Goal: Task Accomplishment & Management: Manage account settings

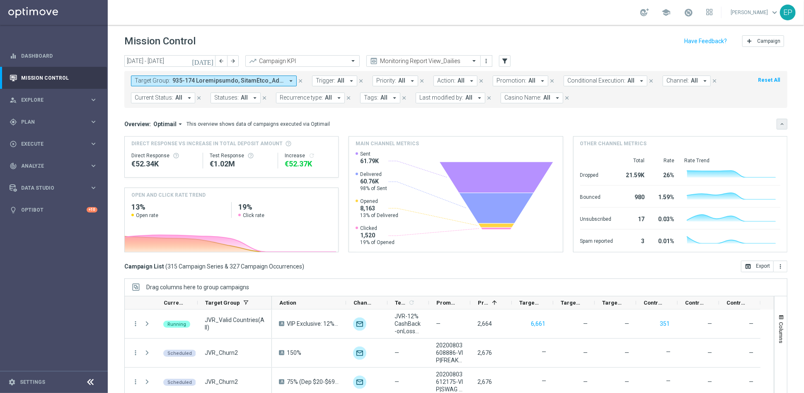
drag, startPoint x: 776, startPoint y: 123, endPoint x: 772, endPoint y: 126, distance: 4.7
click at [779, 123] on icon "keyboard_arrow_down" at bounding box center [782, 124] width 6 height 6
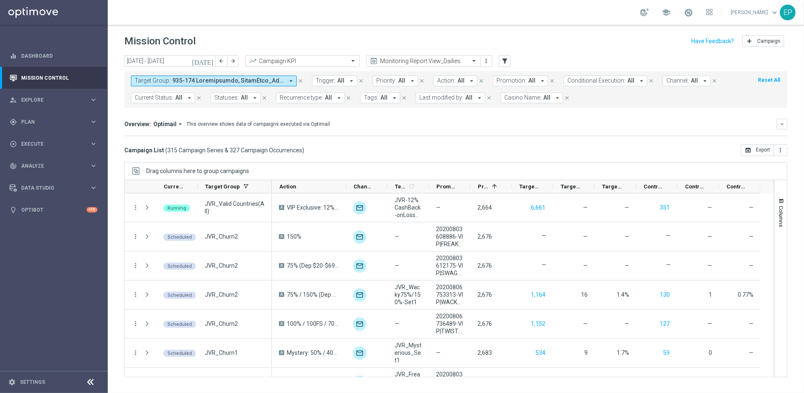
click at [90, 382] on icon at bounding box center [91, 382] width 10 height 10
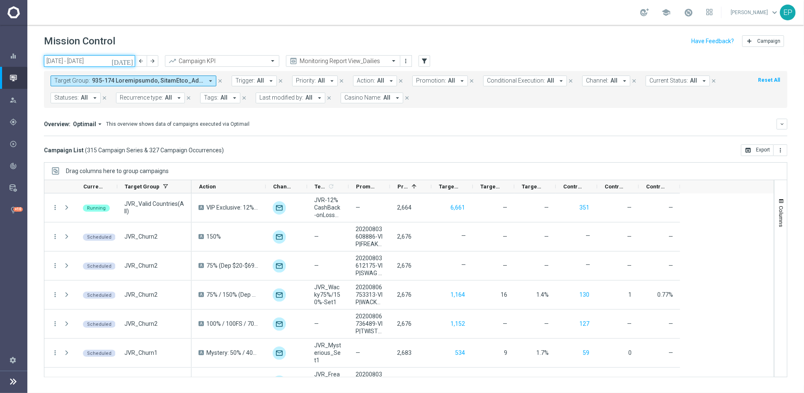
click at [82, 65] on input "11 Aug 2025 - 17 Aug 2025" at bounding box center [89, 61] width 91 height 12
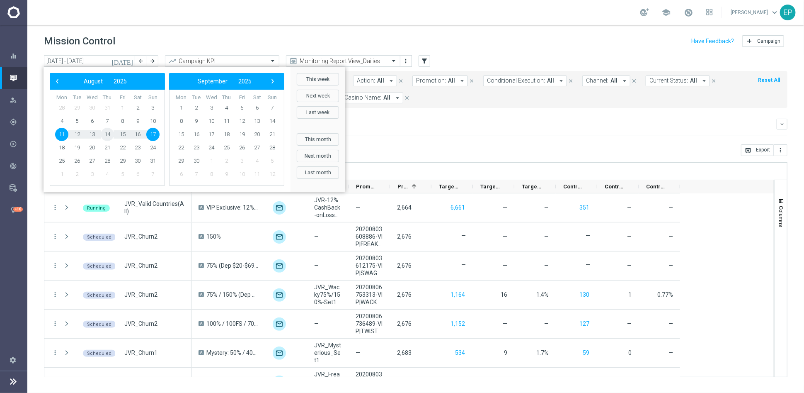
click at [107, 133] on span "14" at bounding box center [107, 134] width 13 height 13
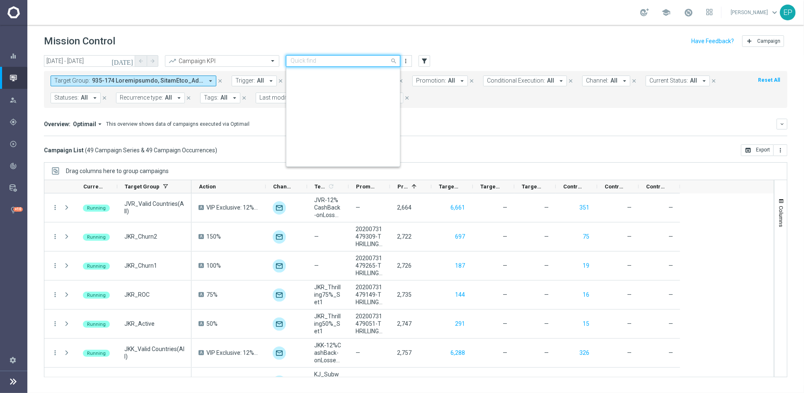
click at [344, 61] on input "text" at bounding box center [335, 61] width 89 height 7
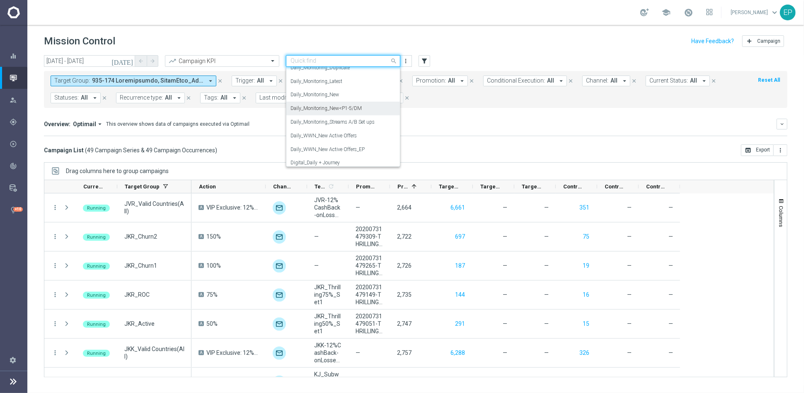
scroll to position [292, 0]
click at [366, 127] on div "Daily_Monitoring_New<P1-5/DM" at bounding box center [343, 123] width 105 height 14
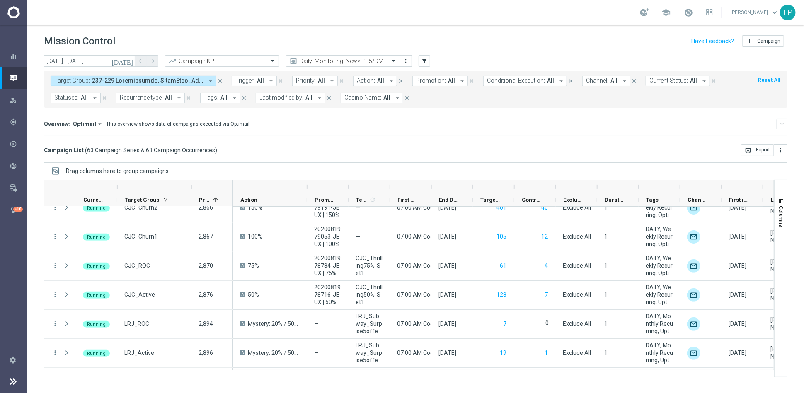
scroll to position [599, 0]
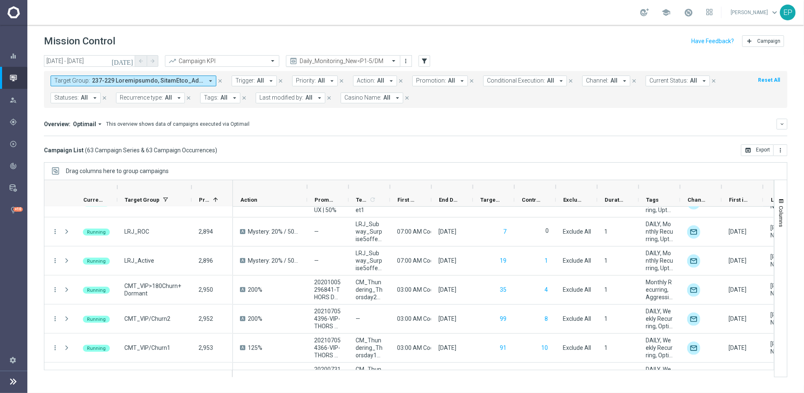
click at [349, 60] on input "text" at bounding box center [335, 61] width 89 height 7
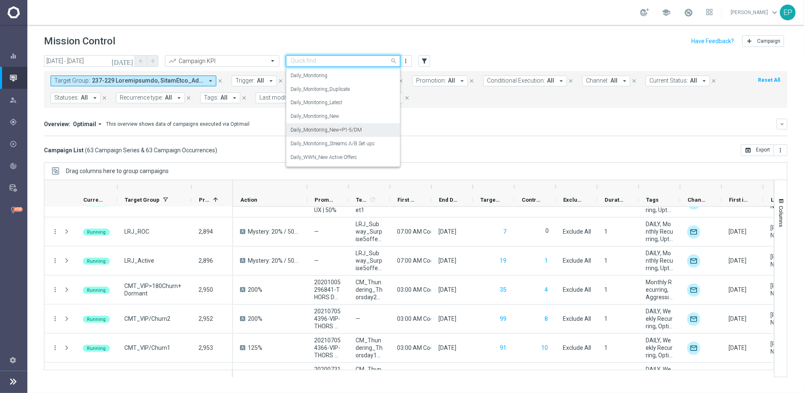
scroll to position [204, 0]
click at [361, 117] on div "Daily_Journeys_New" at bounding box center [343, 116] width 105 height 14
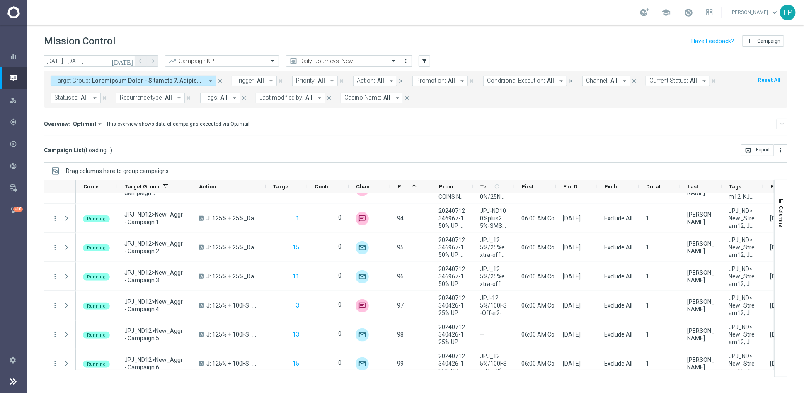
click at [664, 78] on span "Current Status:" at bounding box center [669, 80] width 39 height 7
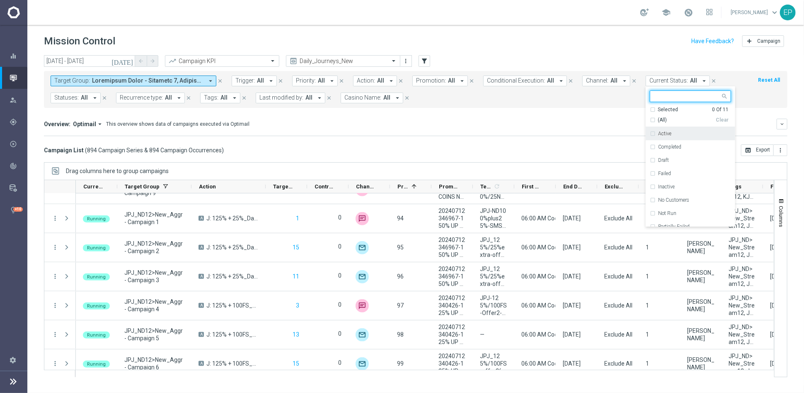
click at [658, 119] on span "(All)" at bounding box center [662, 119] width 9 height 7
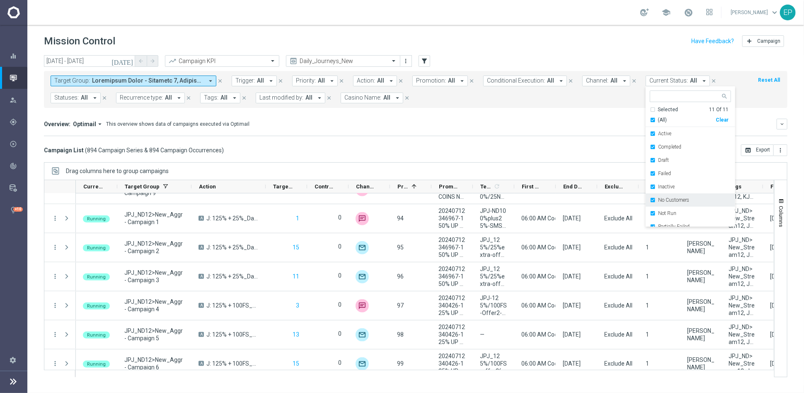
click at [669, 200] on label "No Customers" at bounding box center [673, 199] width 31 height 5
click at [669, 209] on div "Running" at bounding box center [694, 206] width 73 height 5
click at [494, 147] on div "Campaign List ( 894 Campaign Series & 894 Campaign Occurrences ) open_in_browse…" at bounding box center [416, 150] width 744 height 12
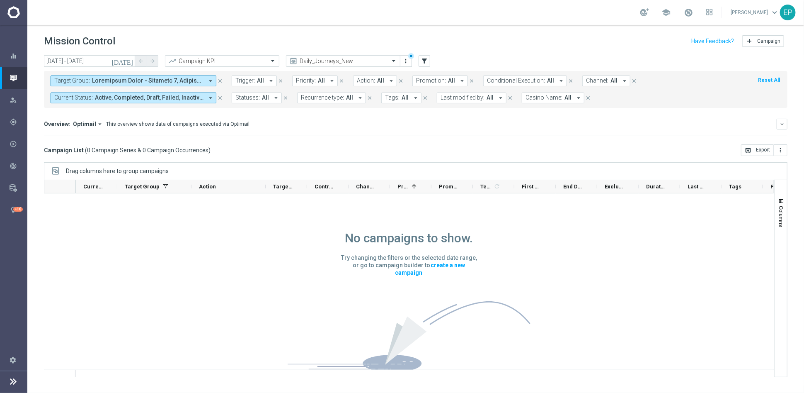
scroll to position [0, 0]
click at [101, 61] on input "14 Aug 2025 - 14 Aug 2025" at bounding box center [89, 61] width 91 height 12
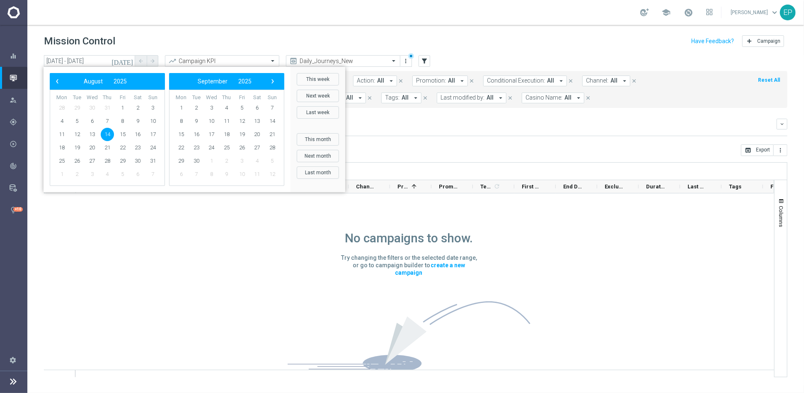
click at [395, 138] on mini-dashboard "Overview: Optimail arrow_drop_down This overview shows data of campaigns execut…" at bounding box center [416, 126] width 744 height 36
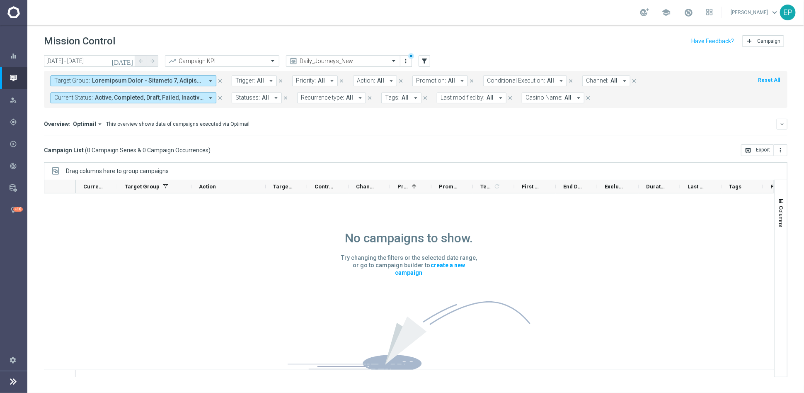
click at [379, 65] on div "Daily_Journeys_New" at bounding box center [343, 61] width 114 height 12
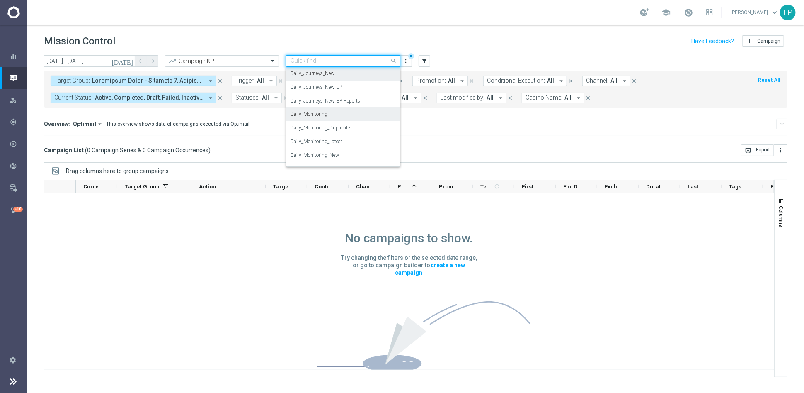
scroll to position [292, 0]
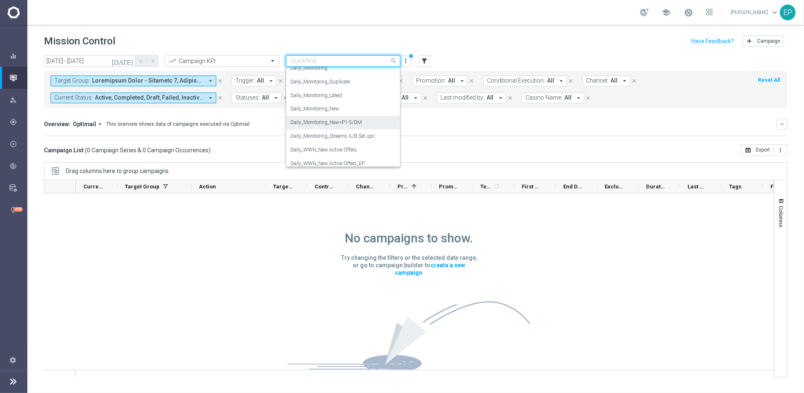
click at [360, 124] on label "Daily_Monitoring_New<P1-5/DM" at bounding box center [326, 122] width 71 height 7
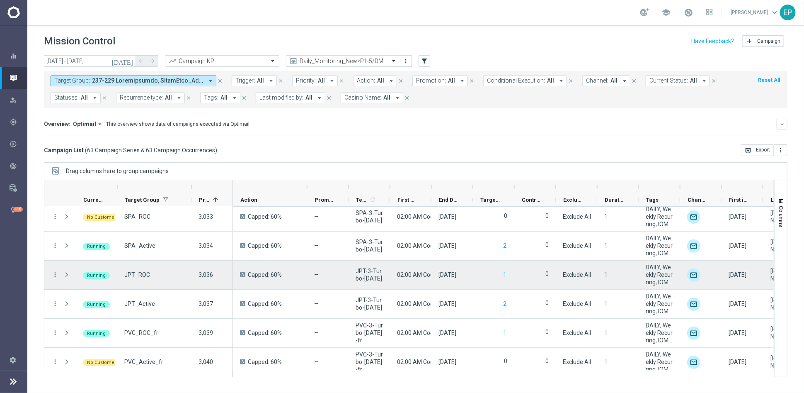
scroll to position [1665, 0]
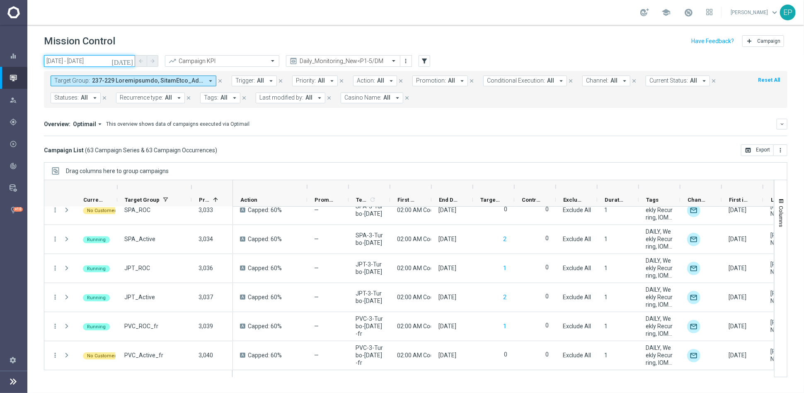
click at [90, 60] on input "14 Aug 2025 - 14 Aug 2025" at bounding box center [89, 61] width 91 height 12
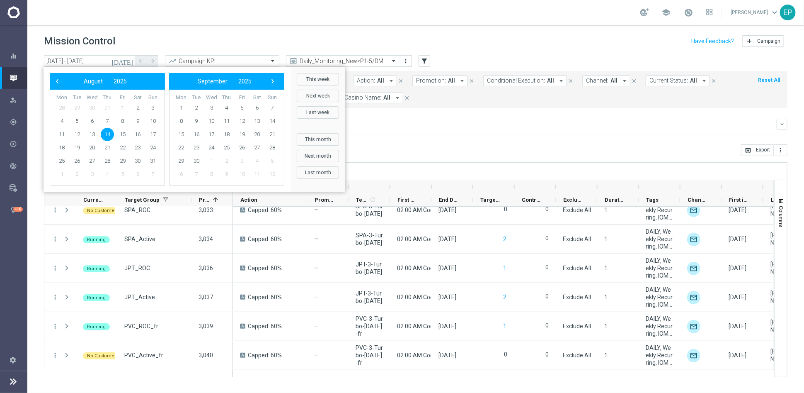
click at [368, 116] on mini-dashboard "Overview: Optimail arrow_drop_down This overview shows data of campaigns execut…" at bounding box center [416, 126] width 744 height 36
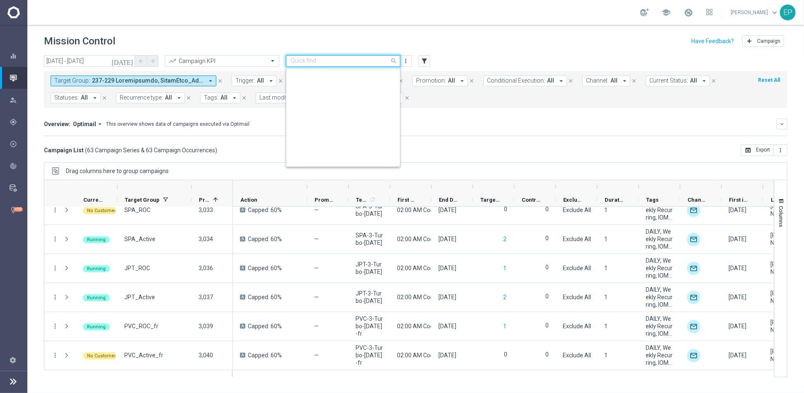
click at [363, 62] on input "text" at bounding box center [335, 61] width 89 height 7
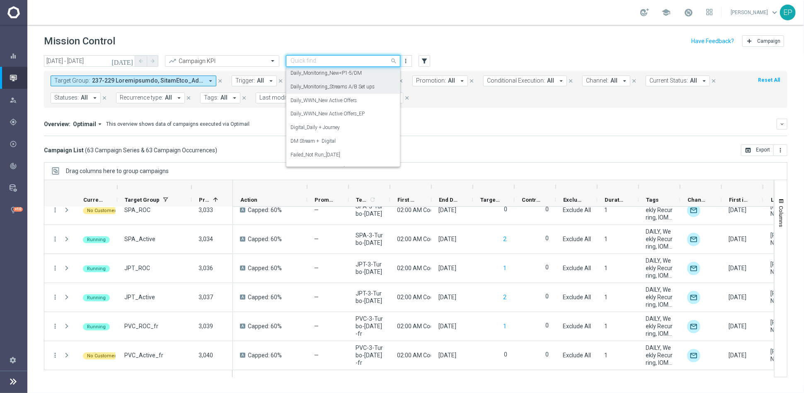
click at [470, 129] on div "Overview: Optimail arrow_drop_down This overview shows data of campaigns execut…" at bounding box center [416, 124] width 744 height 11
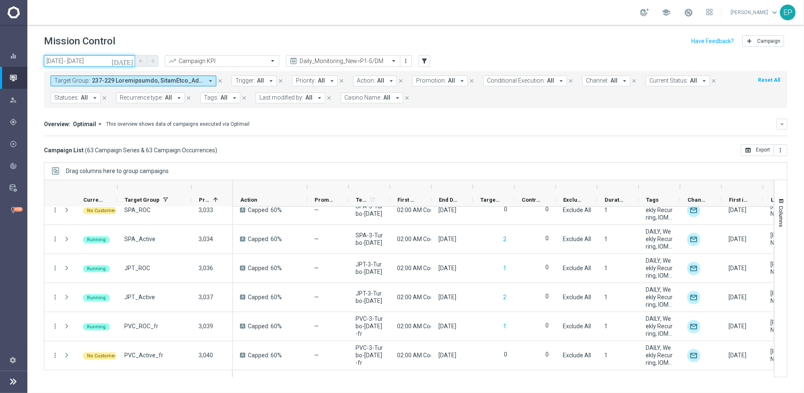
click at [82, 58] on input "14 Aug 2025 - 14 Aug 2025" at bounding box center [89, 61] width 91 height 12
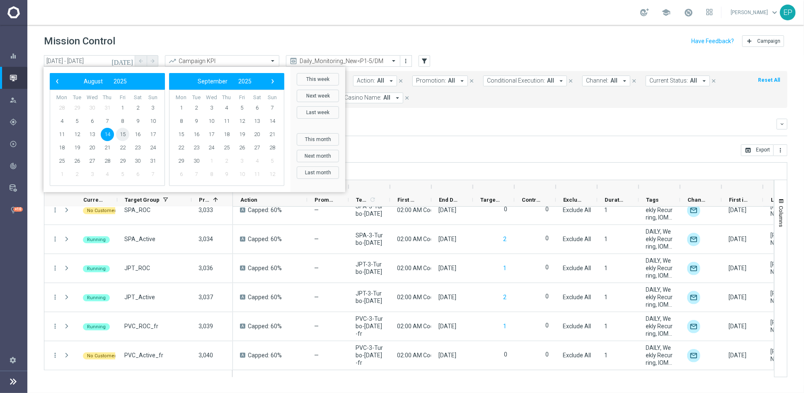
click at [127, 135] on span "15" at bounding box center [122, 134] width 13 height 13
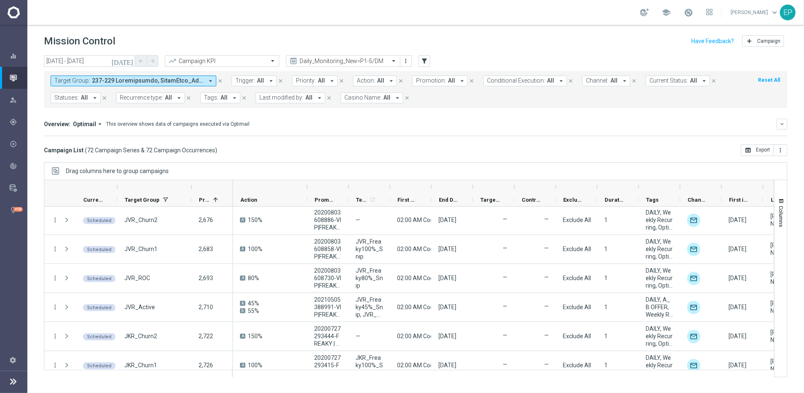
scroll to position [0, 0]
click at [693, 12] on span at bounding box center [688, 12] width 9 height 9
click at [536, 128] on div "Overview: Optimail arrow_drop_down This overview shows data of campaigns execut…" at bounding box center [416, 124] width 744 height 11
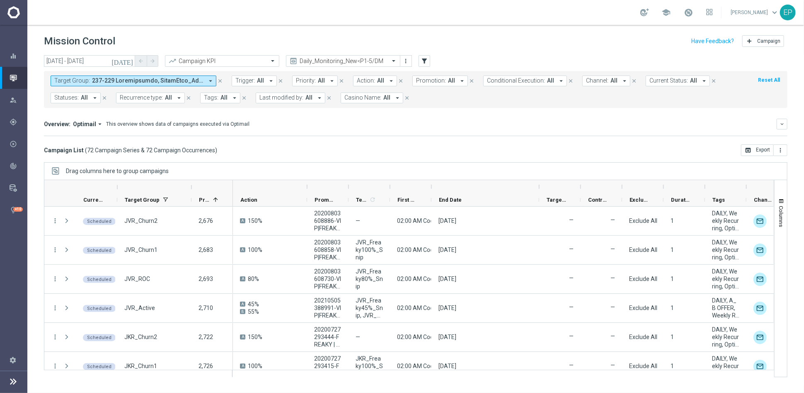
drag, startPoint x: 471, startPoint y: 184, endPoint x: 538, endPoint y: 184, distance: 66.3
click at [538, 184] on div at bounding box center [539, 186] width 3 height 13
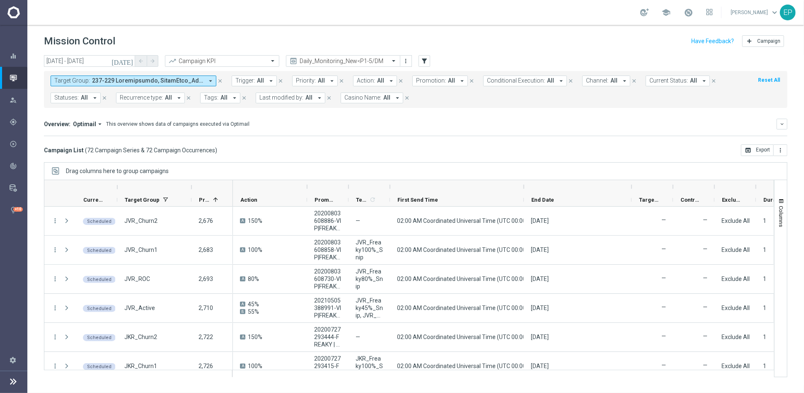
drag, startPoint x: 429, startPoint y: 186, endPoint x: 522, endPoint y: 189, distance: 92.9
click at [522, 189] on div at bounding box center [523, 186] width 3 height 13
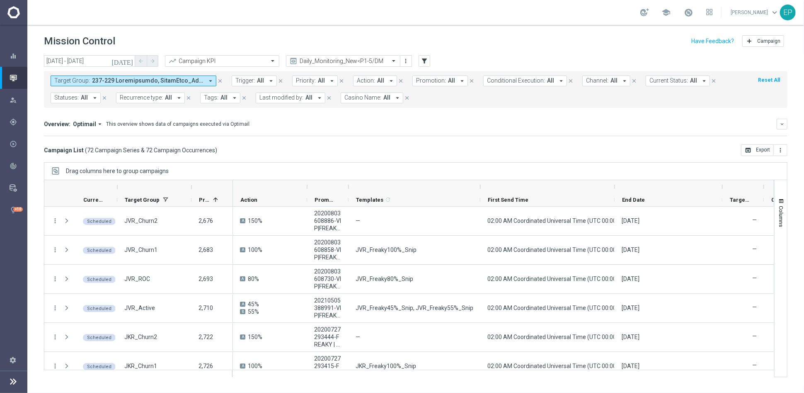
drag, startPoint x: 389, startPoint y: 187, endPoint x: 479, endPoint y: 188, distance: 90.4
click at [479, 188] on div at bounding box center [480, 186] width 3 height 13
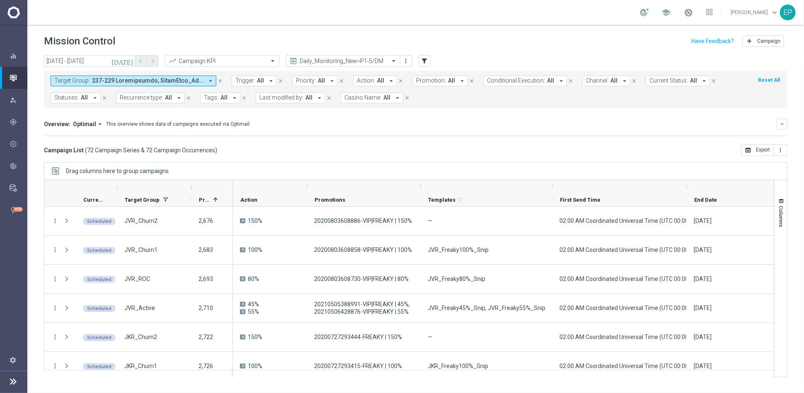
drag, startPoint x: 348, startPoint y: 185, endPoint x: 420, endPoint y: 186, distance: 72.1
click at [420, 186] on div at bounding box center [420, 186] width 3 height 13
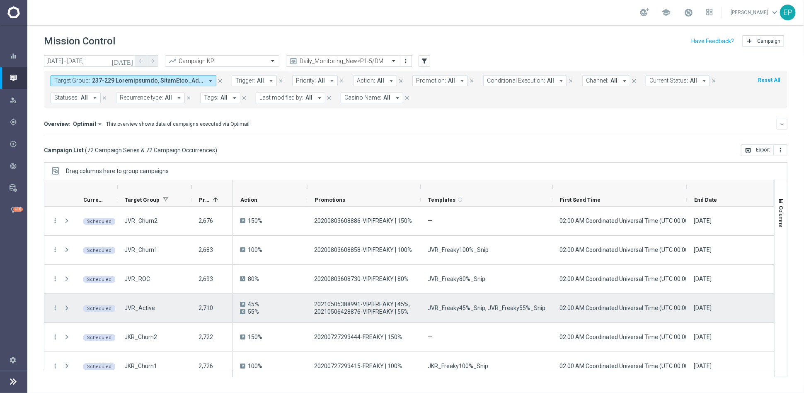
click at [455, 306] on span "JVR_Freaky45%_Snip, JVR_Freaky55%_Snip" at bounding box center [487, 307] width 118 height 7
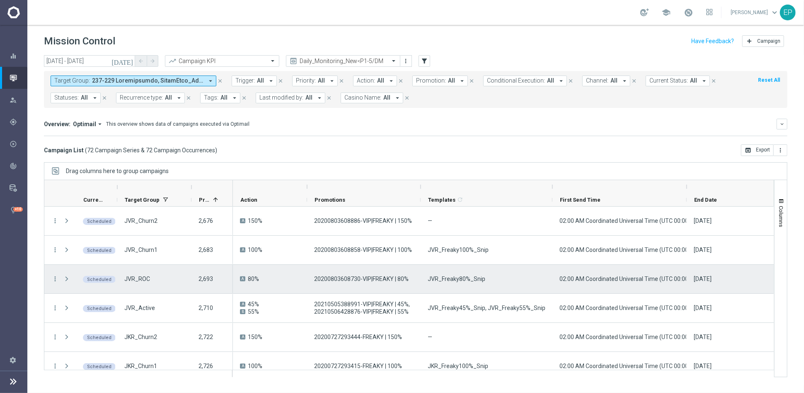
click at [459, 278] on span "JVR_Freaky80%_Snip" at bounding box center [457, 278] width 58 height 7
click at [458, 278] on span "JVR_Freaky80%_Snip" at bounding box center [457, 278] width 58 height 7
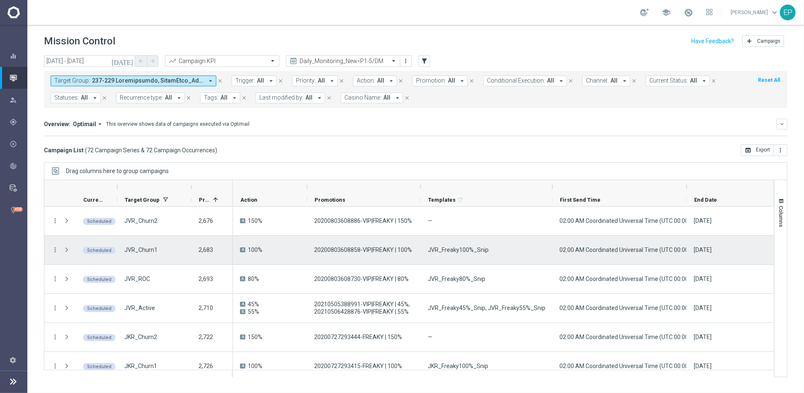
click at [456, 250] on span "JVR_Freaky100%_Snip" at bounding box center [458, 249] width 61 height 7
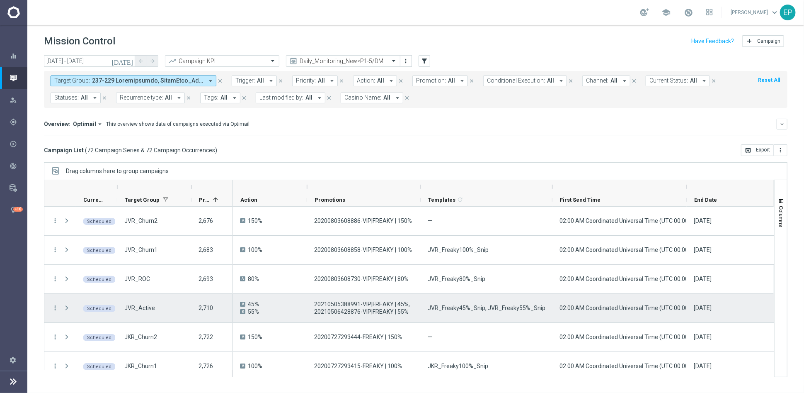
click at [485, 314] on div "JVR_Freaky45%_Snip, JVR_Freaky55%_Snip" at bounding box center [487, 307] width 132 height 29
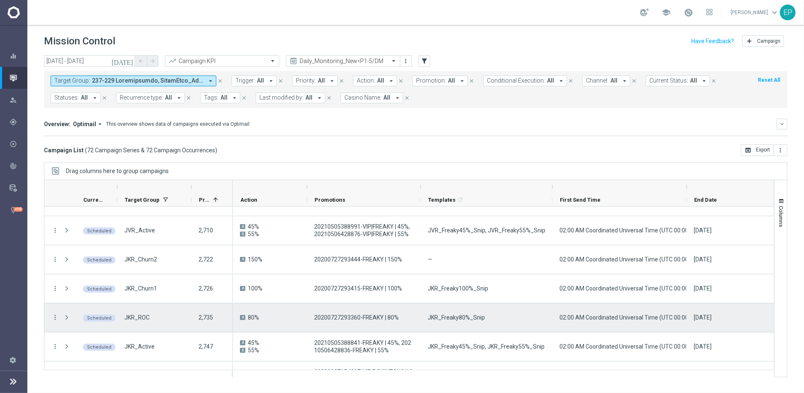
scroll to position [92, 0]
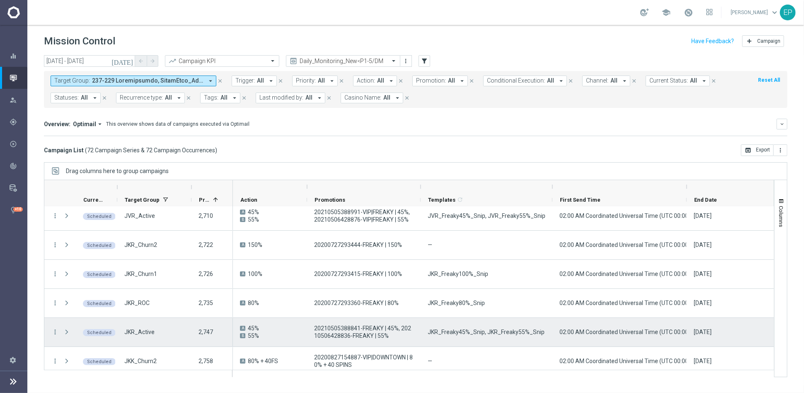
click at [479, 331] on span "JKR_Freaky45%_Snip, JKR_Freaky55%_Snip" at bounding box center [486, 331] width 117 height 7
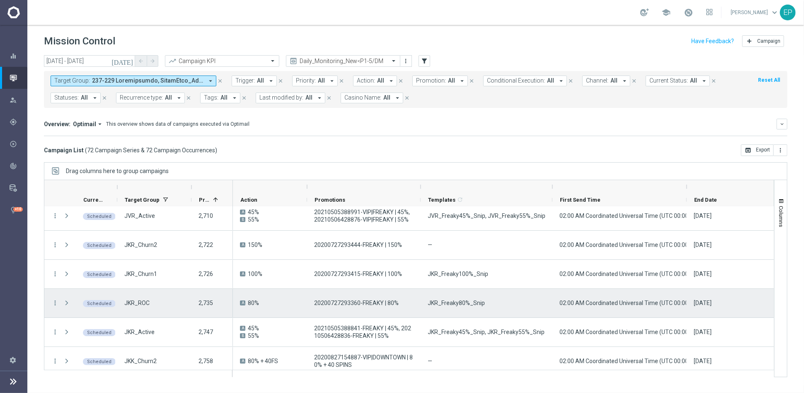
click at [453, 306] on div "JKR_Freaky80%_Snip" at bounding box center [487, 303] width 132 height 29
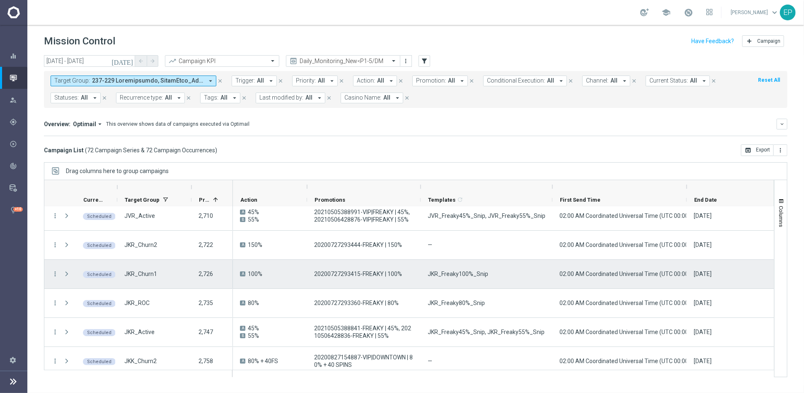
click at [473, 274] on span "JKR_Freaky100%_Snip" at bounding box center [458, 273] width 61 height 7
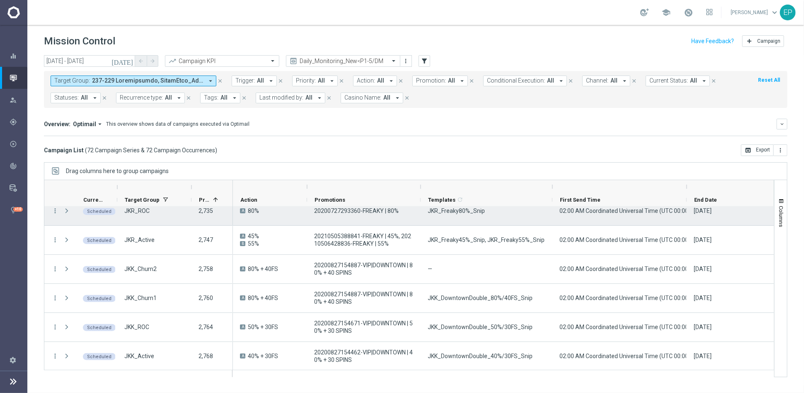
scroll to position [230, 0]
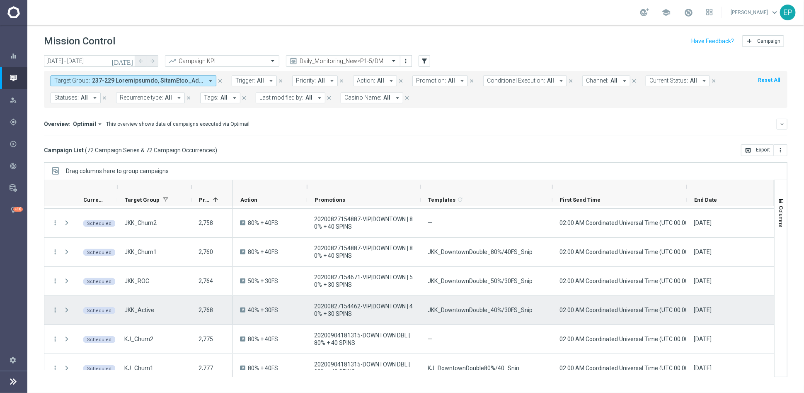
click at [490, 310] on span "JKK_DowntownDouble_40%/30FS_Snip" at bounding box center [480, 309] width 105 height 7
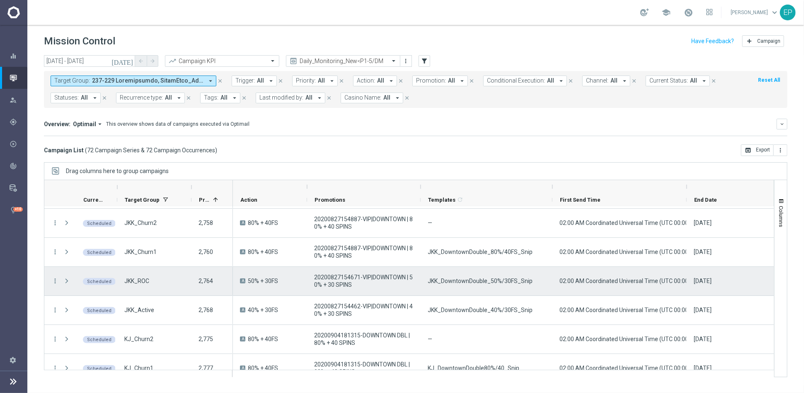
click at [487, 282] on span "JKK_DowntownDouble_50%/30FS_Snip" at bounding box center [480, 280] width 105 height 7
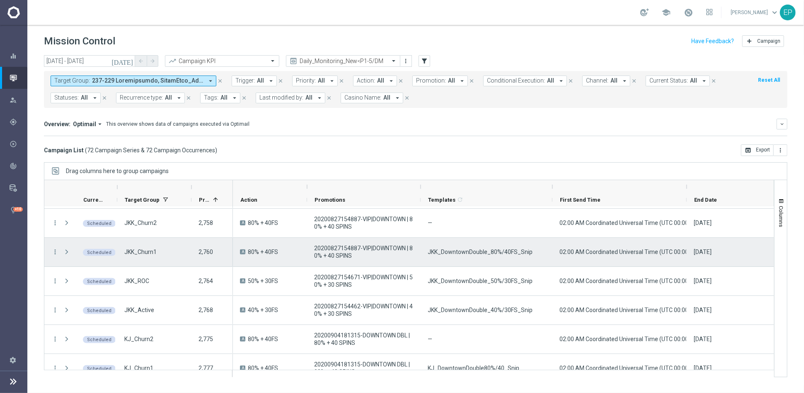
click at [455, 250] on span "JKK_DowntownDouble_80%/40FS_Snip" at bounding box center [480, 251] width 105 height 7
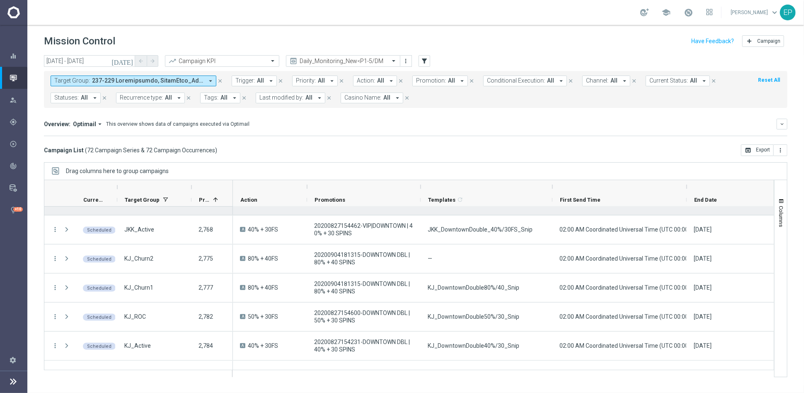
scroll to position [322, 0]
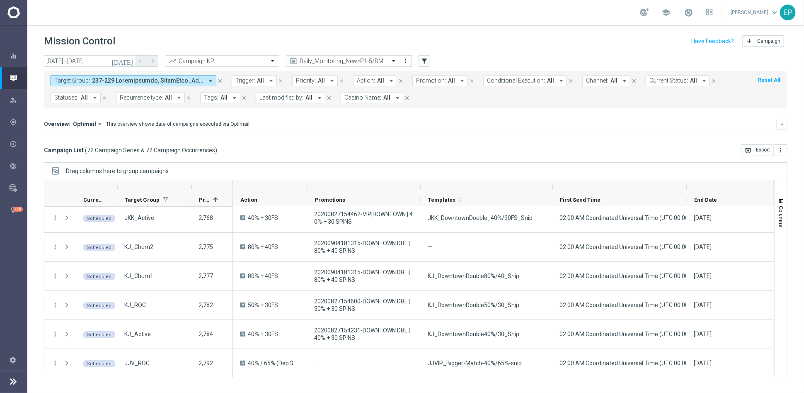
click at [420, 191] on div at bounding box center [420, 186] width 3 height 13
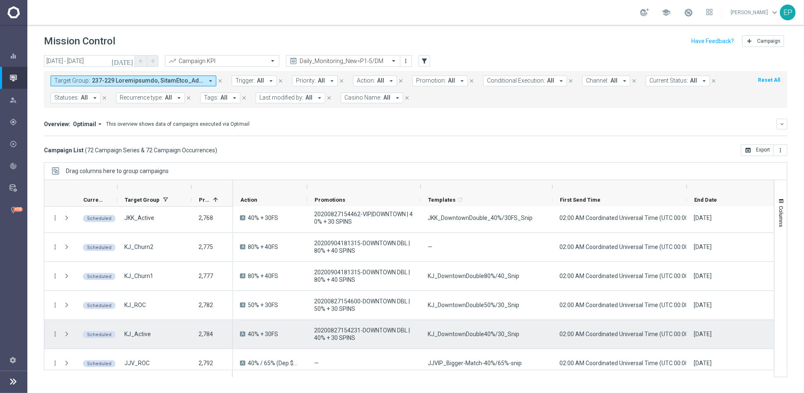
click at [477, 332] on span "KJ_DowntownDouble40%/30_Snip" at bounding box center [474, 333] width 92 height 7
click at [500, 336] on span "KJ_DowntownDouble40%/30_Snip" at bounding box center [474, 333] width 92 height 7
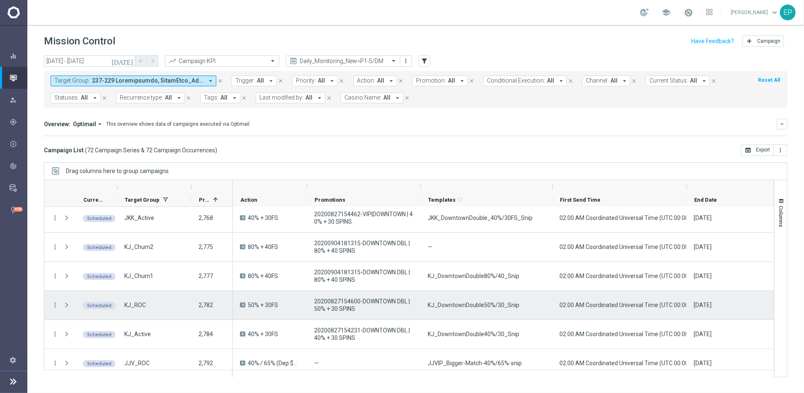
click at [472, 304] on span "KJ_DowntownDouble50%/30_Snip" at bounding box center [474, 304] width 92 height 7
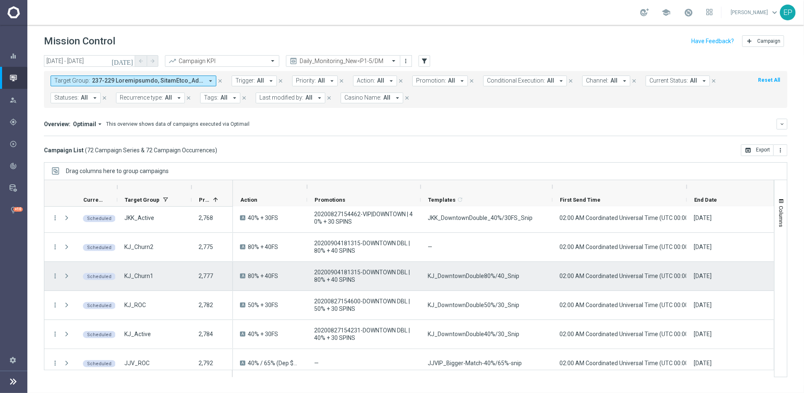
click at [454, 277] on span "KJ_DowntownDouble80%/40_Snip" at bounding box center [474, 275] width 92 height 7
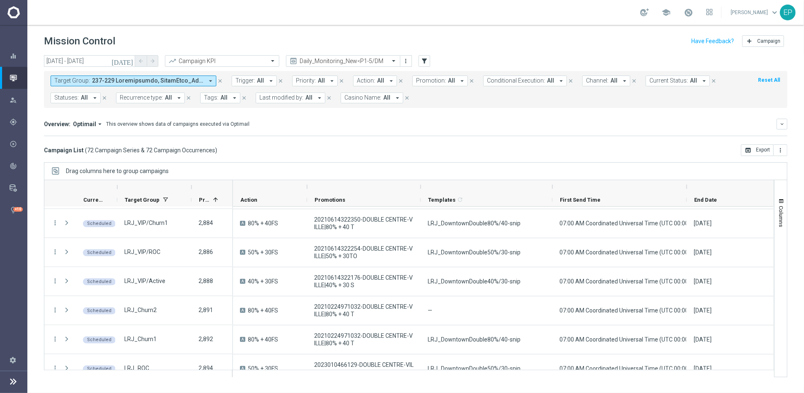
scroll to position [1059, 0]
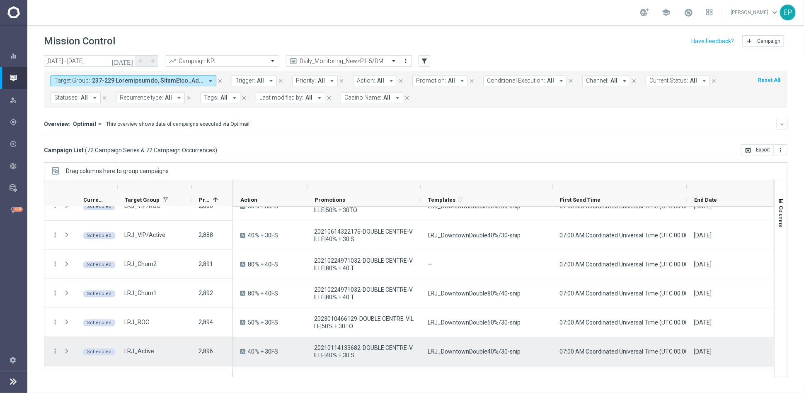
click at [465, 349] on span "LRJ_DowntownDouble40%/30-snip" at bounding box center [474, 350] width 93 height 7
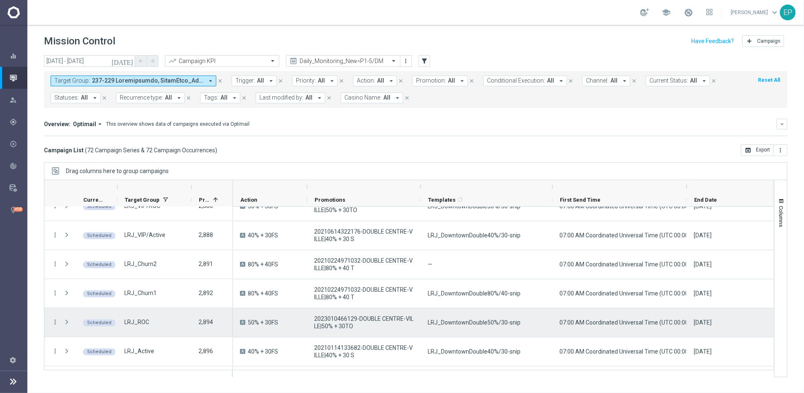
click at [465, 321] on span "LRJ_DowntownDouble50%/30-snip" at bounding box center [474, 321] width 93 height 7
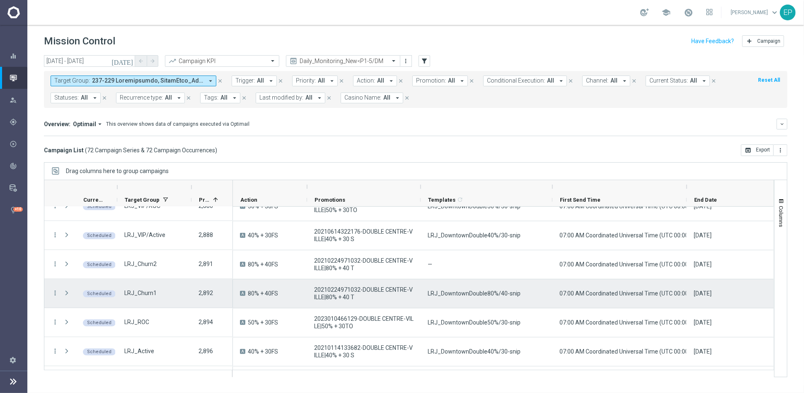
click at [444, 292] on span "LRJ_DowntownDouble80%/40-snip" at bounding box center [474, 292] width 93 height 7
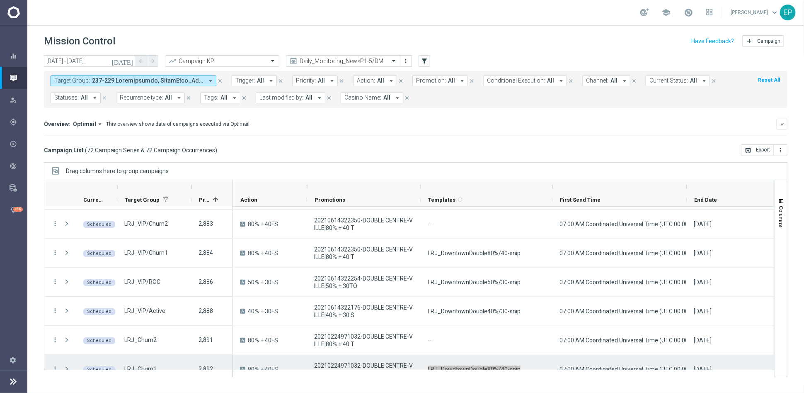
scroll to position [967, 0]
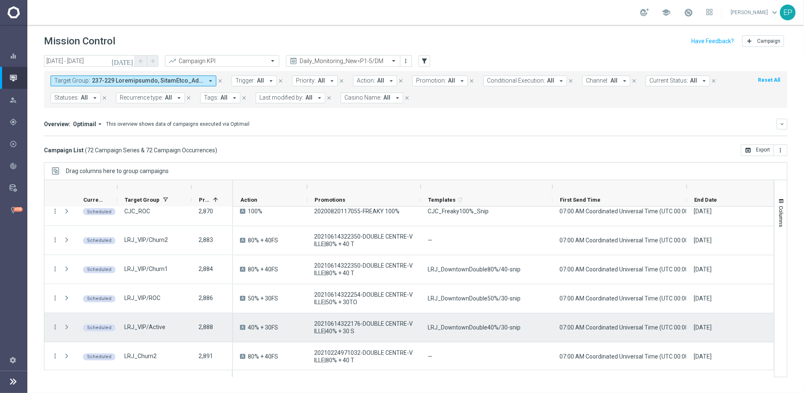
click at [475, 329] on span "LRJ_DowntownDouble40%/30-snip" at bounding box center [474, 326] width 93 height 7
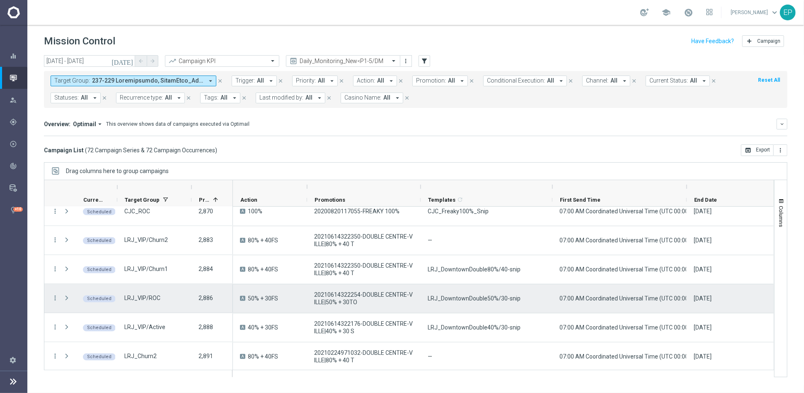
click at [496, 301] on span "LRJ_DowntownDouble50%/30-snip" at bounding box center [474, 297] width 93 height 7
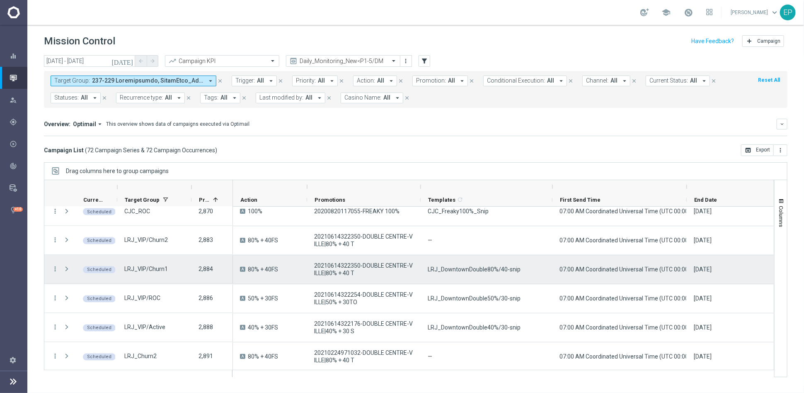
click at [488, 265] on span "LRJ_DowntownDouble80%/40-snip" at bounding box center [474, 268] width 93 height 7
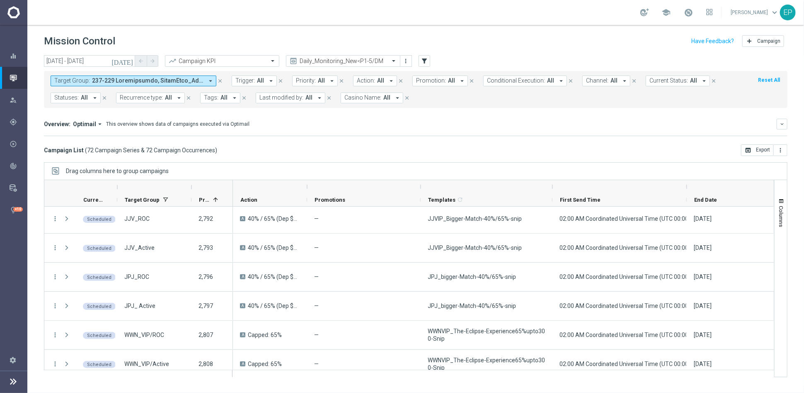
scroll to position [461, 0]
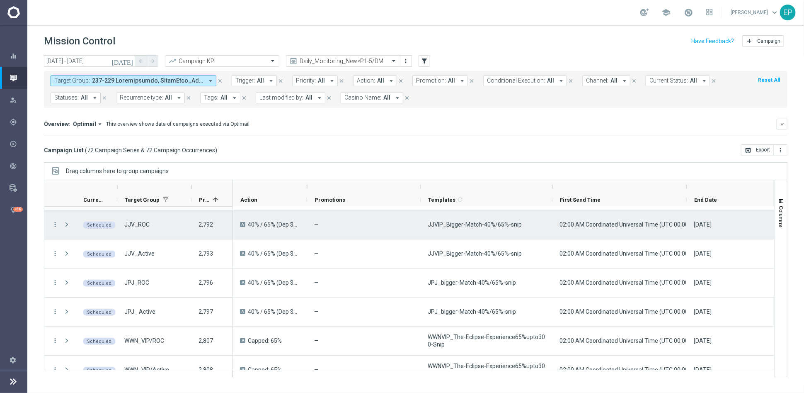
click at [474, 224] on span "JJVIP_Bigger-Match-40%/65%-snip" at bounding box center [475, 224] width 94 height 7
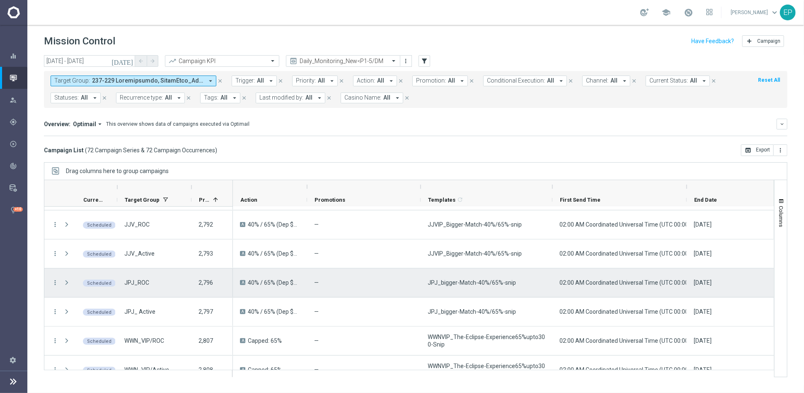
click at [480, 286] on div "JPJ_bigger-Match-40%/65%-snip" at bounding box center [487, 282] width 132 height 29
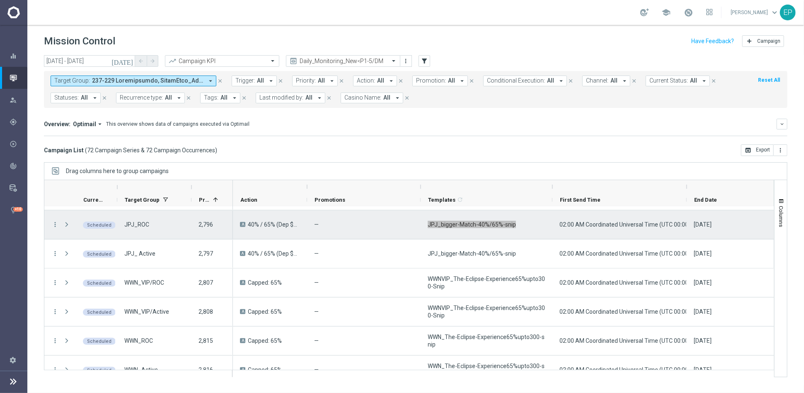
scroll to position [553, 0]
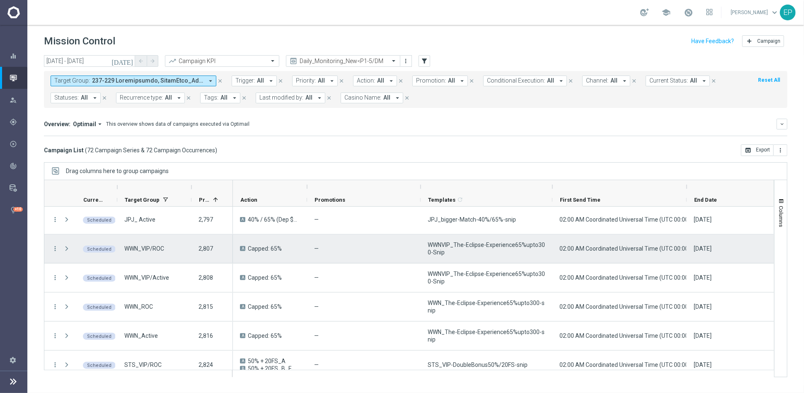
click at [451, 244] on span "WWNVIP_The-Eclipse-Experience65%upto300-Snip" at bounding box center [487, 248] width 118 height 15
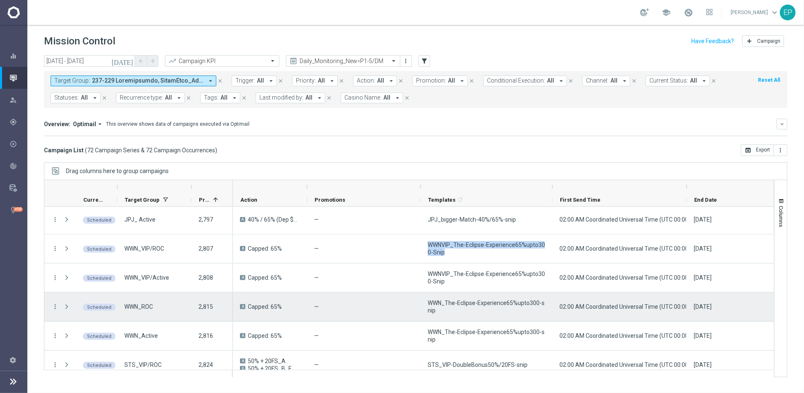
click at [465, 298] on div "WWN_The-Eclipse-Experience65%upto300-snip" at bounding box center [487, 306] width 132 height 29
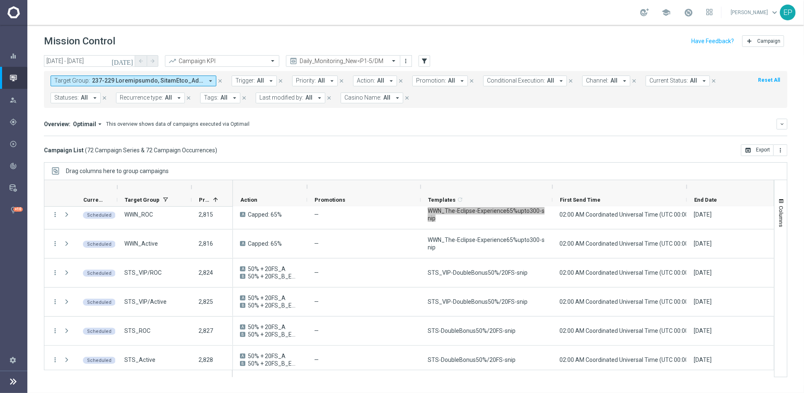
scroll to position [691, 0]
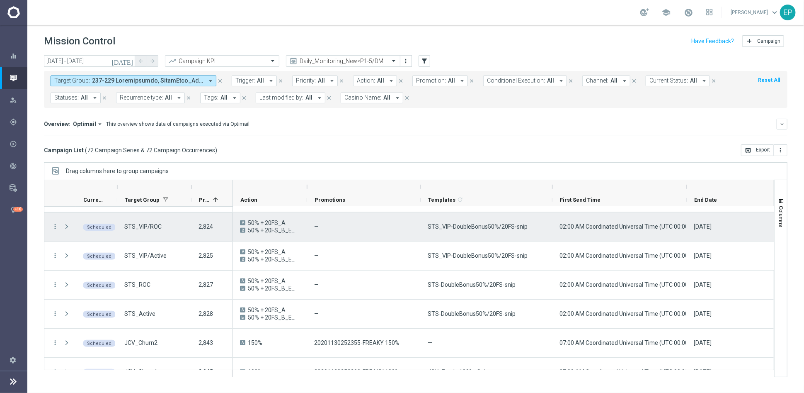
click at [505, 229] on span "STS_VIP-DoubleBonus50%/20FS-snip" at bounding box center [478, 226] width 100 height 7
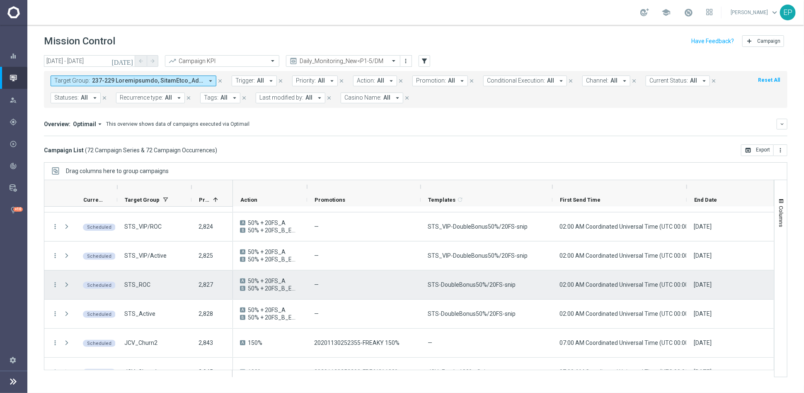
click at [452, 282] on span "STS-DoubleBonus50%/20FS-snip" at bounding box center [472, 284] width 88 height 7
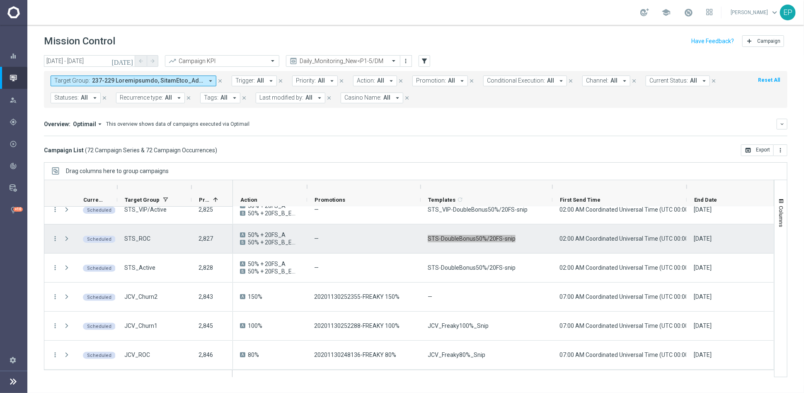
scroll to position [783, 0]
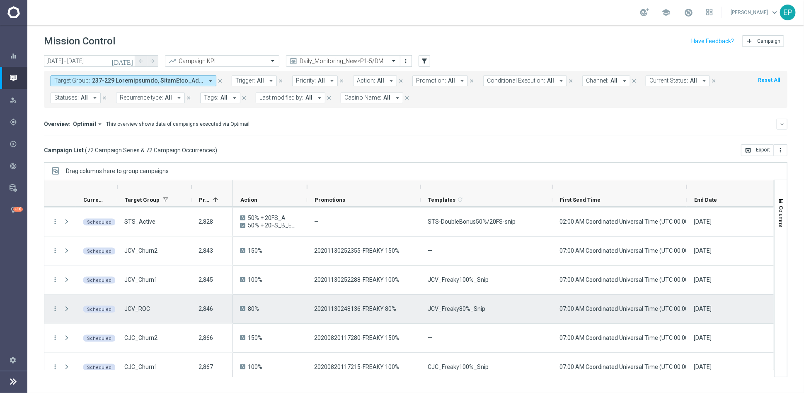
click at [470, 308] on span "JCV_Freaky80%_Snip" at bounding box center [457, 308] width 58 height 7
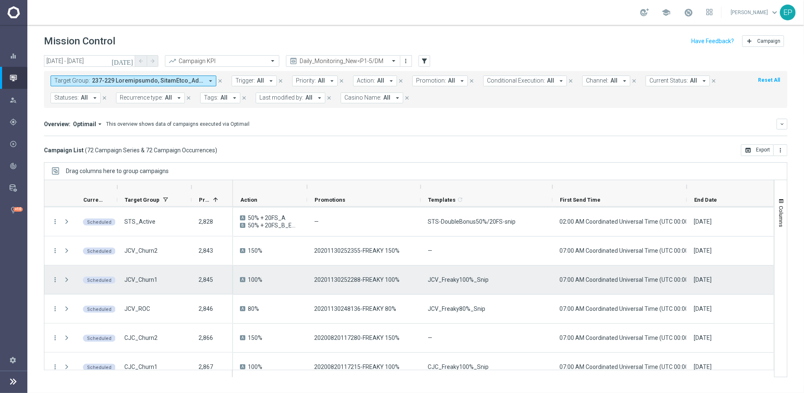
click at [473, 280] on span "JCV_Freaky100%_Snip" at bounding box center [458, 279] width 61 height 7
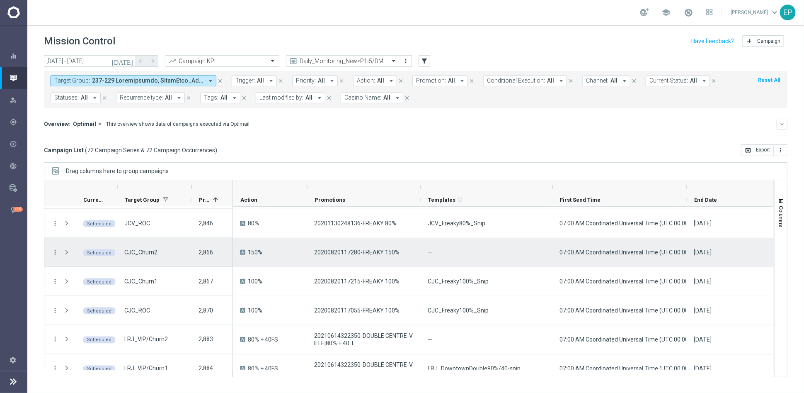
scroll to position [875, 0]
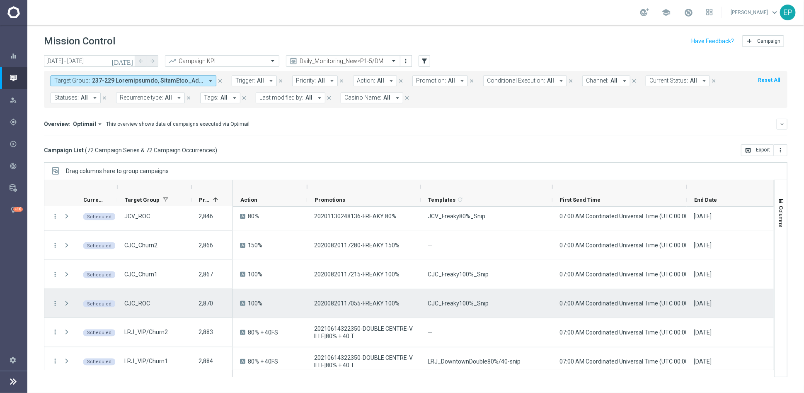
click at [469, 303] on span "CJC_Freaky100%_Snip" at bounding box center [458, 302] width 61 height 7
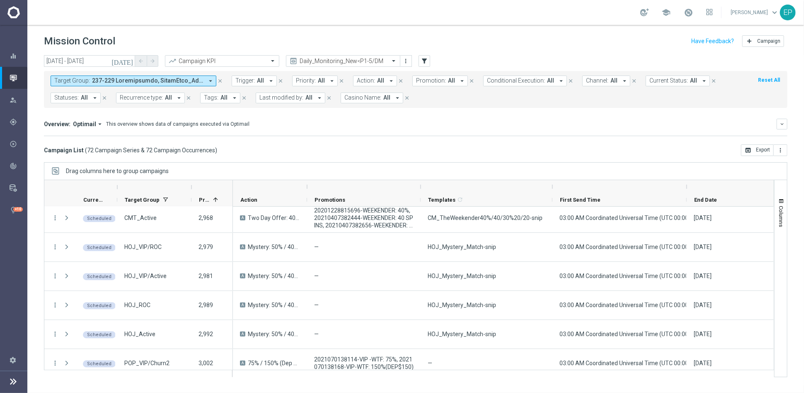
scroll to position [1428, 0]
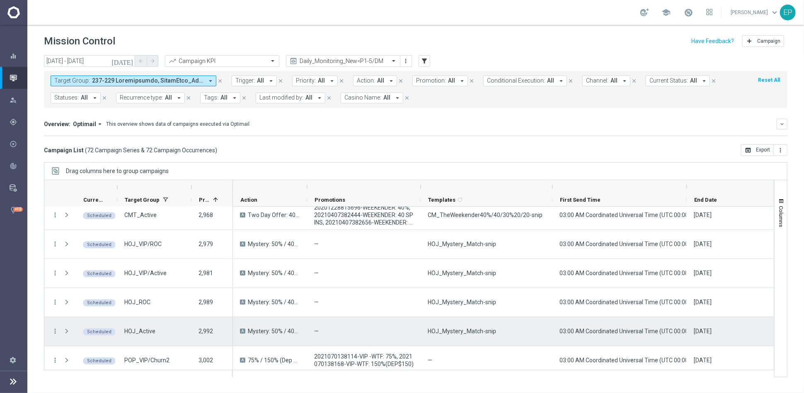
click at [480, 333] on span "HOJ_Mystery_Match-snip" at bounding box center [462, 330] width 68 height 7
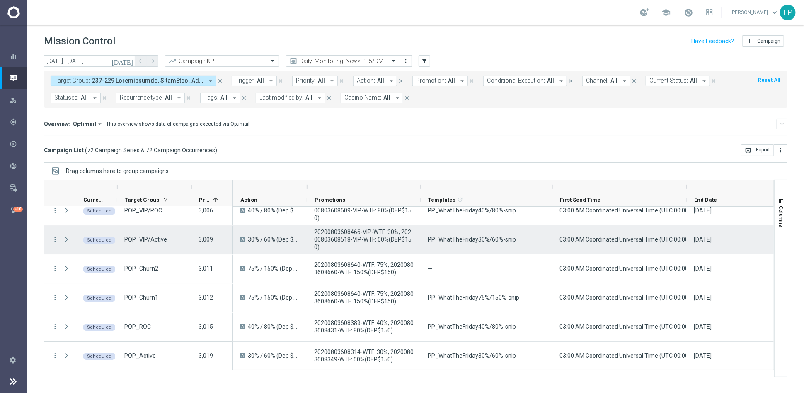
scroll to position [1658, 0]
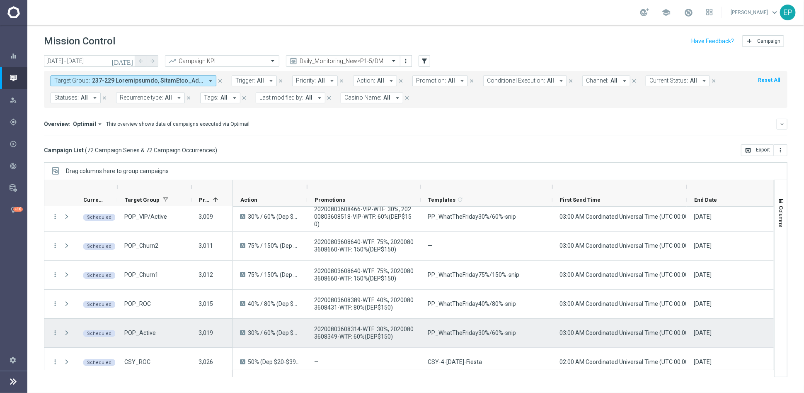
click at [486, 335] on span "PP_WhatTheFriday30%/60%-snip" at bounding box center [472, 332] width 88 height 7
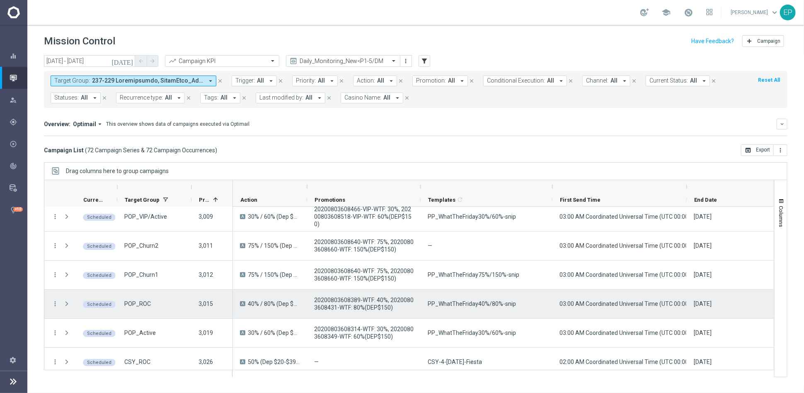
click at [481, 303] on span "PP_WhatTheFriday40%/80%-snip" at bounding box center [472, 303] width 88 height 7
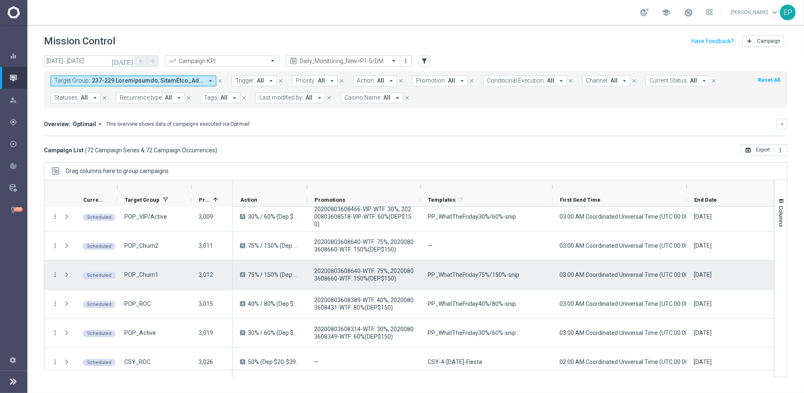
click at [473, 276] on span "PP_WhatTheFriday75%/150%-snip" at bounding box center [474, 274] width 92 height 7
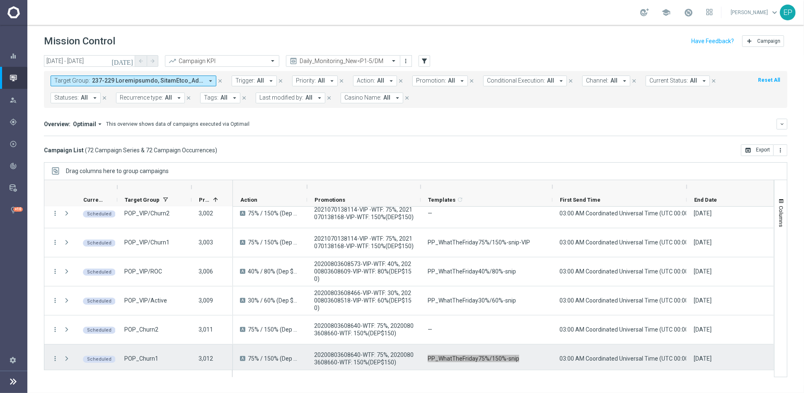
scroll to position [1566, 0]
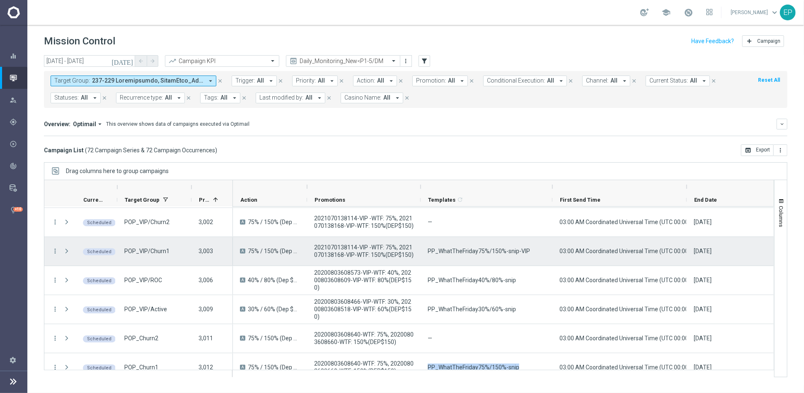
click at [473, 254] on span "PP_WhatTheFriday75%/150%-snip-VIP" at bounding box center [479, 250] width 102 height 7
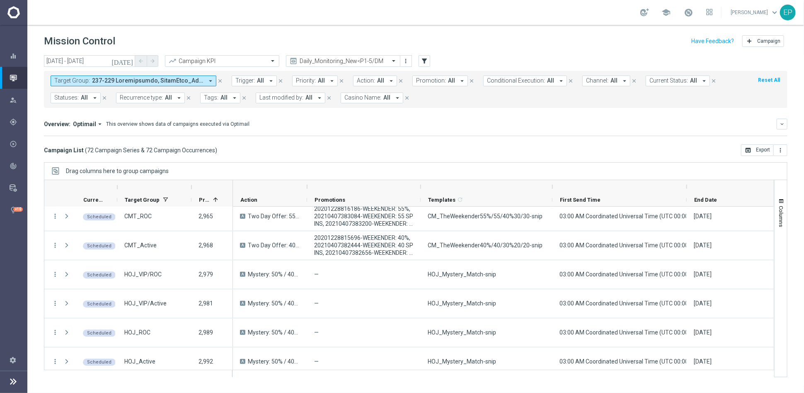
scroll to position [1382, 0]
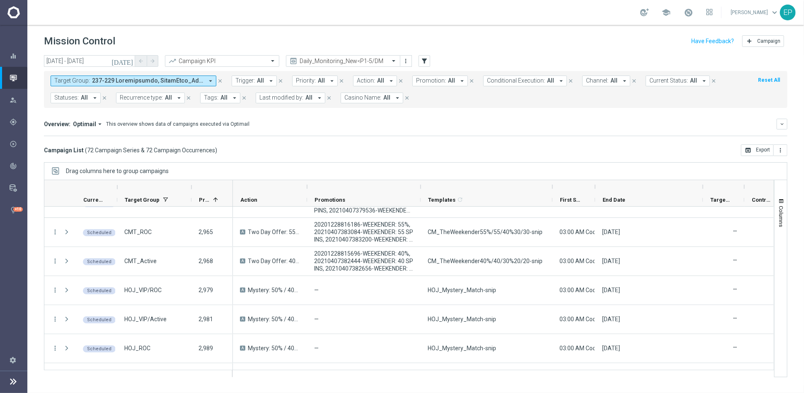
drag, startPoint x: 685, startPoint y: 185, endPoint x: 593, endPoint y: 187, distance: 91.6
click at [594, 187] on div at bounding box center [595, 186] width 3 height 13
drag, startPoint x: 702, startPoint y: 187, endPoint x: 651, endPoint y: 188, distance: 51.0
click at [651, 188] on div at bounding box center [651, 186] width 3 height 13
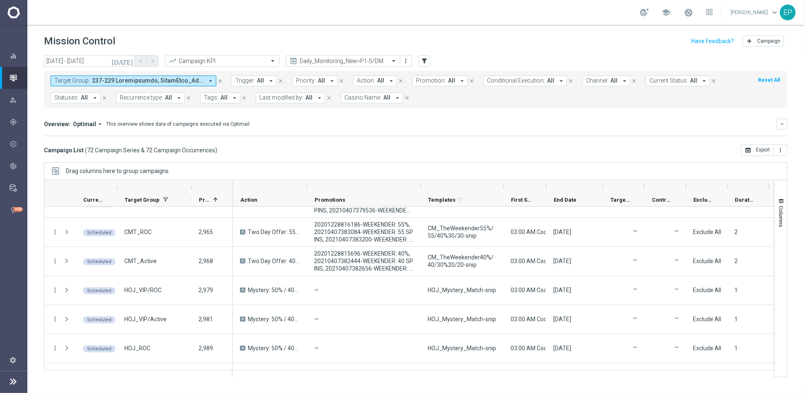
drag, startPoint x: 551, startPoint y: 186, endPoint x: 502, endPoint y: 186, distance: 48.9
click at [502, 186] on div at bounding box center [503, 186] width 3 height 13
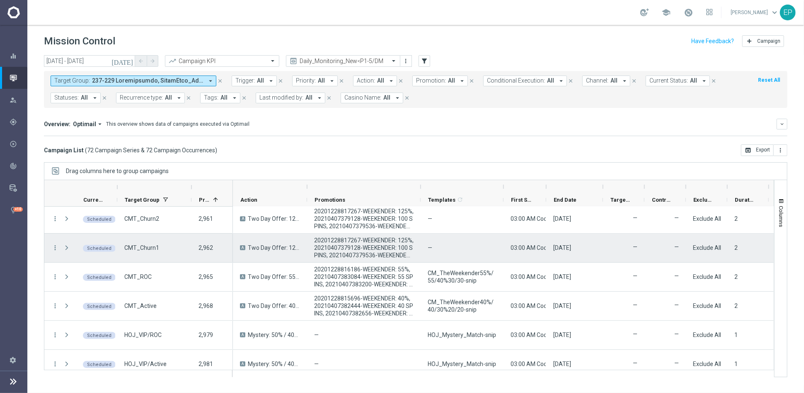
scroll to position [1336, 0]
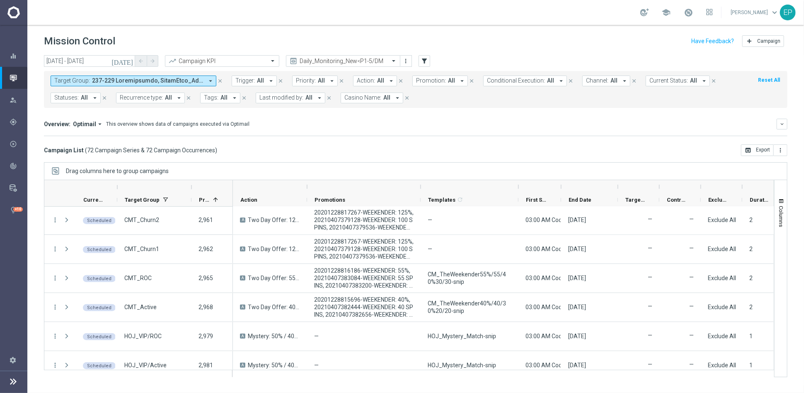
drag, startPoint x: 504, startPoint y: 185, endPoint x: 519, endPoint y: 185, distance: 14.9
click at [519, 185] on div at bounding box center [518, 186] width 3 height 13
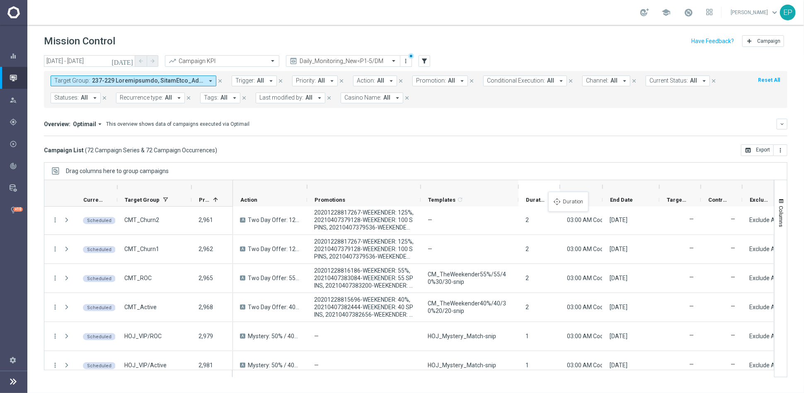
drag, startPoint x: 758, startPoint y: 196, endPoint x: 551, endPoint y: 196, distance: 206.9
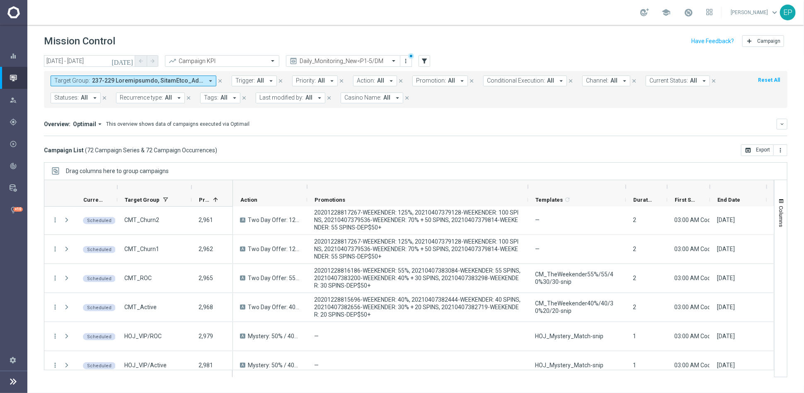
drag, startPoint x: 419, startPoint y: 185, endPoint x: 526, endPoint y: 190, distance: 107.5
click at [526, 190] on div at bounding box center [527, 186] width 3 height 13
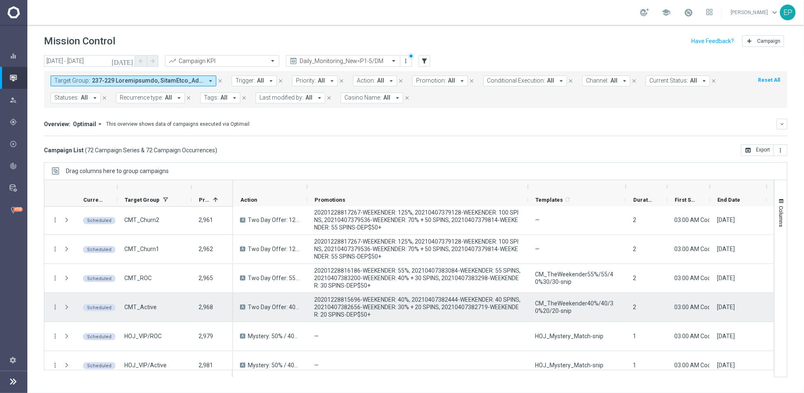
click at [552, 305] on span "CM_TheWeekender40%/40/30%20/20-snip" at bounding box center [577, 306] width 84 height 15
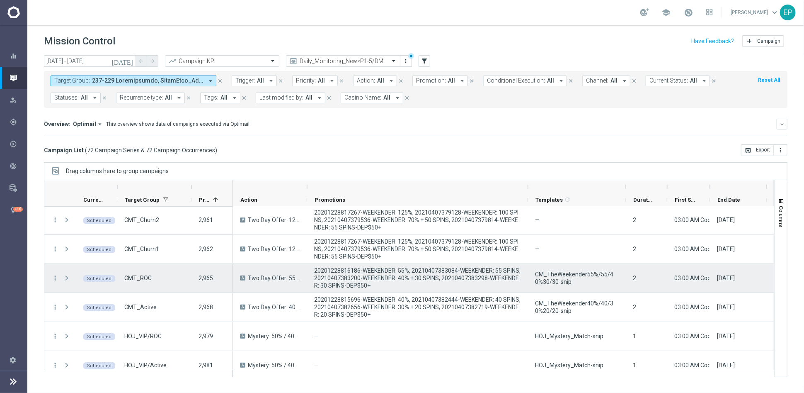
click at [553, 279] on span "CM_TheWeekender55%/55/40%30/30-snip" at bounding box center [577, 277] width 84 height 15
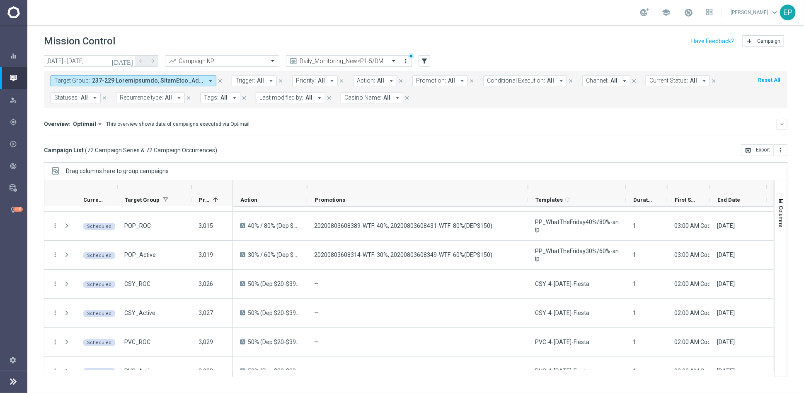
scroll to position [1750, 0]
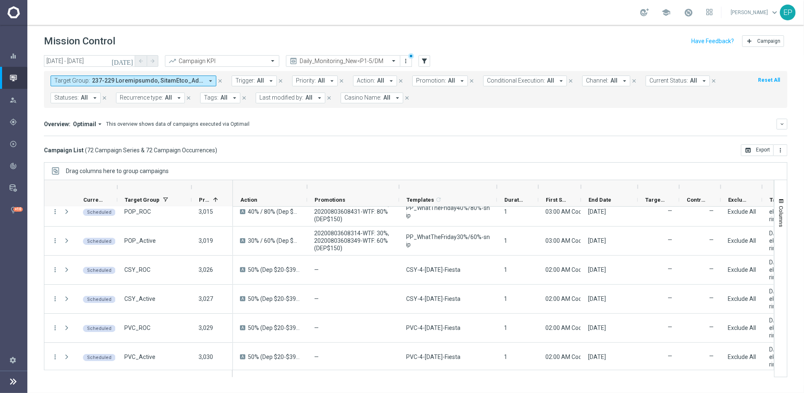
drag, startPoint x: 529, startPoint y: 185, endPoint x: 400, endPoint y: 189, distance: 129.4
click at [400, 189] on div at bounding box center [399, 186] width 3 height 13
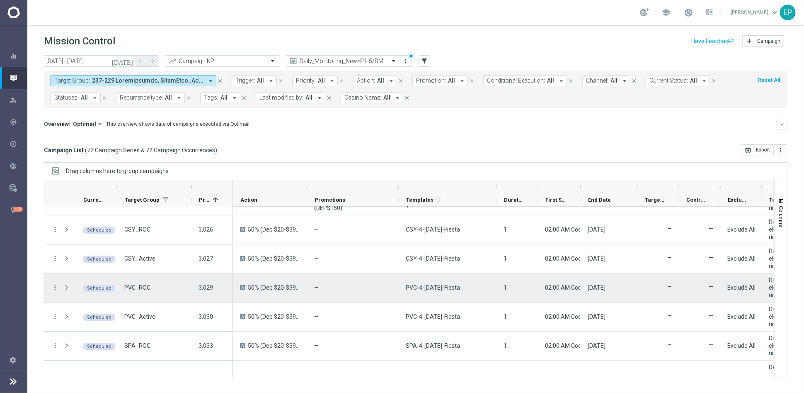
scroll to position [1788, 0]
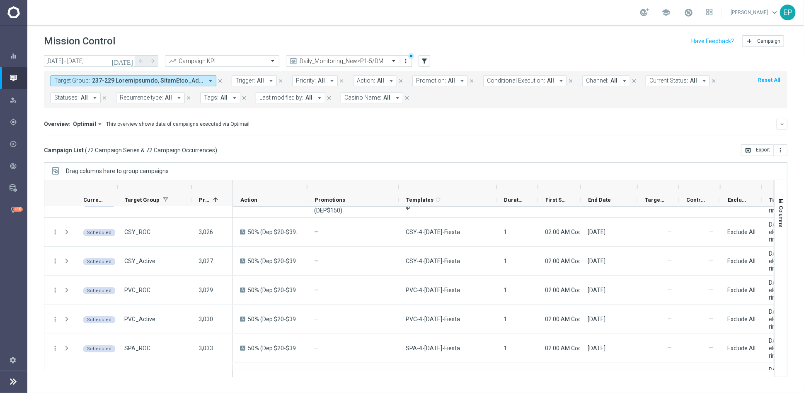
click at [446, 173] on div "Drag columns here to group campaigns" at bounding box center [416, 170] width 744 height 17
click at [362, 61] on input "text" at bounding box center [335, 61] width 89 height 7
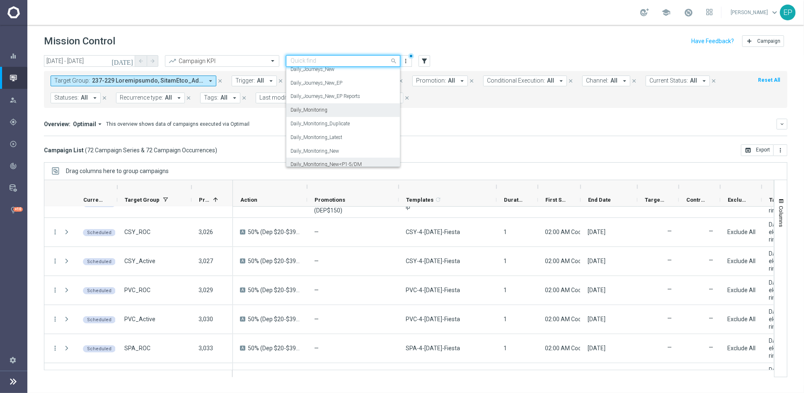
scroll to position [204, 0]
click at [347, 114] on div "Daily_Journeys_New" at bounding box center [343, 116] width 105 height 14
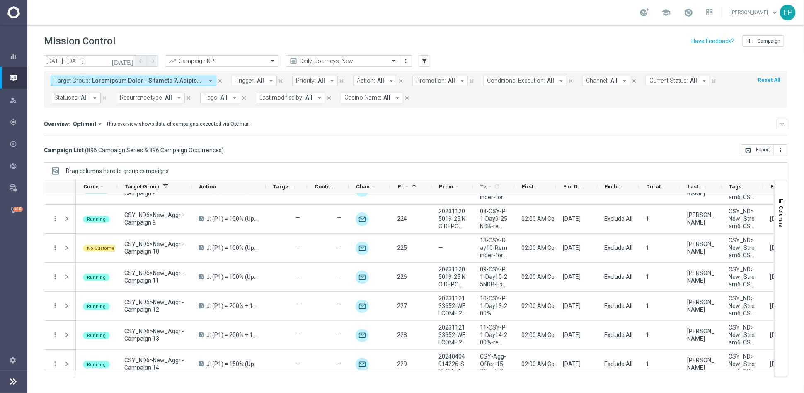
click at [671, 76] on button "Current Status: All arrow_drop_down" at bounding box center [678, 80] width 64 height 11
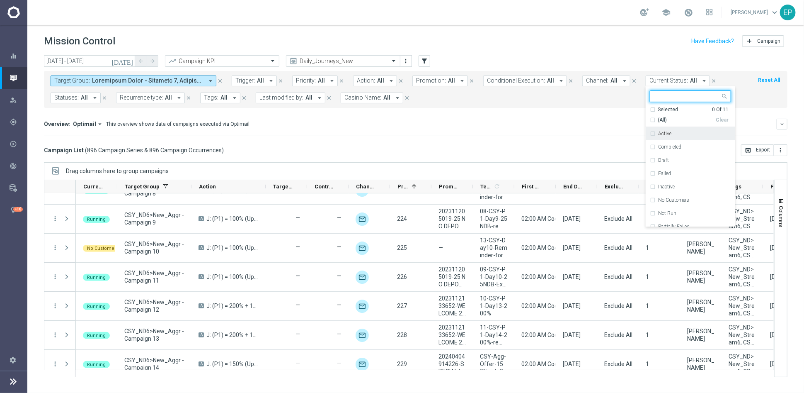
click at [658, 123] on span "(All)" at bounding box center [662, 119] width 9 height 7
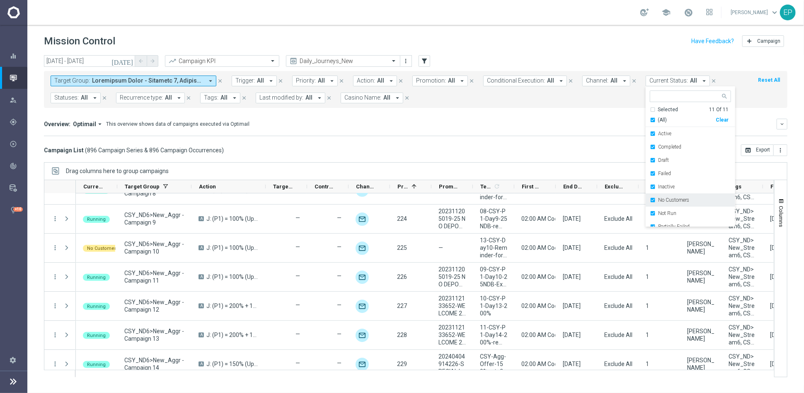
click at [664, 197] on label "No Customers" at bounding box center [673, 199] width 31 height 5
click at [663, 203] on div "Running" at bounding box center [690, 206] width 81 height 13
click at [436, 134] on div "Overview: Optimail arrow_drop_down This overview shows data of campaigns execut…" at bounding box center [416, 127] width 744 height 17
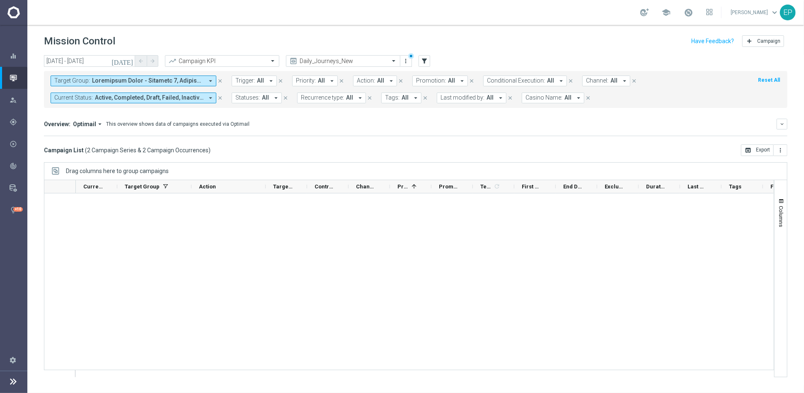
scroll to position [0, 0]
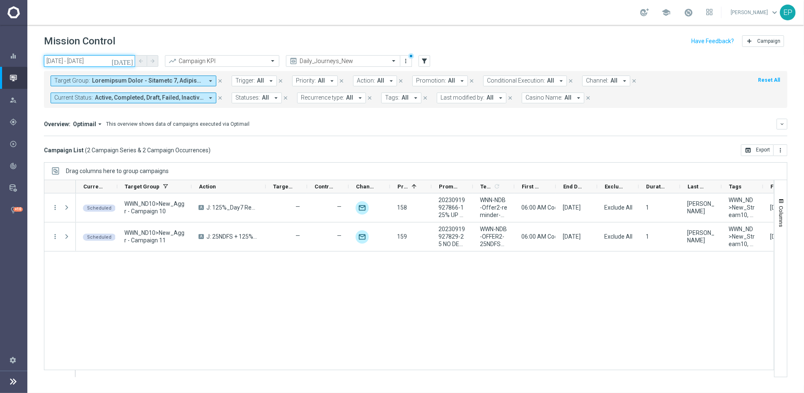
click at [82, 62] on input "15 Aug 2025 - 15 Aug 2025" at bounding box center [89, 61] width 91 height 12
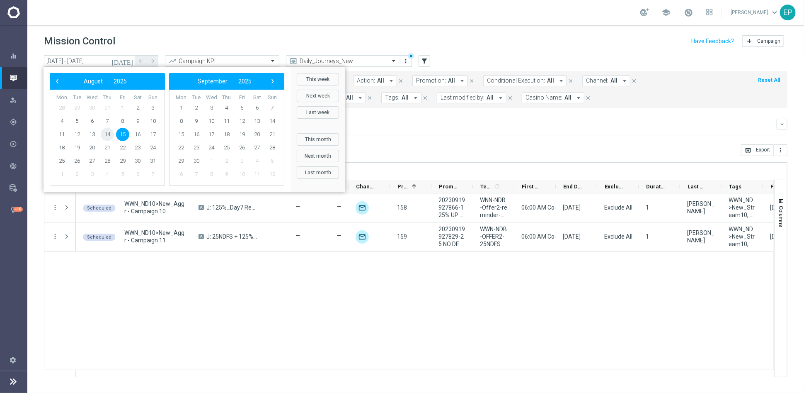
click at [104, 134] on span "14" at bounding box center [107, 134] width 13 height 13
type input "14 Aug 2025 - 14 Aug 2025"
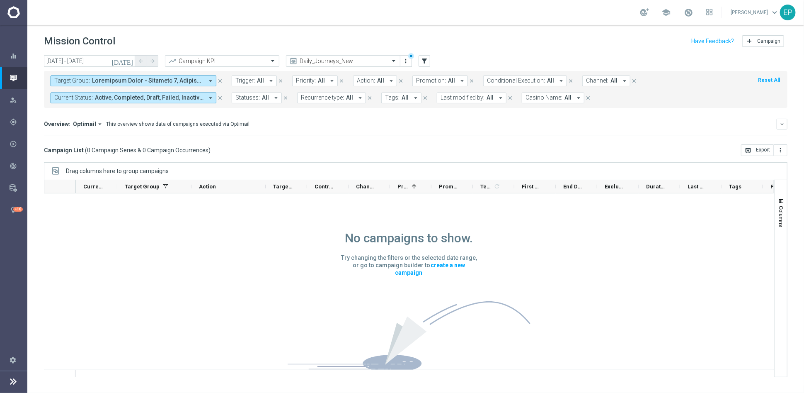
click at [151, 99] on span "Active, Completed, Draft, Failed, Inactive, Not Run, Partially Failed, Processi…" at bounding box center [149, 97] width 109 height 7
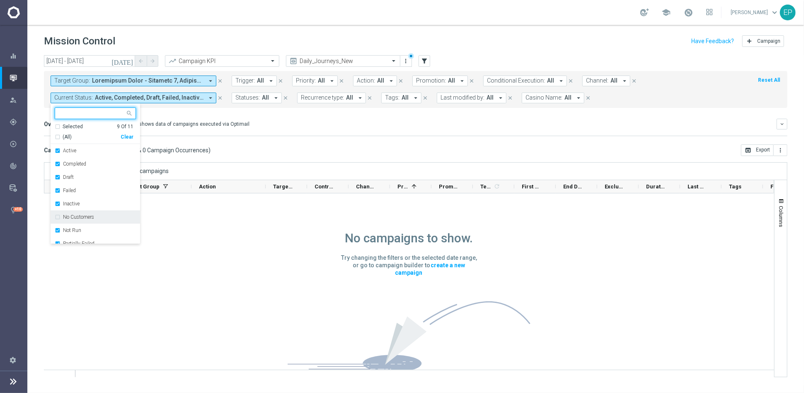
click at [79, 219] on div "No Customers" at bounding box center [95, 216] width 81 height 13
click at [188, 235] on div "No campaigns to show. Try changing the filters or the selected date range, or g…" at bounding box center [409, 293] width 730 height 200
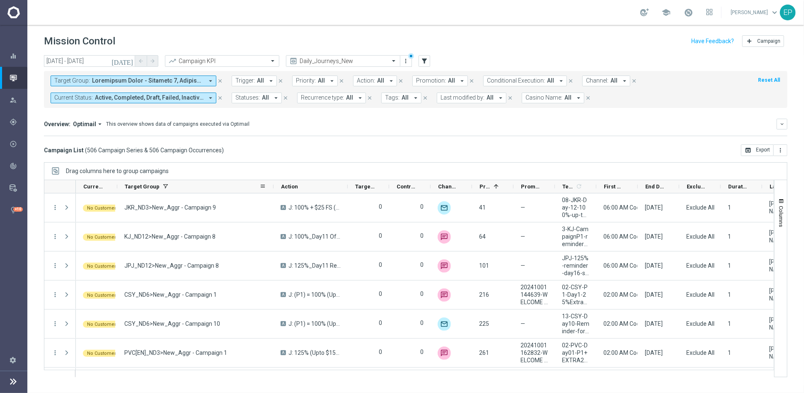
drag, startPoint x: 189, startPoint y: 187, endPoint x: 272, endPoint y: 189, distance: 82.1
click at [272, 189] on div at bounding box center [273, 186] width 3 height 13
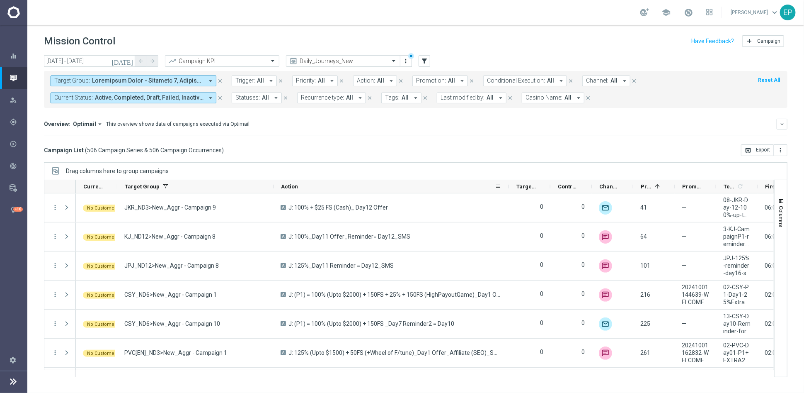
drag, startPoint x: 347, startPoint y: 182, endPoint x: 509, endPoint y: 187, distance: 161.3
click at [509, 187] on div at bounding box center [508, 186] width 3 height 13
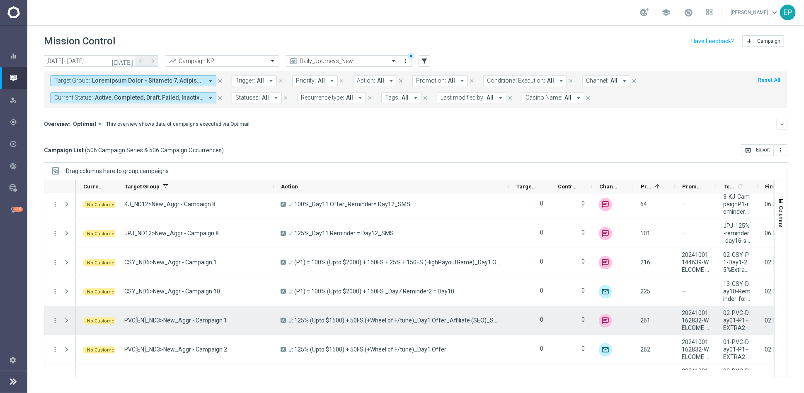
scroll to position [46, 0]
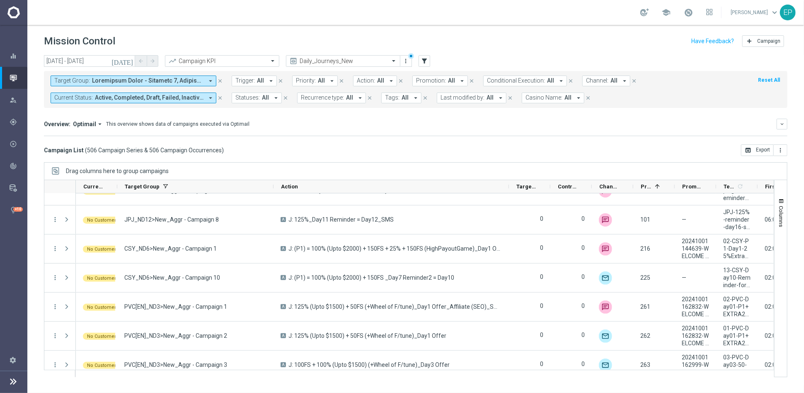
click at [147, 95] on span "Active, Completed, Draft, Failed, Inactive, No Customers, Not Run, Partially Fa…" at bounding box center [149, 97] width 109 height 7
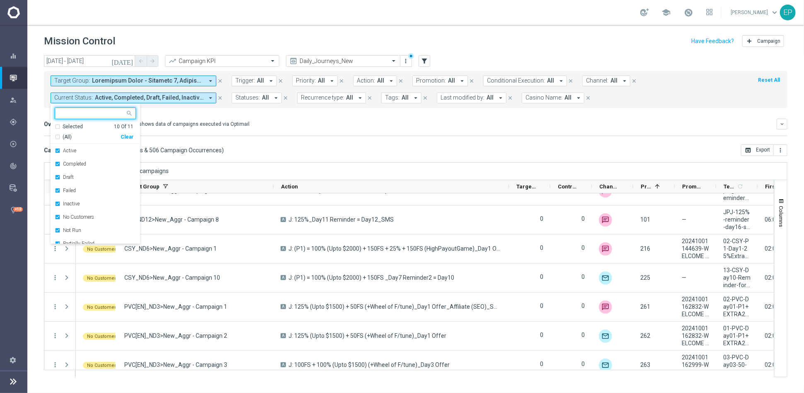
click at [0, 0] on div "Clear" at bounding box center [0, 0] width 0 height 0
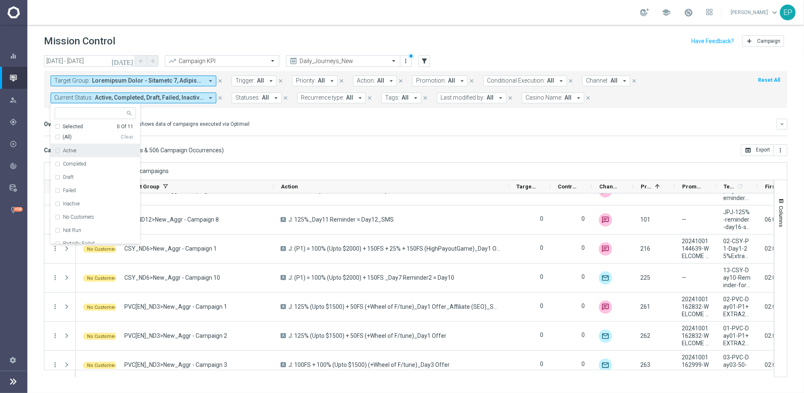
click at [273, 138] on mini-dashboard "Overview: Optimail arrow_drop_down This overview shows data of campaigns execut…" at bounding box center [416, 126] width 744 height 36
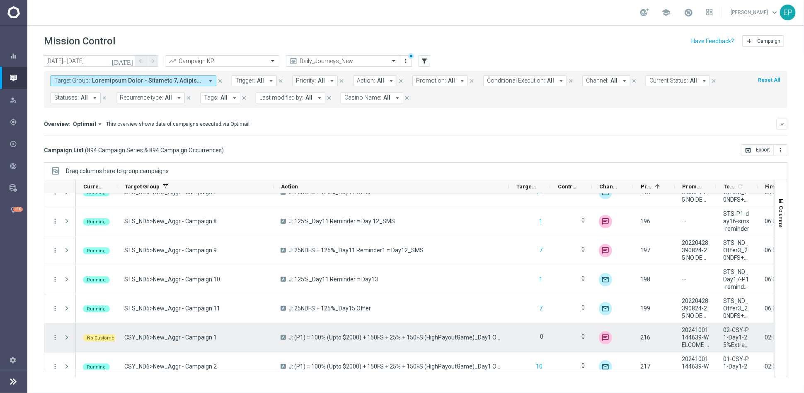
scroll to position [1428, 0]
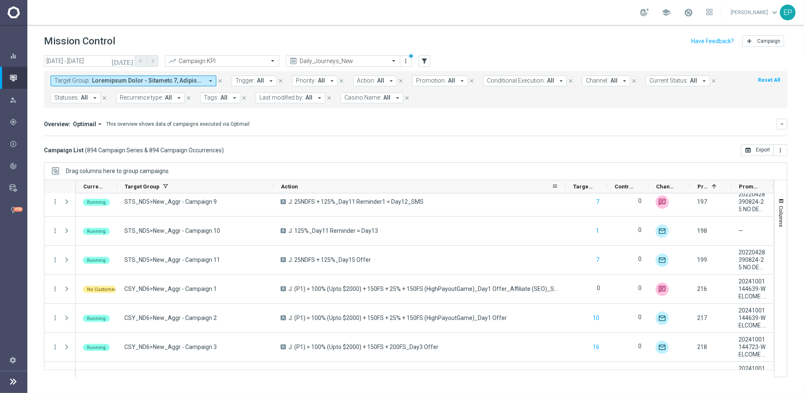
drag, startPoint x: 509, startPoint y: 185, endPoint x: 565, endPoint y: 187, distance: 56.8
click at [565, 187] on div at bounding box center [565, 186] width 3 height 13
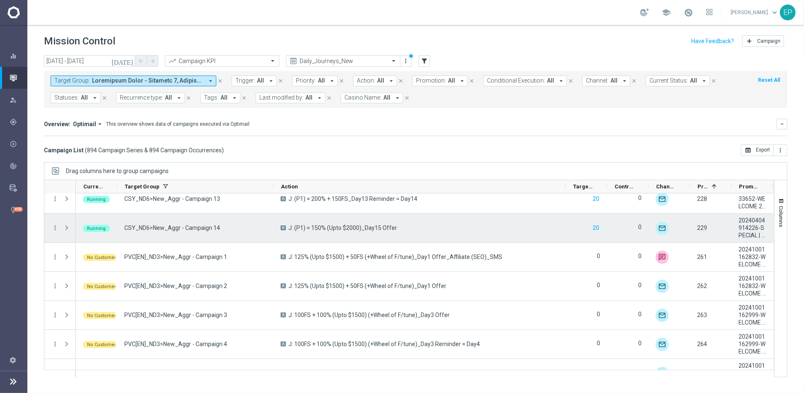
scroll to position [1888, 0]
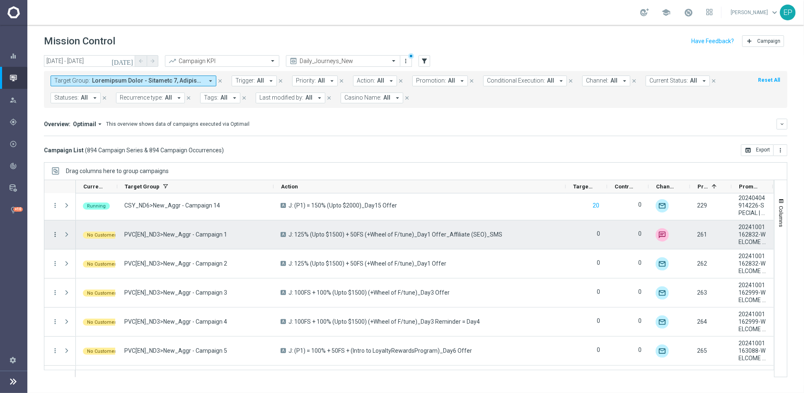
click at [55, 233] on icon "more_vert" at bounding box center [54, 233] width 7 height 7
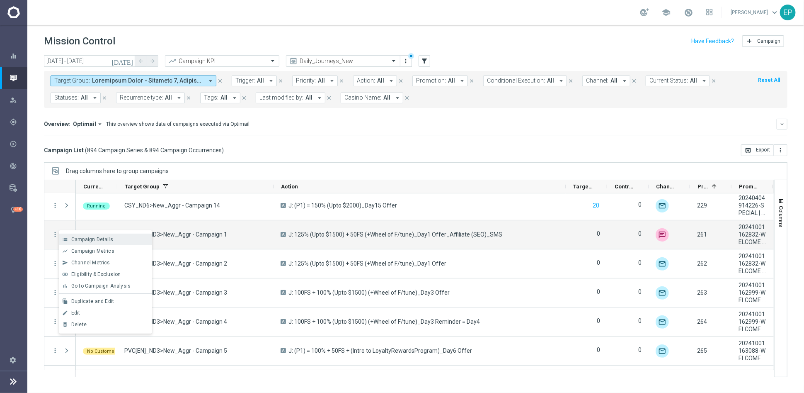
click at [99, 238] on span "Campaign Details" at bounding box center [92, 239] width 42 height 6
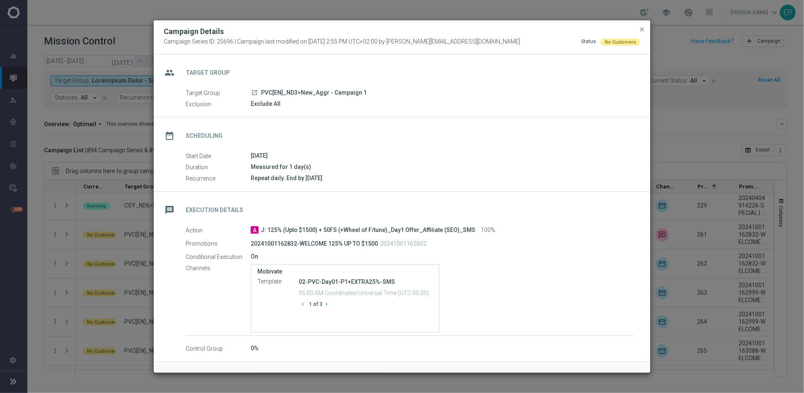
click at [254, 90] on icon "launch" at bounding box center [254, 92] width 7 height 7
click at [642, 28] on span "close" at bounding box center [642, 29] width 7 height 7
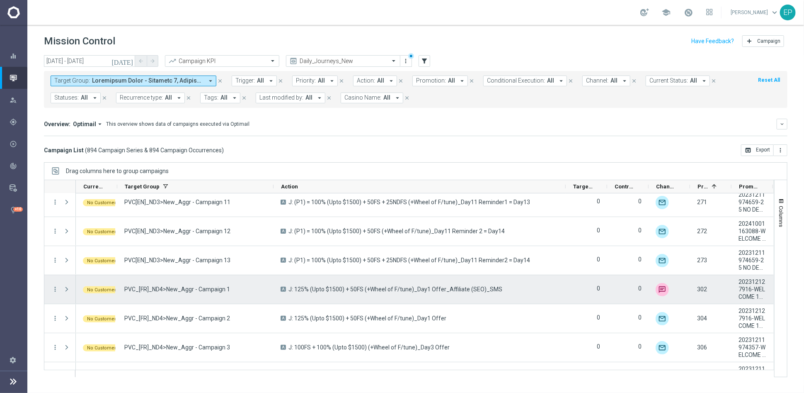
scroll to position [2257, 0]
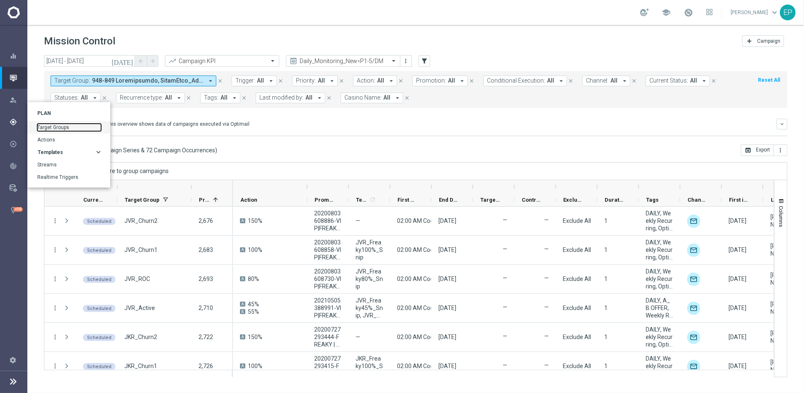
click at [58, 124] on link "Target Groups" at bounding box center [69, 127] width 64 height 7
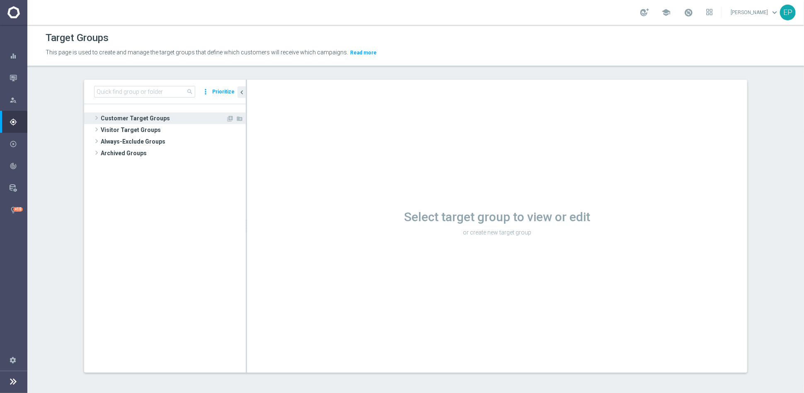
click at [133, 116] on span "Customer Target Groups" at bounding box center [163, 118] width 125 height 12
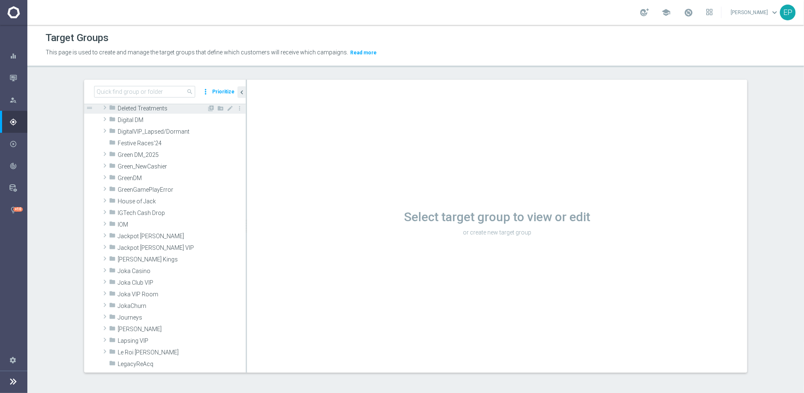
scroll to position [184, 0]
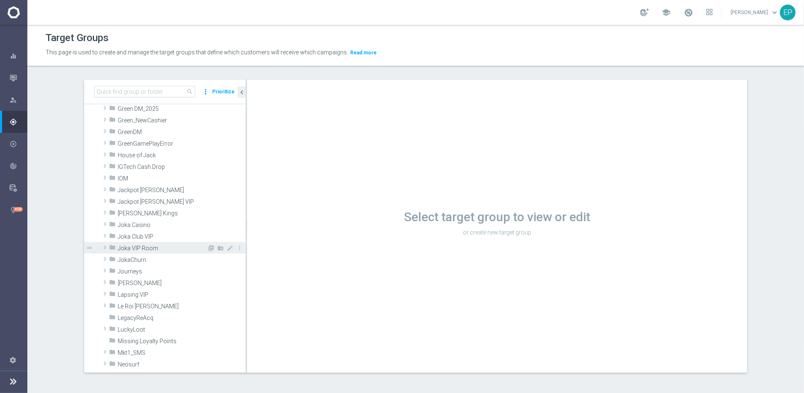
click at [160, 247] on span "Joka VIP Room" at bounding box center [162, 248] width 89 height 7
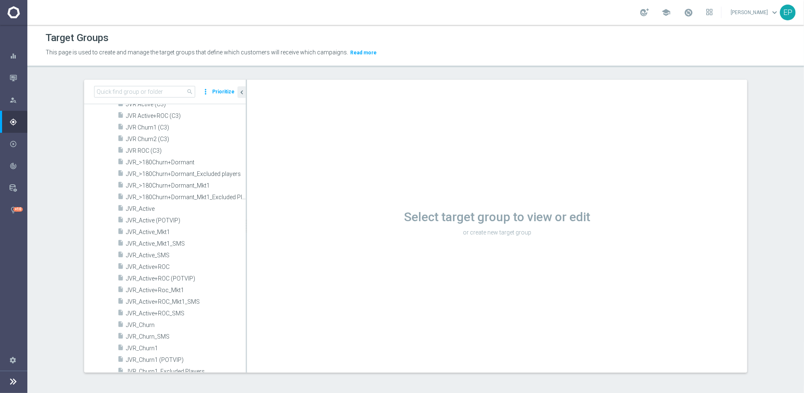
scroll to position [368, 0]
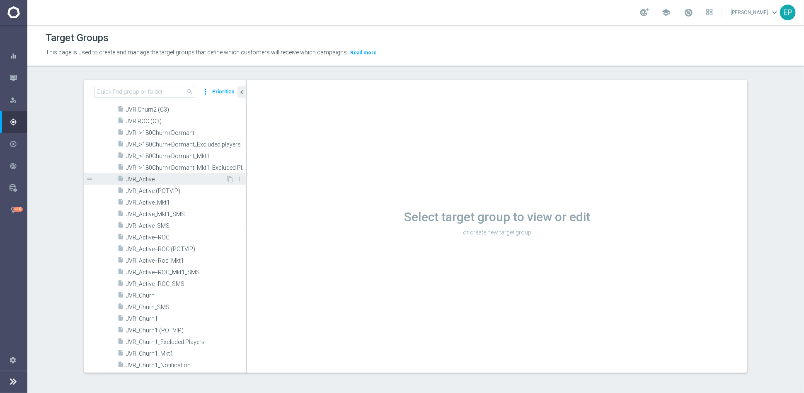
click at [146, 180] on span "JVR_Active" at bounding box center [176, 179] width 100 height 7
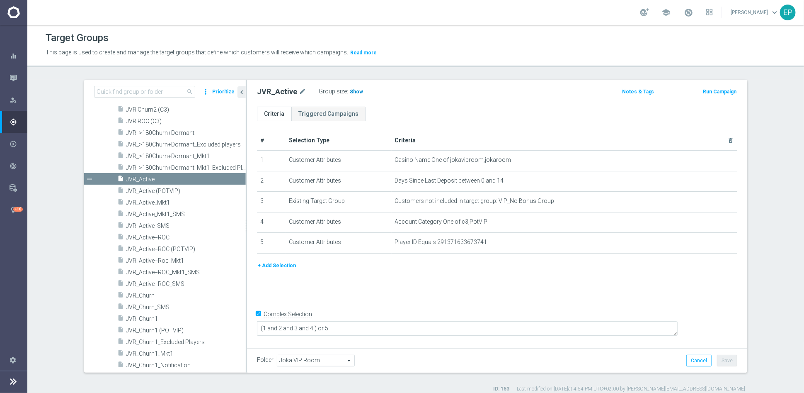
click at [350, 94] on span "Show" at bounding box center [356, 92] width 13 height 6
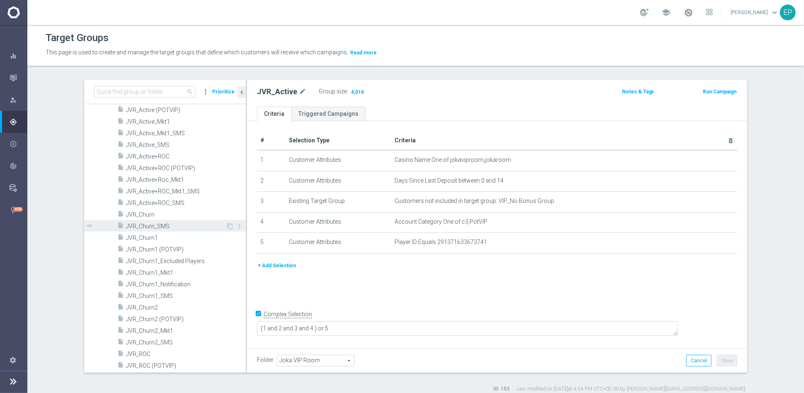
scroll to position [461, 0]
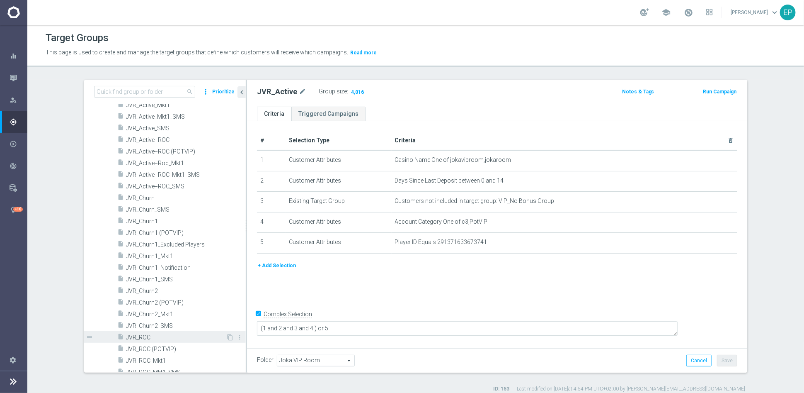
click at [137, 338] on span "JVR_ROC" at bounding box center [176, 337] width 100 height 7
click at [347, 90] on span "Show" at bounding box center [349, 92] width 13 height 6
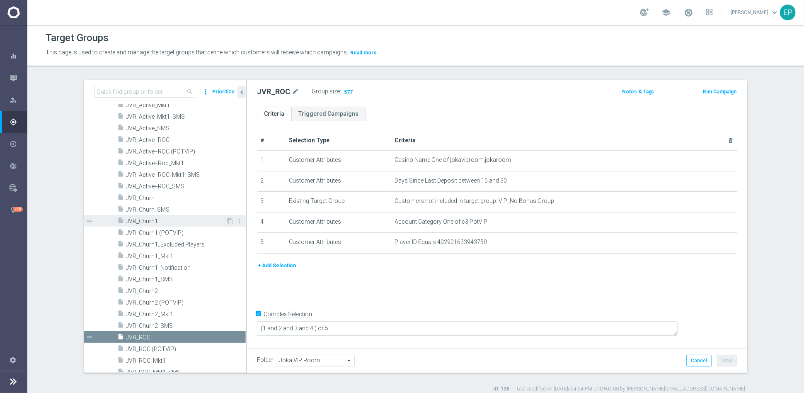
click at [157, 221] on span "JVR_Churn1" at bounding box center [176, 221] width 100 height 7
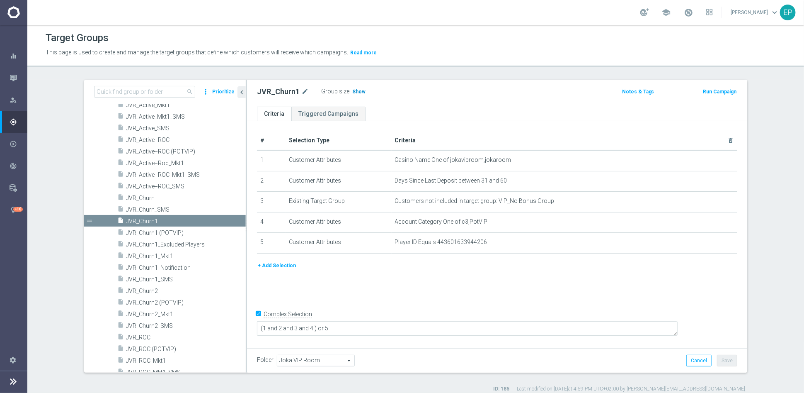
click at [356, 89] on span "Show" at bounding box center [358, 92] width 13 height 6
click at [144, 292] on span "JVR_Churn2" at bounding box center [176, 290] width 100 height 7
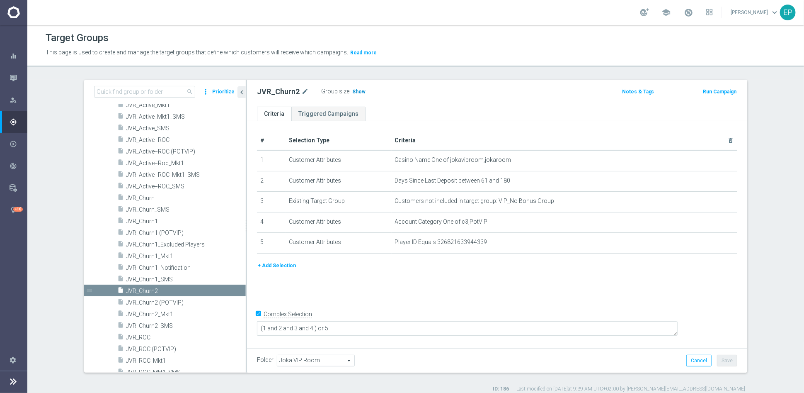
click at [352, 90] on span "Show" at bounding box center [358, 92] width 13 height 6
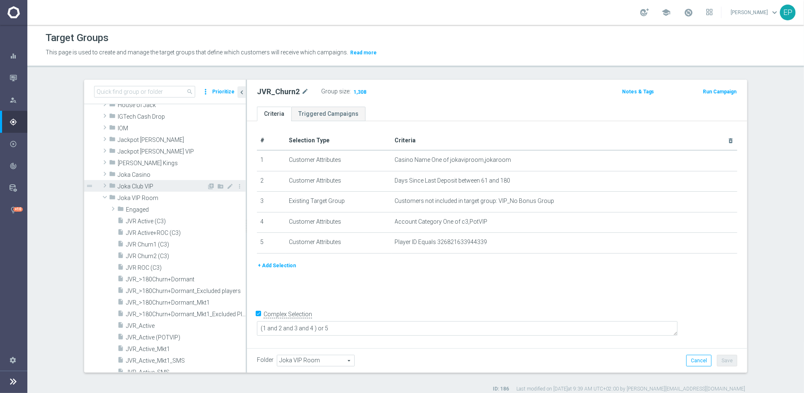
scroll to position [230, 0]
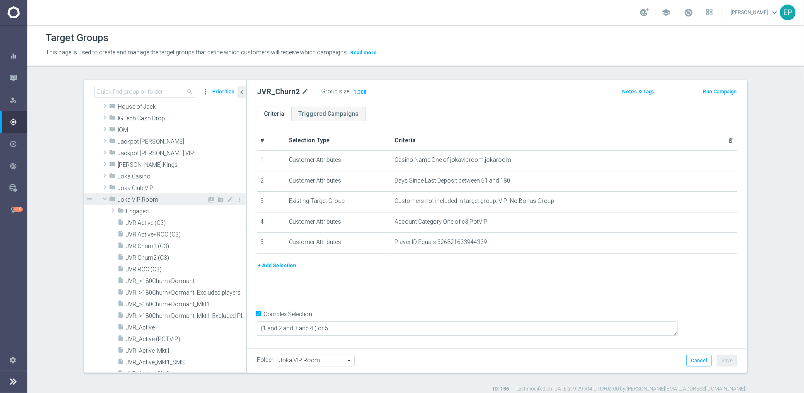
click at [127, 200] on span "Joka VIP Room" at bounding box center [162, 199] width 89 height 7
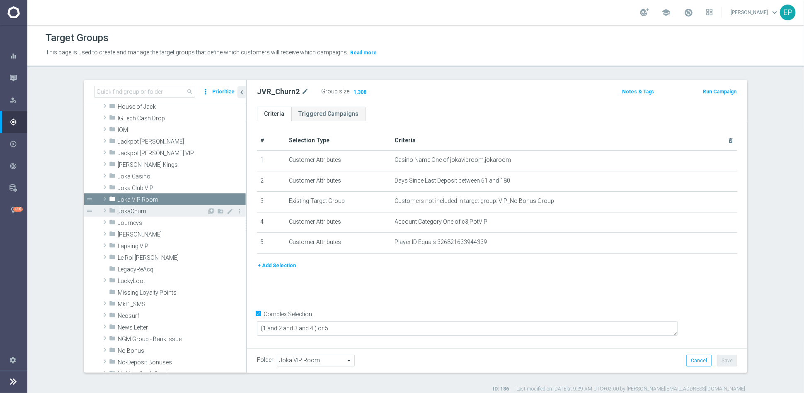
click at [125, 213] on span "JokaChurn" at bounding box center [162, 211] width 89 height 7
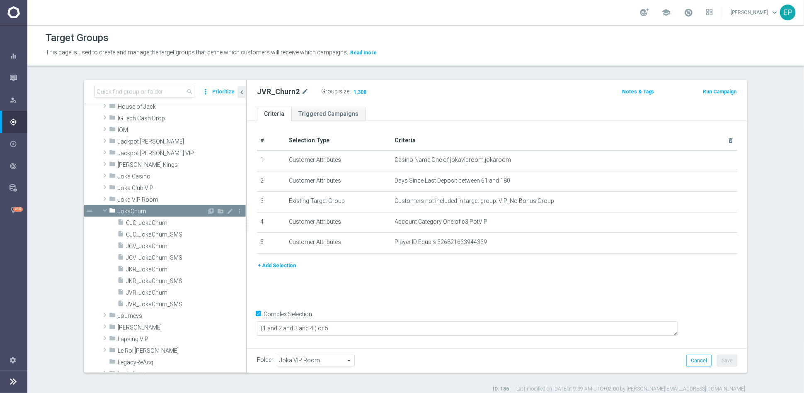
click at [125, 213] on span "JokaChurn" at bounding box center [162, 211] width 89 height 7
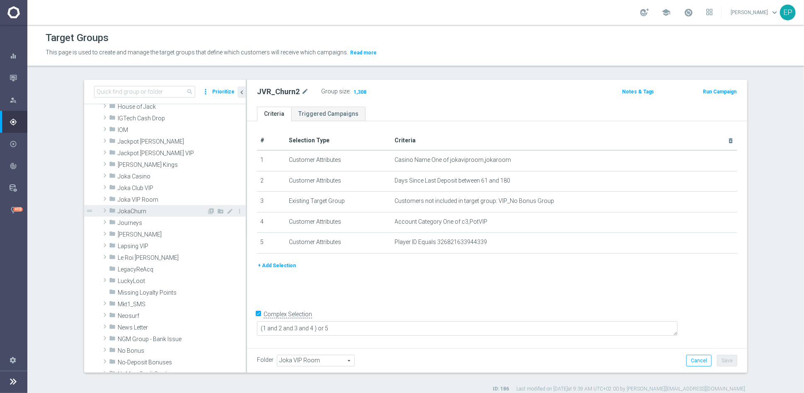
click at [101, 210] on span at bounding box center [105, 210] width 8 height 10
click at [131, 221] on span "CJC_JokaChurn" at bounding box center [176, 222] width 100 height 7
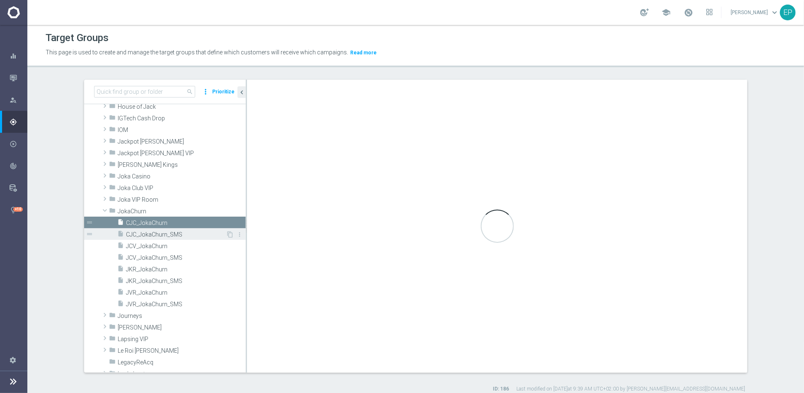
checkbox input "false"
type input "JokaChurn"
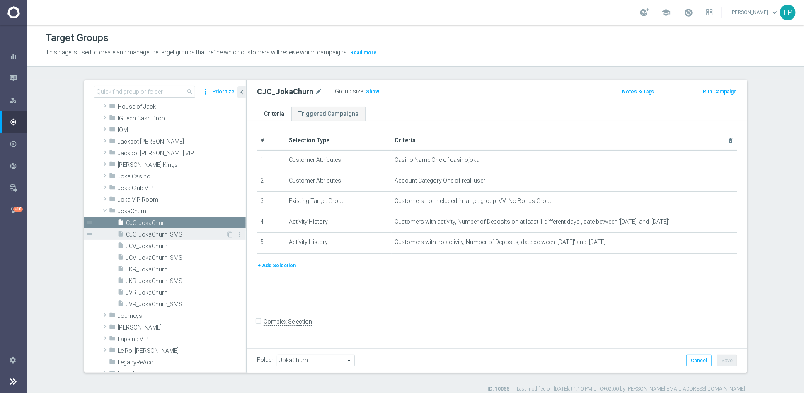
click at [135, 238] on div "insert_drive_file CJC_JokaChurn_SMS" at bounding box center [171, 234] width 109 height 12
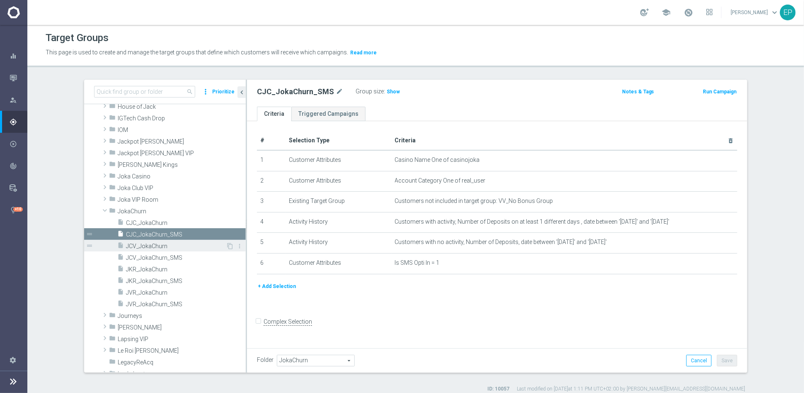
click at [133, 247] on span "JCV_JokaChurn" at bounding box center [176, 246] width 100 height 7
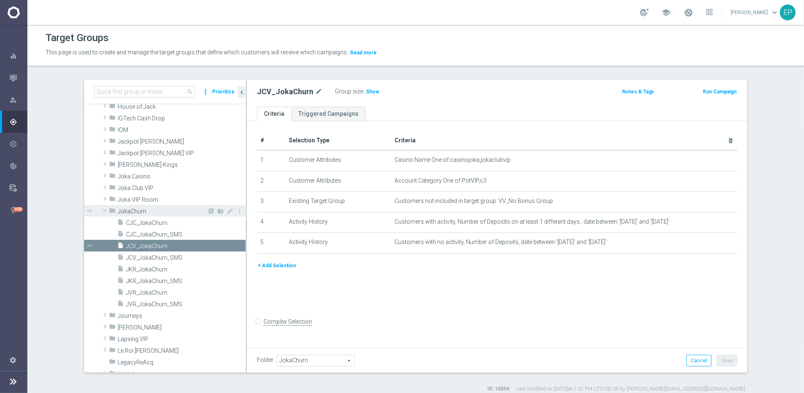
click at [100, 208] on span at bounding box center [105, 210] width 10 height 8
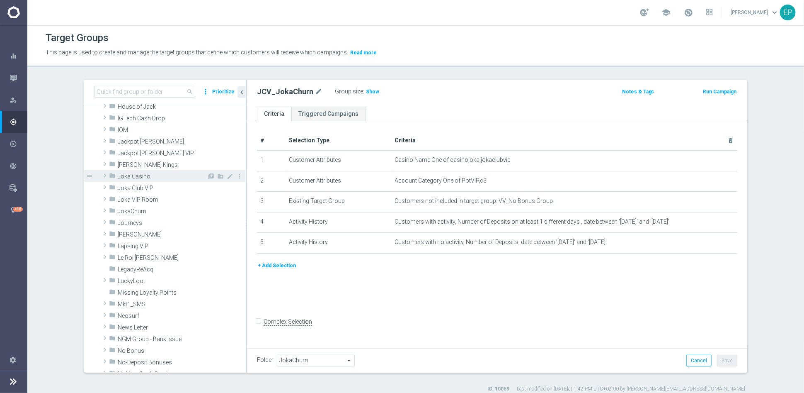
click at [118, 175] on span "Joka Casino" at bounding box center [162, 176] width 89 height 7
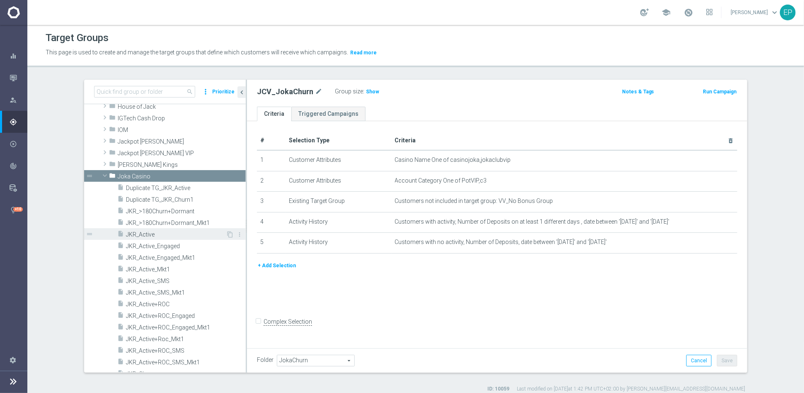
click at [169, 234] on span "JKR_Active" at bounding box center [176, 234] width 100 height 7
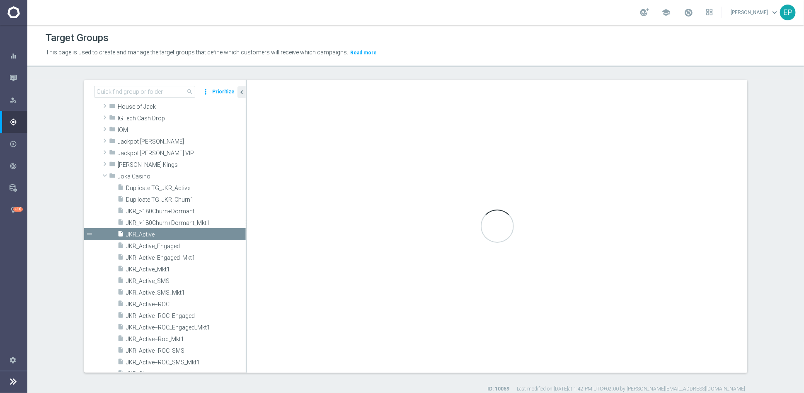
checkbox input "true"
type input "Joka Casino"
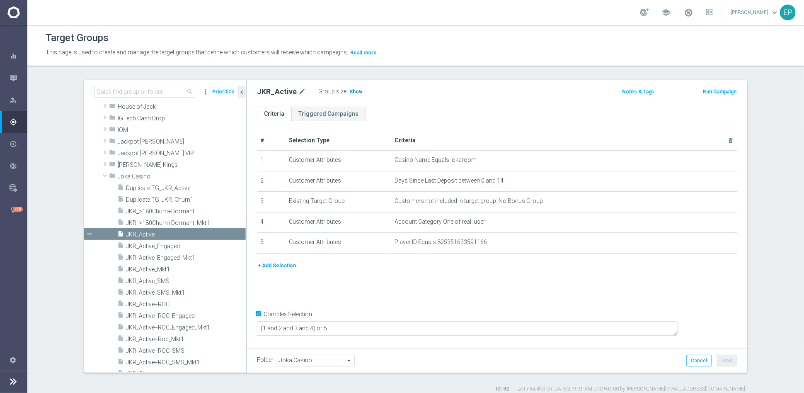
click at [352, 92] on span "Show" at bounding box center [355, 92] width 13 height 6
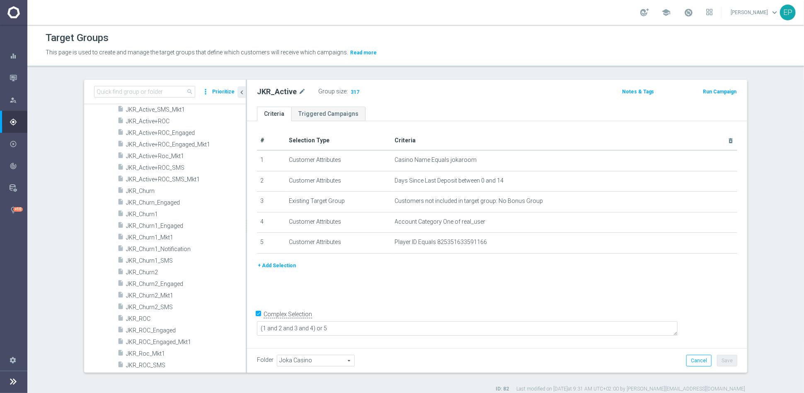
scroll to position [415, 0]
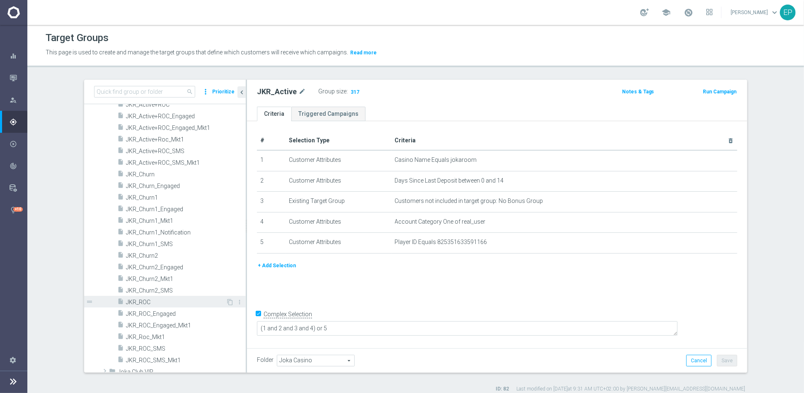
drag, startPoint x: 141, startPoint y: 300, endPoint x: 146, endPoint y: 299, distance: 5.4
click at [141, 300] on span "JKR_ROC" at bounding box center [176, 301] width 100 height 7
click at [344, 92] on span "Show" at bounding box center [348, 92] width 13 height 6
drag, startPoint x: 152, startPoint y: 198, endPoint x: 336, endPoint y: 137, distance: 193.9
click at [152, 198] on span "JKR_Churn1" at bounding box center [186, 197] width 120 height 7
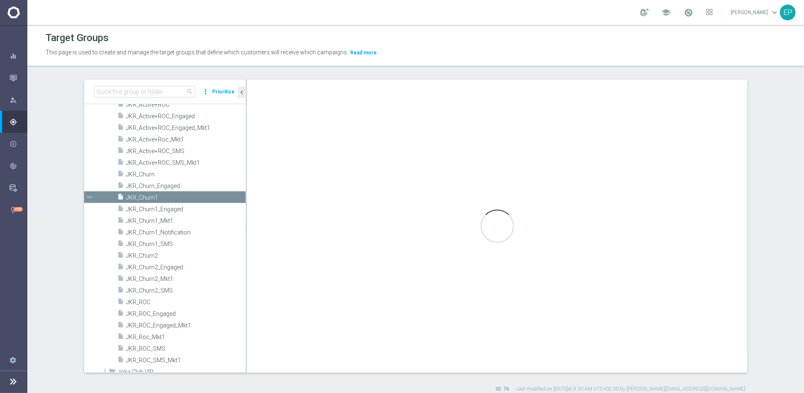
type textarea "(1 and 2 and 3 and 4 ) or 5"
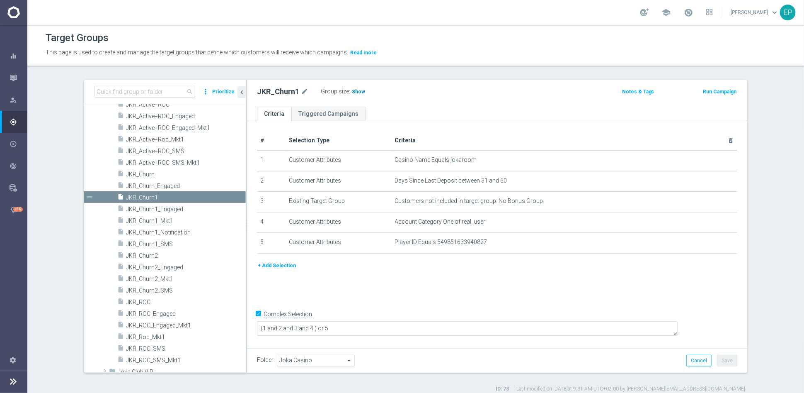
click at [352, 91] on span "Show" at bounding box center [358, 92] width 13 height 6
click at [143, 257] on span "JKR_Churn2" at bounding box center [176, 255] width 100 height 7
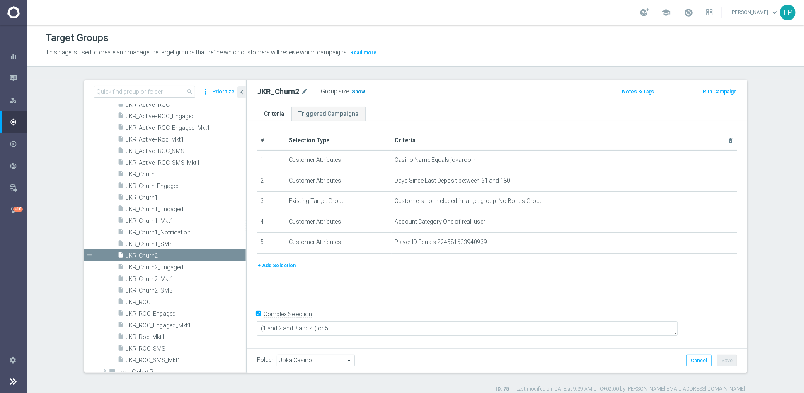
click at [352, 92] on span "Show" at bounding box center [358, 92] width 13 height 6
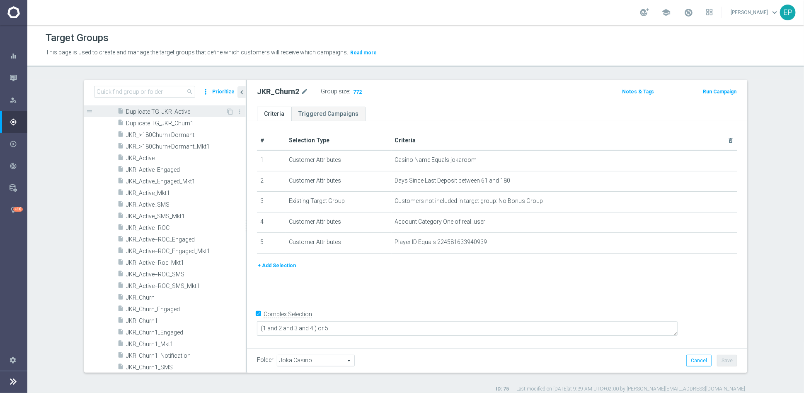
scroll to position [230, 0]
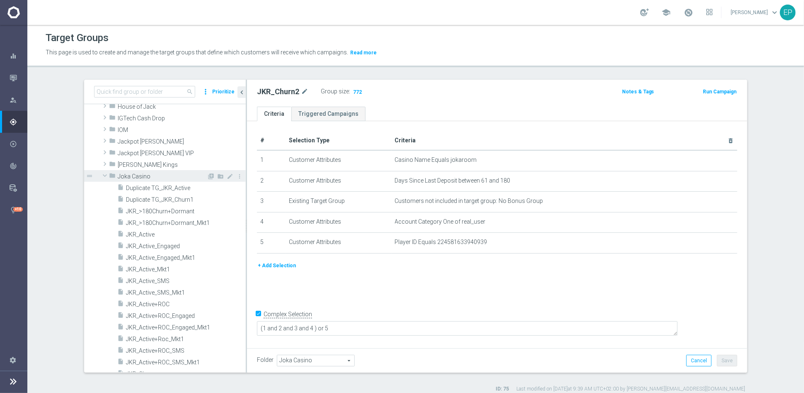
drag, startPoint x: 101, startPoint y: 176, endPoint x: 100, endPoint y: 171, distance: 5.0
click at [101, 176] on span at bounding box center [105, 175] width 10 height 8
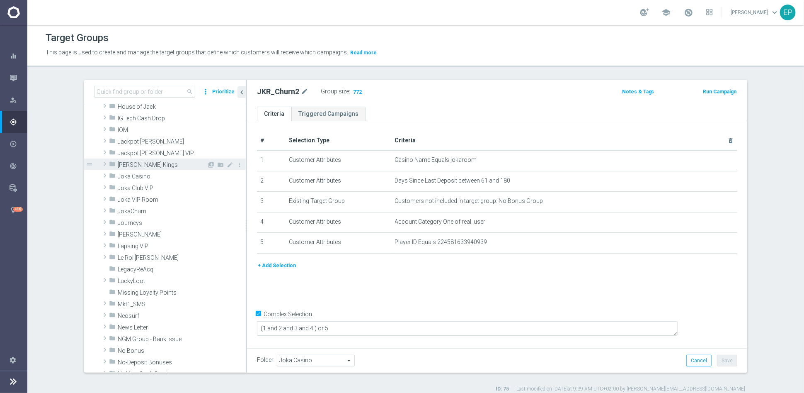
click at [104, 163] on span at bounding box center [105, 164] width 8 height 10
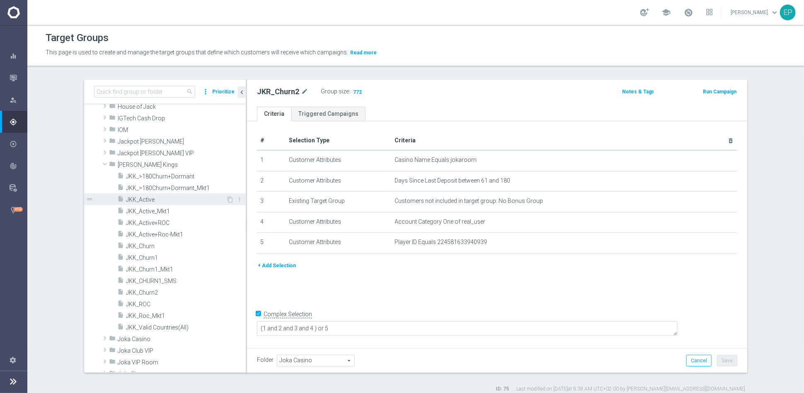
click at [140, 196] on span "JKK_Active" at bounding box center [176, 199] width 100 height 7
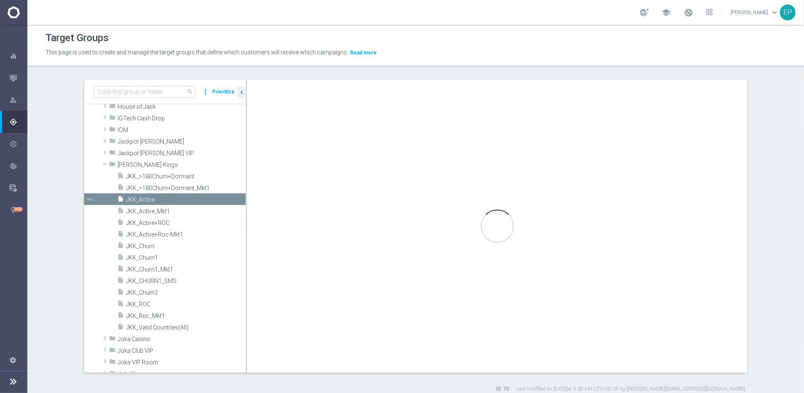
type input "[PERSON_NAME] Kings"
type textarea "(1 and 2 and 3 and 4) or 5"
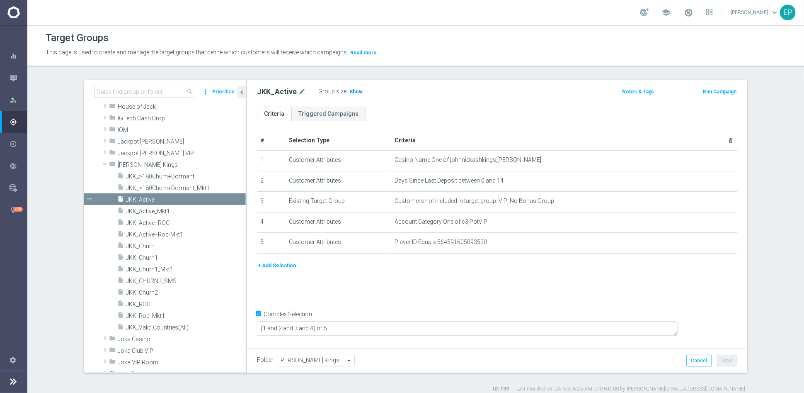
click at [351, 90] on span "Show" at bounding box center [355, 92] width 13 height 6
click at [140, 305] on span "JKK_ROC" at bounding box center [176, 304] width 100 height 7
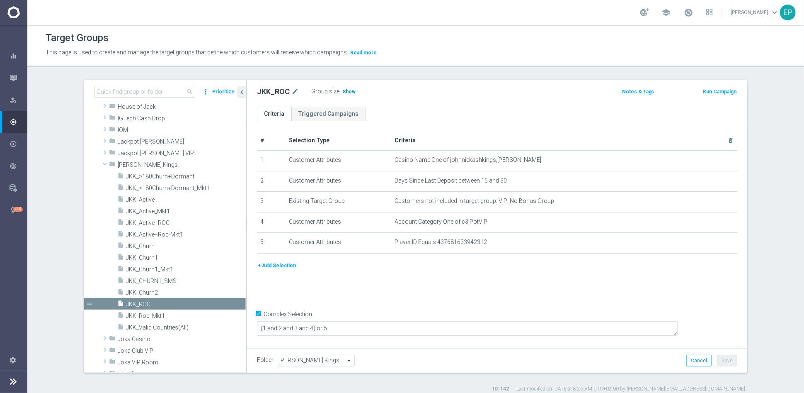
click at [342, 90] on span "Show" at bounding box center [348, 92] width 13 height 6
drag, startPoint x: 138, startPoint y: 256, endPoint x: 150, endPoint y: 245, distance: 15.8
click at [138, 256] on span "JKK_Churn1" at bounding box center [186, 257] width 120 height 7
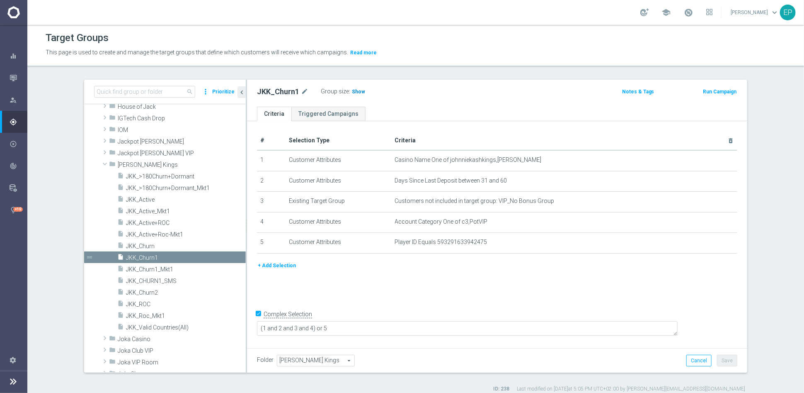
click at [352, 89] on span "Show" at bounding box center [358, 92] width 13 height 6
click at [145, 293] on span "JKK_Churn2" at bounding box center [176, 292] width 100 height 7
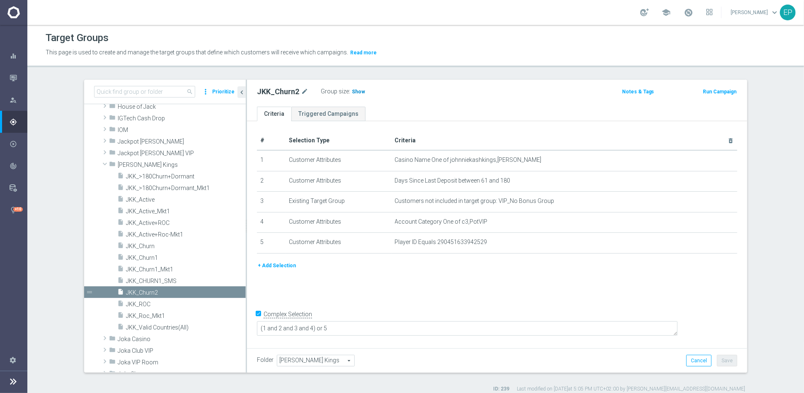
click at [352, 92] on span "Show" at bounding box center [358, 92] width 13 height 6
click at [102, 164] on span at bounding box center [105, 164] width 10 height 8
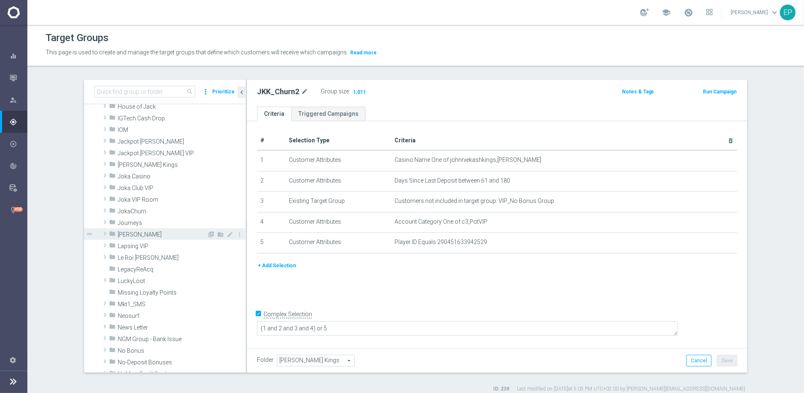
click at [156, 236] on span "[PERSON_NAME]" at bounding box center [162, 234] width 89 height 7
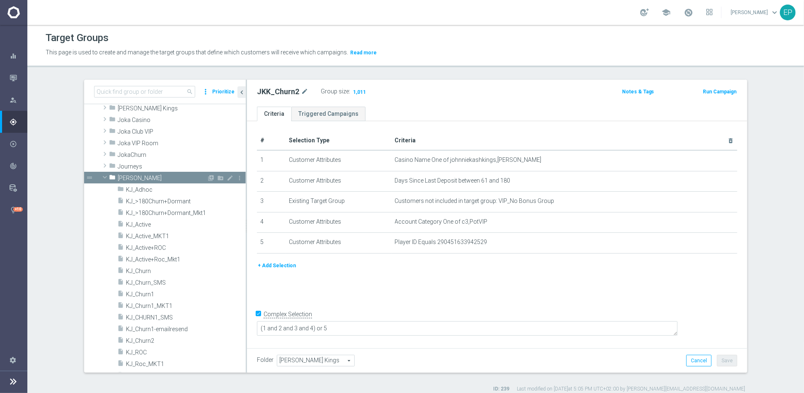
scroll to position [322, 0]
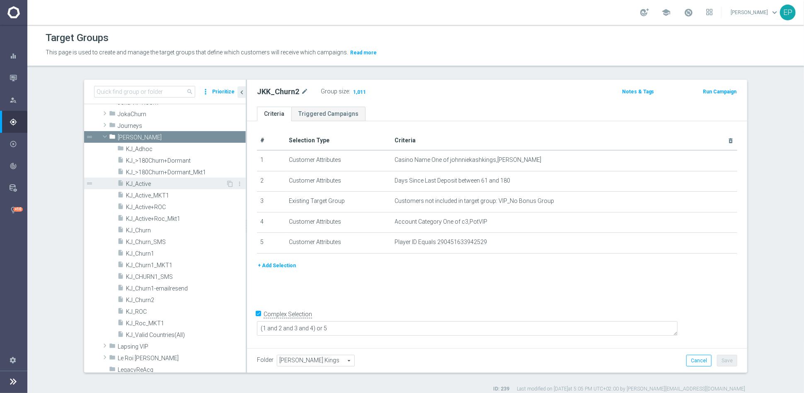
click at [156, 183] on span "KJ_Active" at bounding box center [176, 183] width 100 height 7
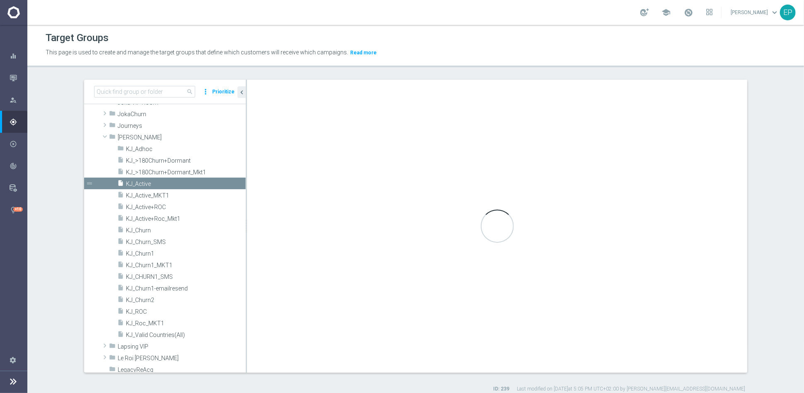
type input "[PERSON_NAME]"
type textarea "(1 and 2 and 3 and 4 ) or 5"
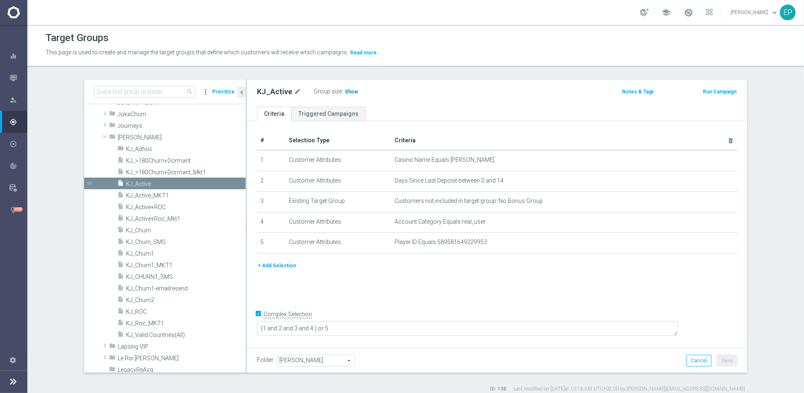
click at [345, 92] on span "Show" at bounding box center [351, 92] width 13 height 6
click at [134, 312] on span "KJ_ROC" at bounding box center [176, 311] width 100 height 7
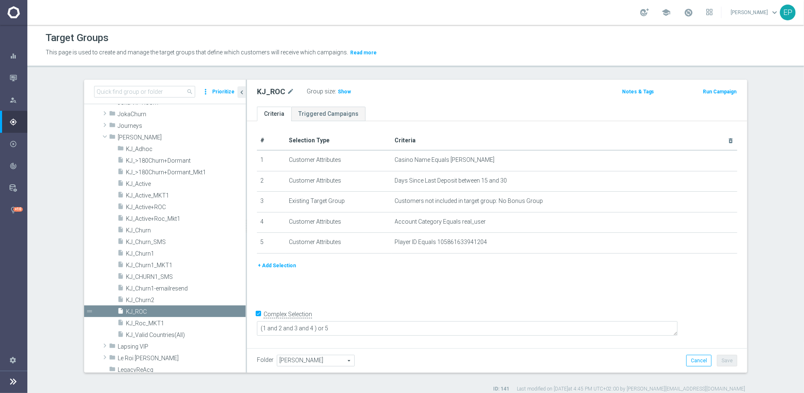
drag, startPoint x: 339, startPoint y: 90, endPoint x: 354, endPoint y: 95, distance: 16.3
click at [339, 90] on span "Show" at bounding box center [344, 92] width 13 height 6
drag, startPoint x: 154, startPoint y: 252, endPoint x: 153, endPoint y: 258, distance: 6.3
click at [154, 252] on span "KJ_Churn1" at bounding box center [186, 253] width 120 height 7
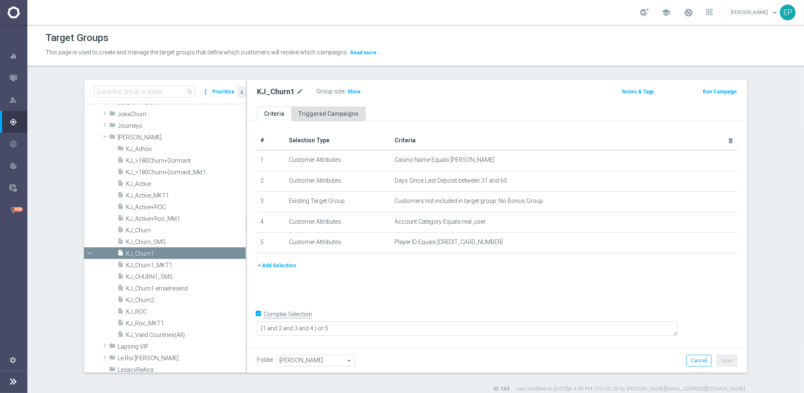
drag, startPoint x: 350, startPoint y: 91, endPoint x: 337, endPoint y: 112, distance: 24.4
click at [351, 91] on span "Show" at bounding box center [353, 92] width 13 height 6
click at [136, 298] on span "KJ_Churn2" at bounding box center [176, 299] width 100 height 7
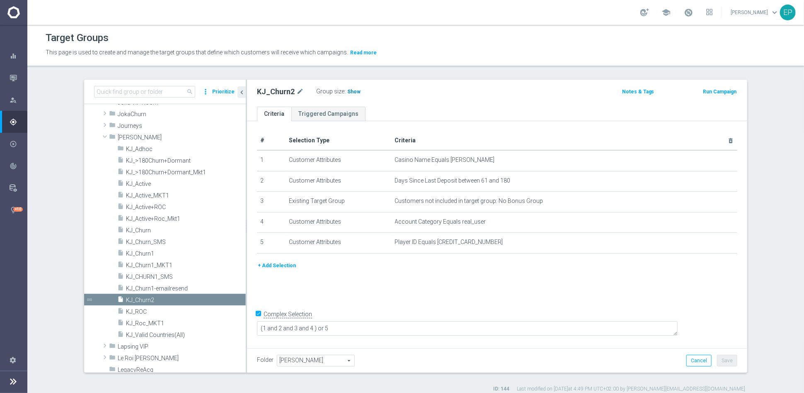
click at [351, 89] on span "Show" at bounding box center [353, 92] width 13 height 6
click at [121, 138] on span "[PERSON_NAME]" at bounding box center [162, 137] width 89 height 7
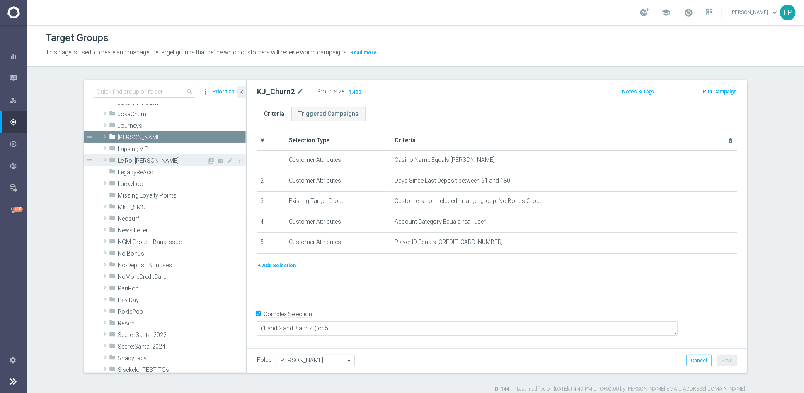
click at [136, 157] on span "Le Roi [PERSON_NAME]" at bounding box center [162, 160] width 89 height 7
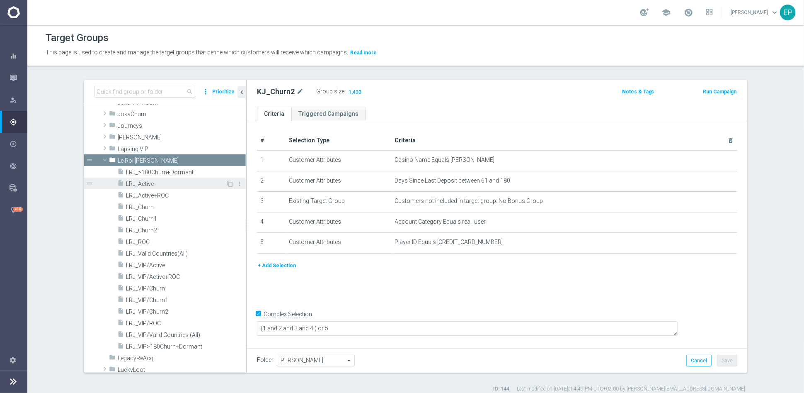
click at [141, 186] on span "LRJ_Active" at bounding box center [176, 183] width 100 height 7
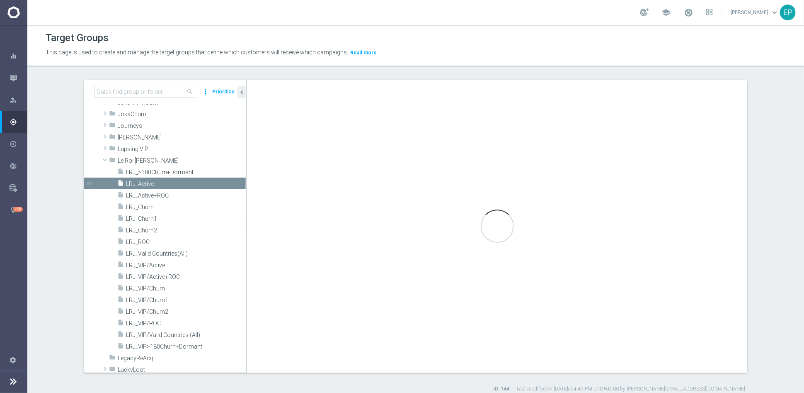
type input "Le Roi [PERSON_NAME]"
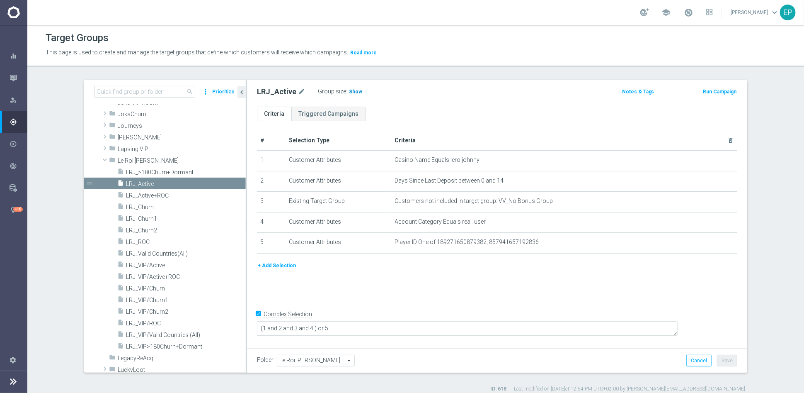
click at [348, 94] on h3 "Show" at bounding box center [355, 91] width 15 height 9
click at [141, 241] on span "LRJ_ROC" at bounding box center [176, 241] width 100 height 7
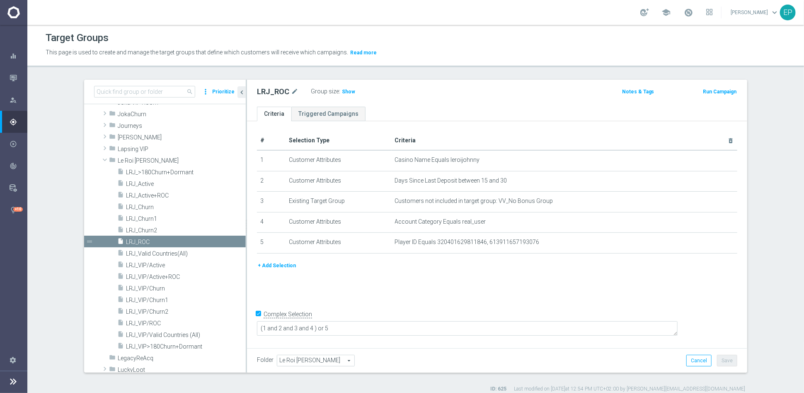
click at [342, 92] on span "Show" at bounding box center [348, 92] width 13 height 6
click at [145, 217] on span "LRJ_Churn1" at bounding box center [176, 218] width 100 height 7
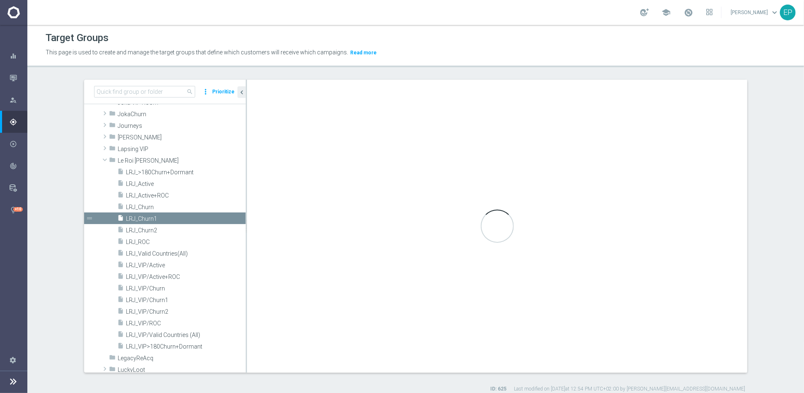
type textarea "(1 and 2 and 3 and 4) or 5"
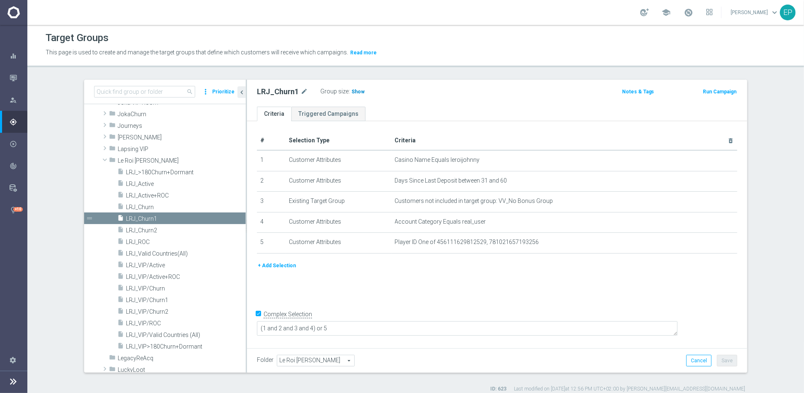
click at [352, 92] on span "Show" at bounding box center [358, 92] width 13 height 6
click at [142, 228] on span "LRJ_Churn2" at bounding box center [176, 230] width 100 height 7
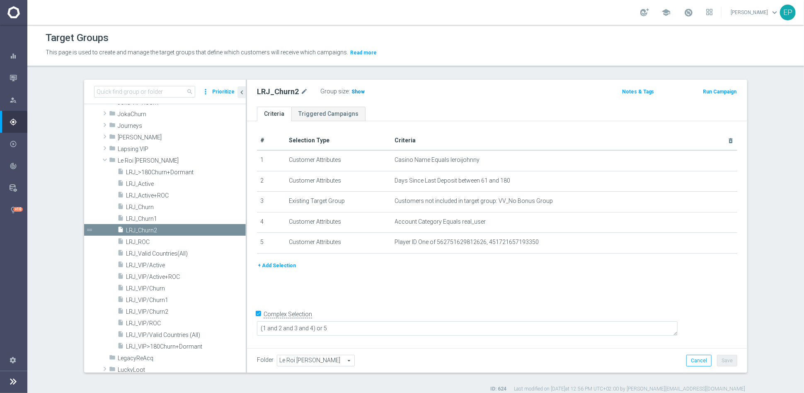
click at [354, 90] on span "Show" at bounding box center [358, 92] width 13 height 6
click at [149, 267] on div "insert_drive_file LRJ_VIP/Active" at bounding box center [171, 265] width 109 height 12
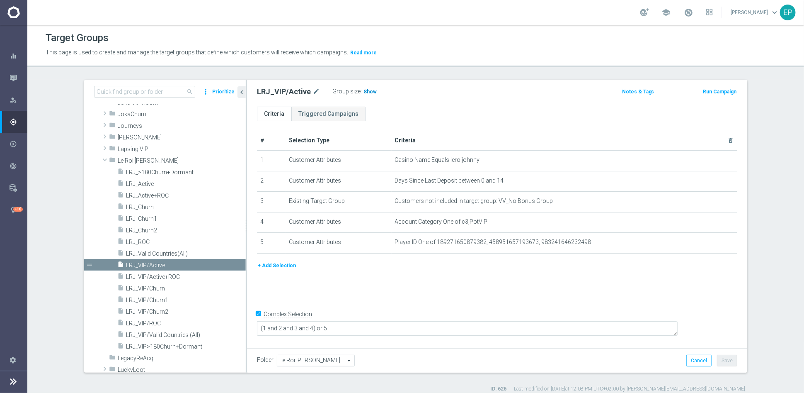
click at [364, 92] on span "Show" at bounding box center [370, 92] width 13 height 6
click at [148, 325] on span "LRJ_VIP/ROC" at bounding box center [176, 323] width 100 height 7
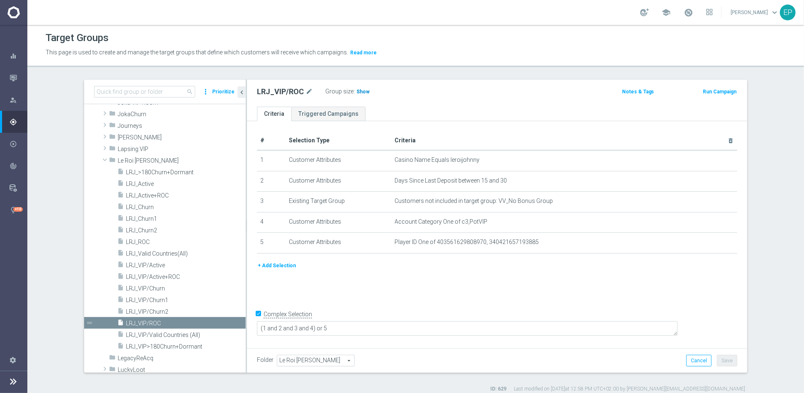
click at [359, 90] on span "Show" at bounding box center [362, 92] width 13 height 6
click at [157, 300] on span "LRJ_VIP/Churn1" at bounding box center [176, 299] width 100 height 7
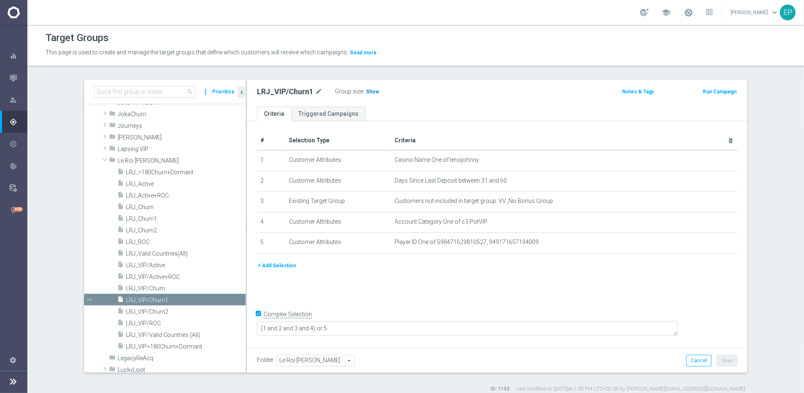
click at [370, 89] on span "Show" at bounding box center [372, 92] width 13 height 6
click at [159, 310] on span "LRJ_VIP/Churn2" at bounding box center [176, 311] width 100 height 7
click at [366, 92] on span "Show" at bounding box center [372, 92] width 13 height 6
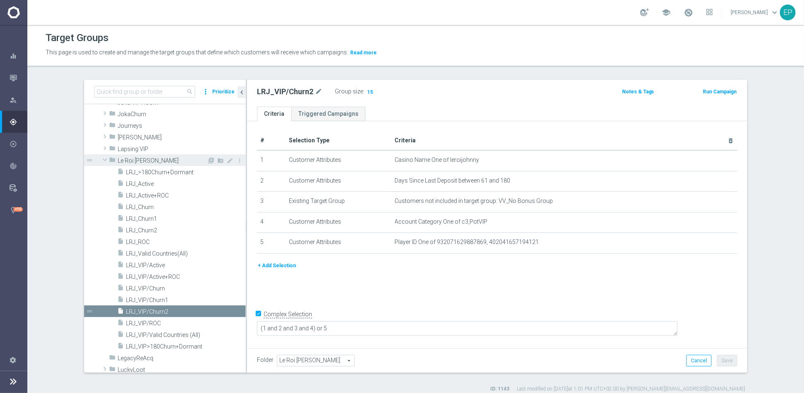
click at [130, 160] on span "Le Roi [PERSON_NAME]" at bounding box center [162, 160] width 89 height 7
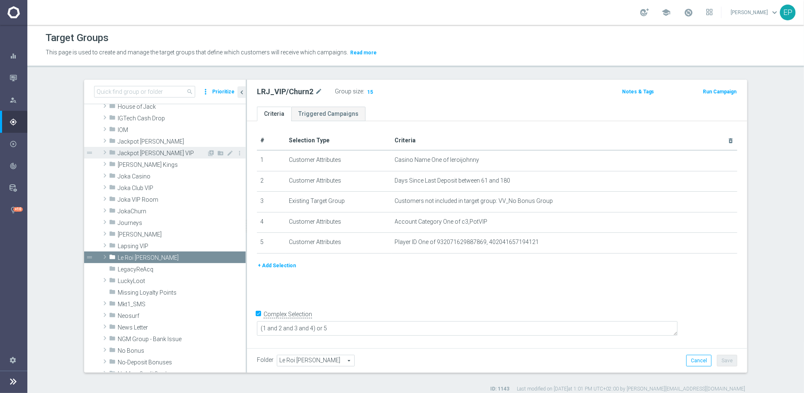
click at [130, 153] on span "Jackpot [PERSON_NAME] VIP" at bounding box center [162, 153] width 89 height 7
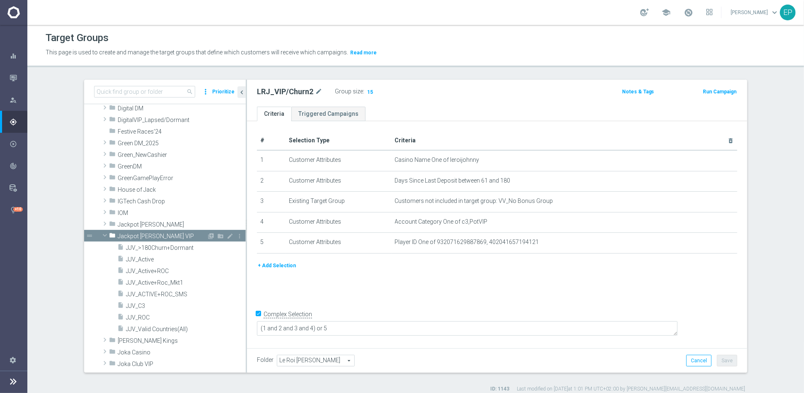
scroll to position [206, 0]
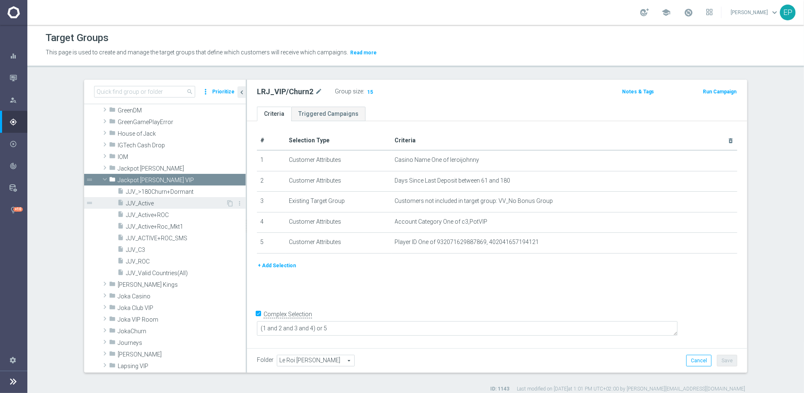
click at [144, 197] on div "insert_drive_file JJV_Active" at bounding box center [171, 203] width 109 height 12
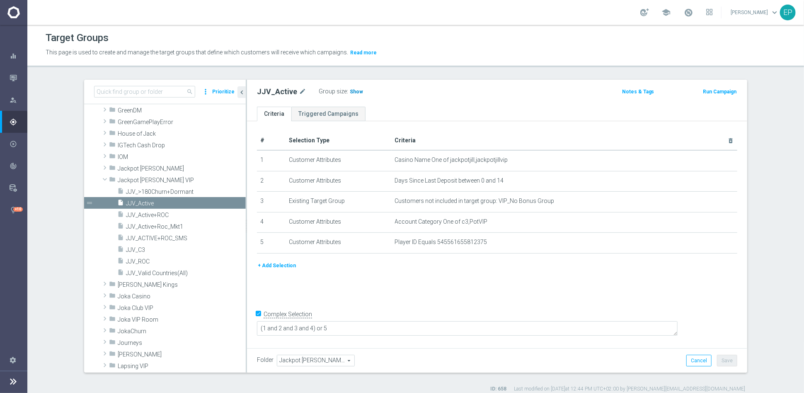
click at [350, 90] on span "Show" at bounding box center [356, 92] width 13 height 6
click at [137, 263] on span "JJV_ROC" at bounding box center [176, 261] width 100 height 7
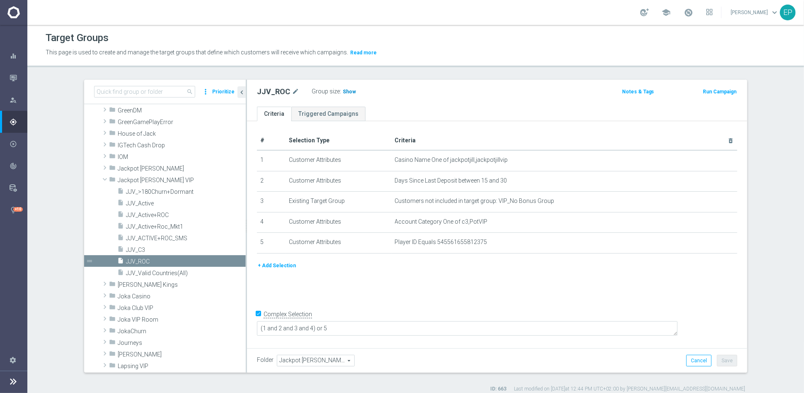
click at [343, 92] on span "Show" at bounding box center [349, 92] width 13 height 6
click at [130, 169] on span "Jackpot [PERSON_NAME]" at bounding box center [162, 168] width 89 height 7
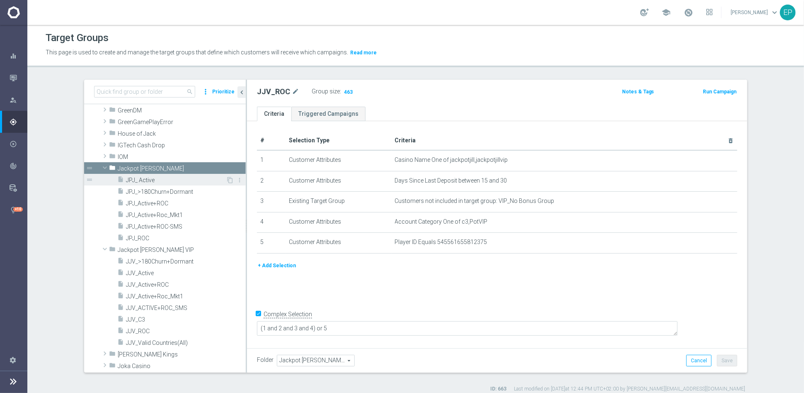
click at [143, 181] on span "JPJ_ Active" at bounding box center [176, 180] width 100 height 7
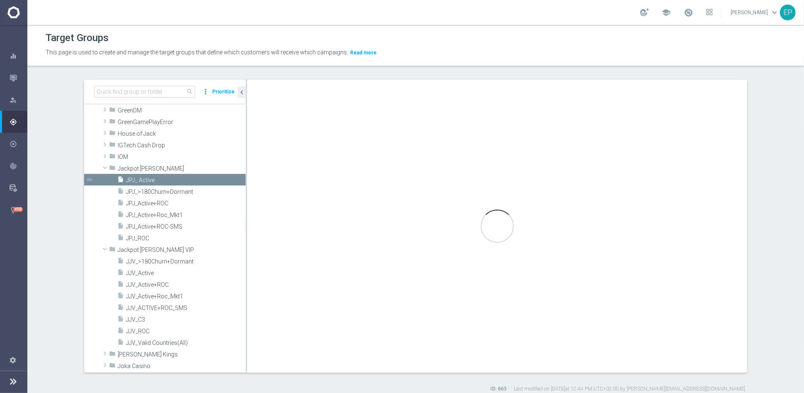
type input "Jackpot [PERSON_NAME]"
type textarea "(1 and 2 and 3 and 4 ) or 5"
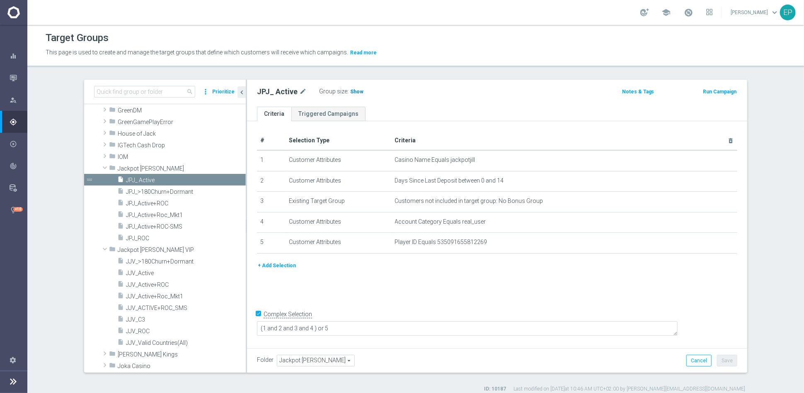
click at [350, 94] on span "Show" at bounding box center [356, 92] width 13 height 6
drag, startPoint x: 141, startPoint y: 237, endPoint x: 146, endPoint y: 236, distance: 5.1
click at [141, 237] on span "JPJ_ROC" at bounding box center [176, 238] width 100 height 7
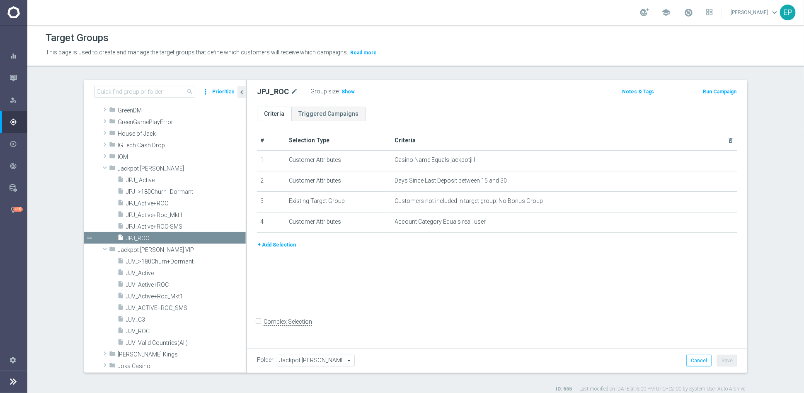
drag, startPoint x: 342, startPoint y: 92, endPoint x: 349, endPoint y: 96, distance: 7.6
click at [342, 92] on span "Show" at bounding box center [348, 92] width 13 height 6
click at [125, 168] on span "Jackpot [PERSON_NAME]" at bounding box center [162, 168] width 89 height 7
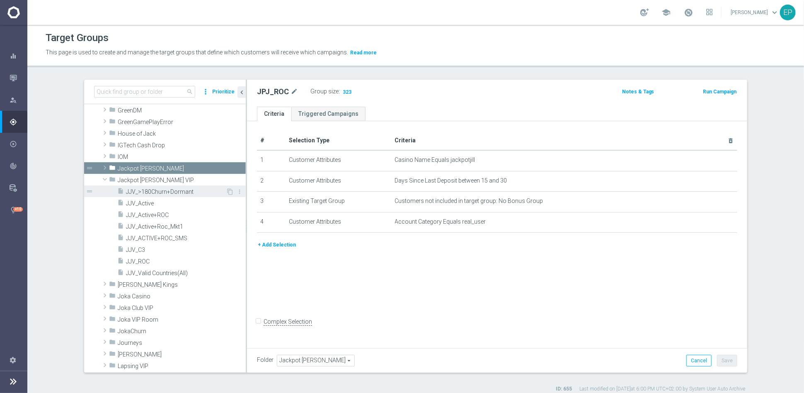
drag, startPoint x: 129, startPoint y: 180, endPoint x: 131, endPoint y: 190, distance: 10.5
click at [130, 180] on span "Jackpot [PERSON_NAME] VIP" at bounding box center [182, 180] width 128 height 7
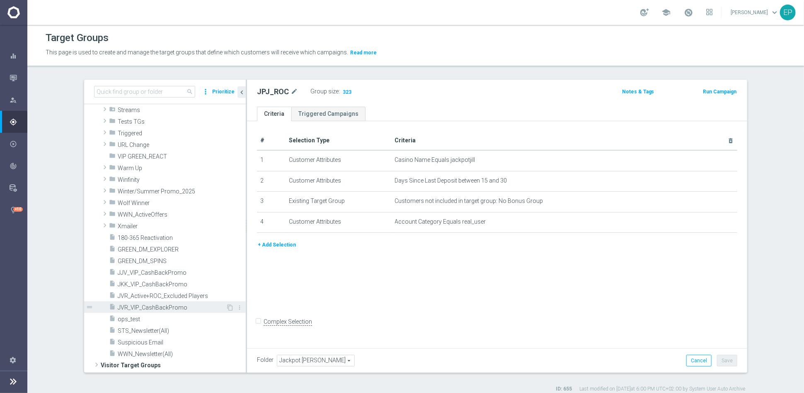
scroll to position [620, 0]
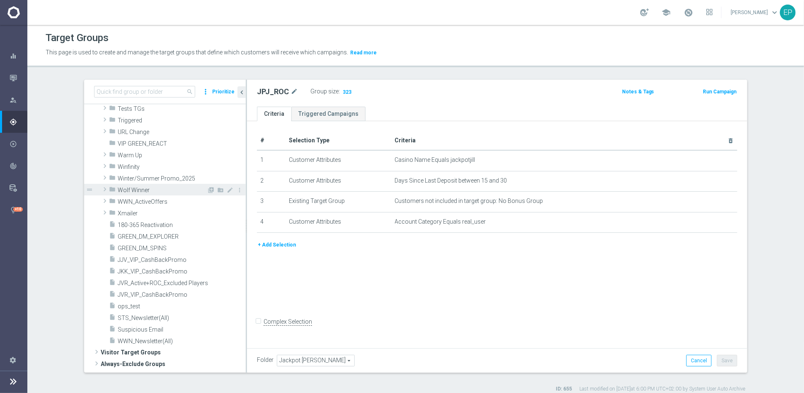
click at [136, 191] on span "Wolf Winner" at bounding box center [162, 190] width 89 height 7
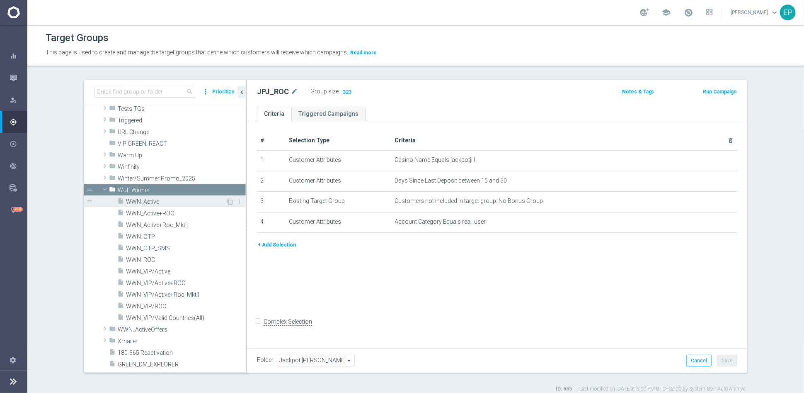
click at [144, 199] on span "WWN_Active" at bounding box center [176, 201] width 100 height 7
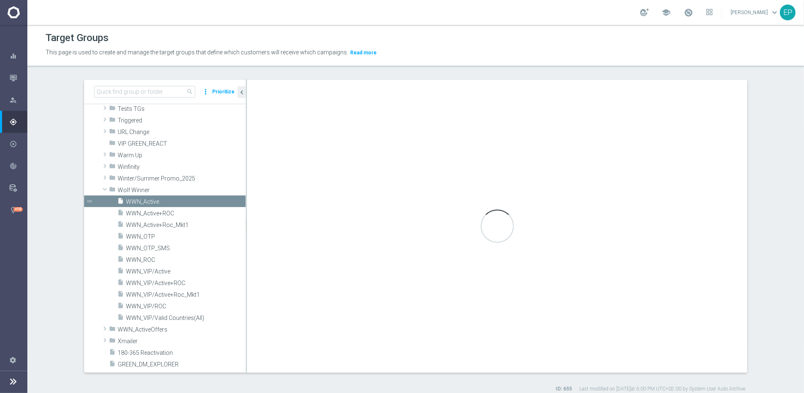
checkbox input "true"
type input "Wolf Winner"
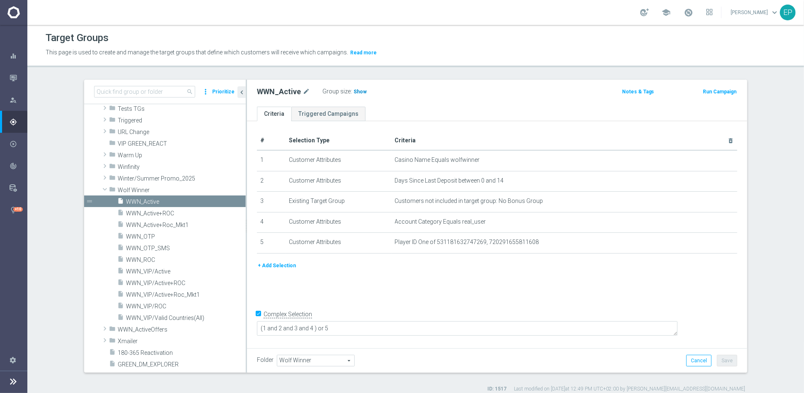
click at [354, 90] on span "Show" at bounding box center [360, 92] width 13 height 6
drag, startPoint x: 143, startPoint y: 261, endPoint x: 148, endPoint y: 259, distance: 5.6
click at [143, 261] on span "WWN_ROC" at bounding box center [176, 259] width 100 height 7
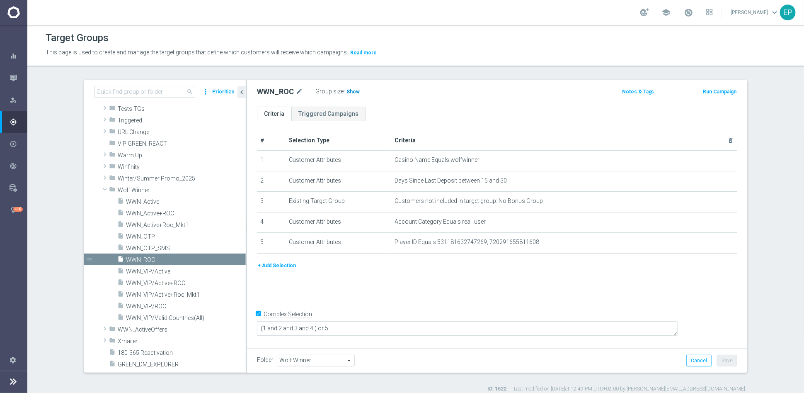
click at [352, 90] on span "Show" at bounding box center [353, 92] width 13 height 6
click at [158, 273] on span "WWN_VIP/Active" at bounding box center [176, 271] width 100 height 7
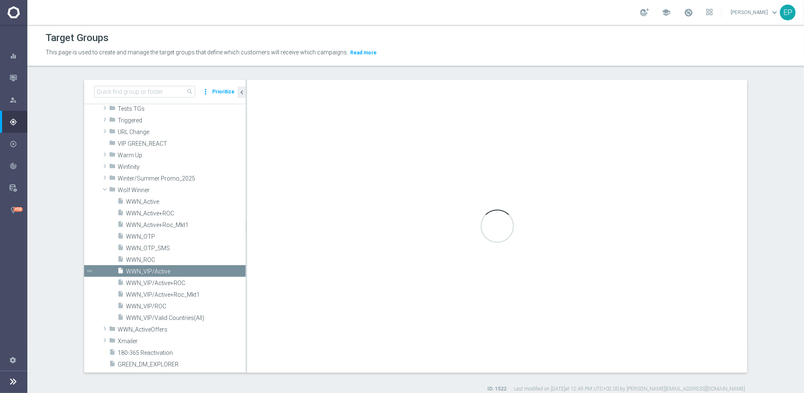
type textarea "(1 and 2 and 3 and 4) or 5"
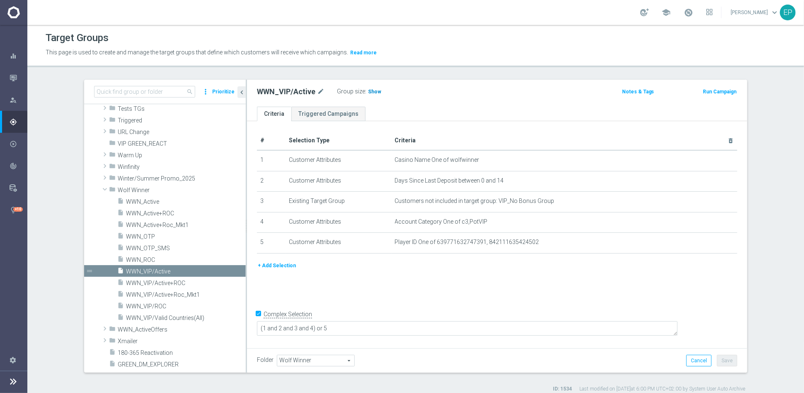
click at [368, 92] on span "Show" at bounding box center [374, 92] width 13 height 6
click at [145, 304] on span "WWN_VIP/ROC" at bounding box center [176, 306] width 100 height 7
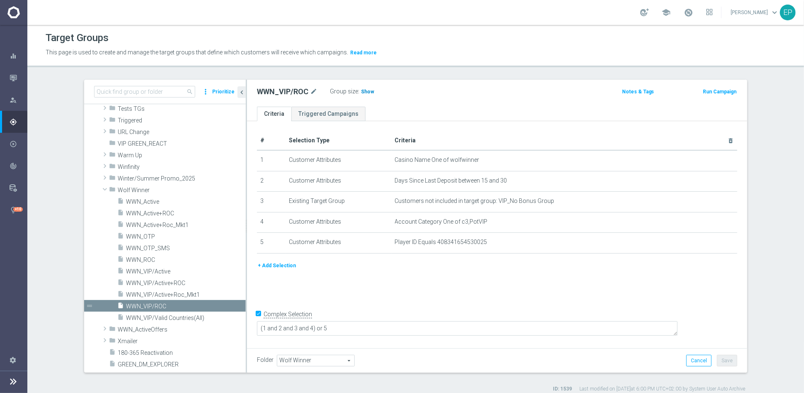
click at [364, 89] on span "Show" at bounding box center [367, 92] width 13 height 6
click at [100, 187] on span at bounding box center [105, 189] width 10 height 8
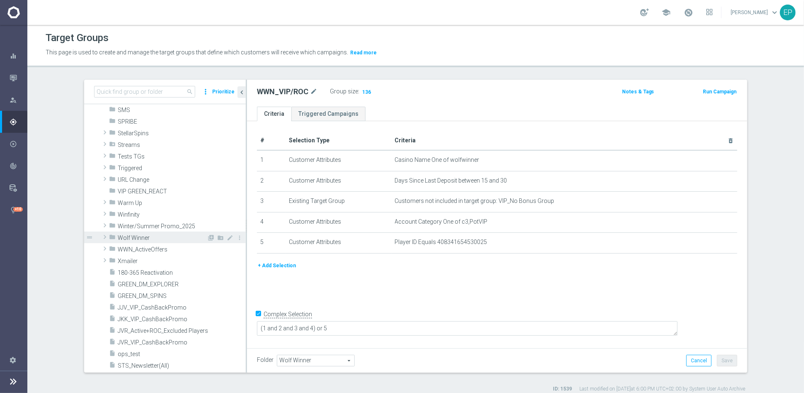
scroll to position [528, 0]
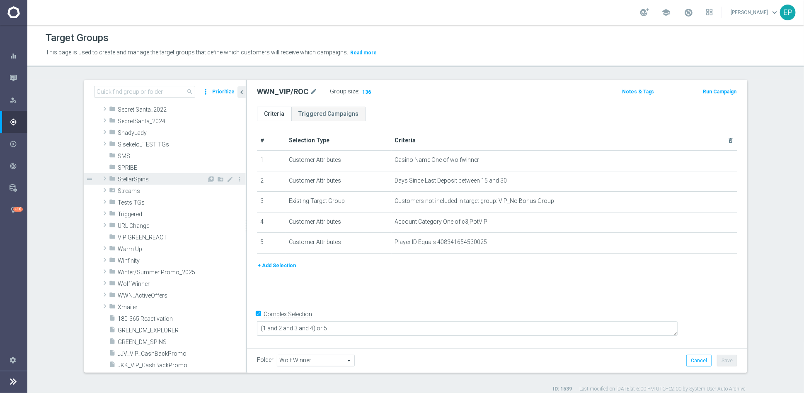
click at [141, 181] on span "StellarSpins" at bounding box center [162, 179] width 89 height 7
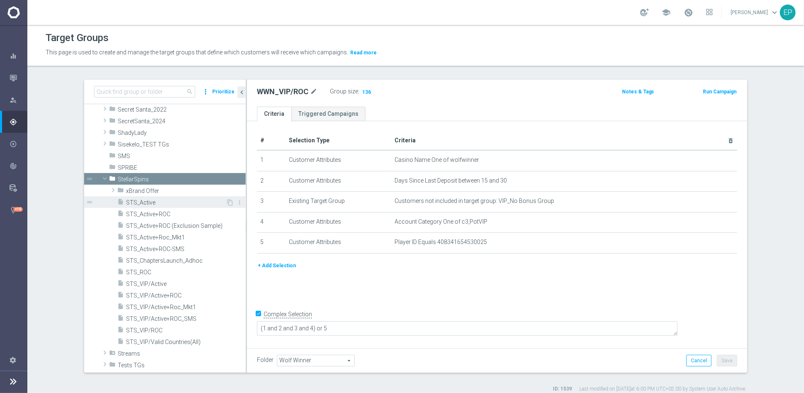
click at [150, 200] on span "STS_Active" at bounding box center [176, 202] width 100 height 7
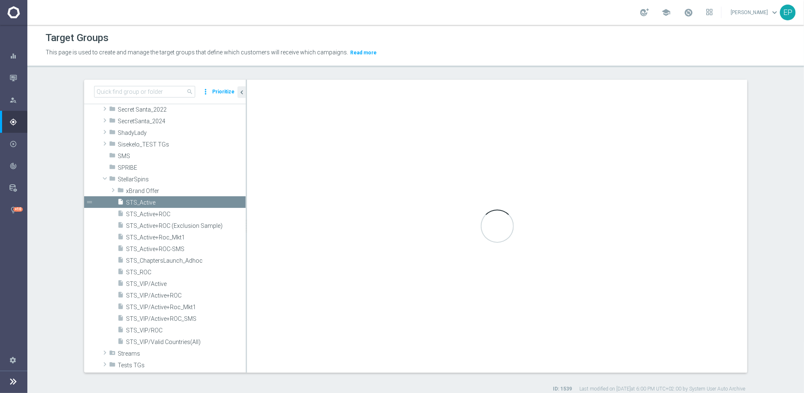
type input "StellarSpins"
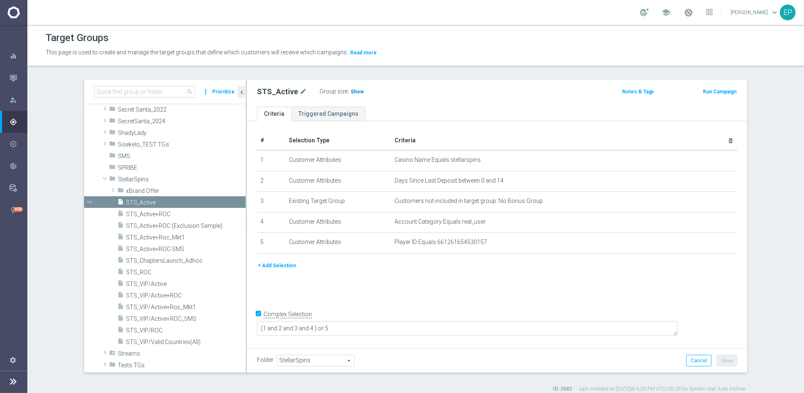
click at [351, 92] on span "Show" at bounding box center [357, 92] width 13 height 6
click at [138, 272] on span "STS_ROC" at bounding box center [176, 272] width 100 height 7
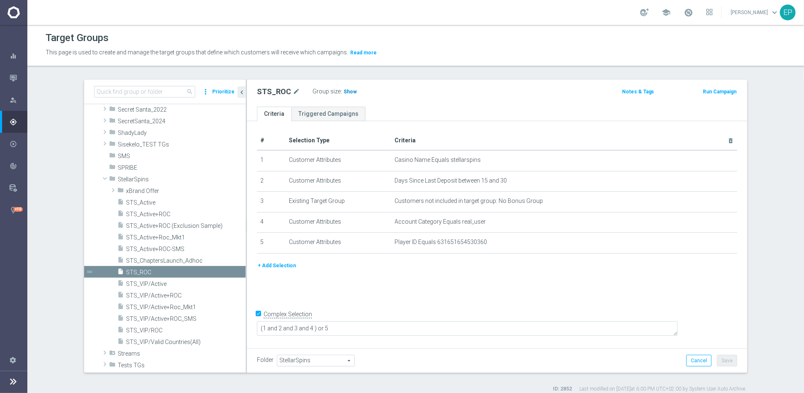
click at [344, 91] on span "Show" at bounding box center [350, 92] width 13 height 6
click at [154, 284] on span "STS_VIP/Active" at bounding box center [176, 283] width 100 height 7
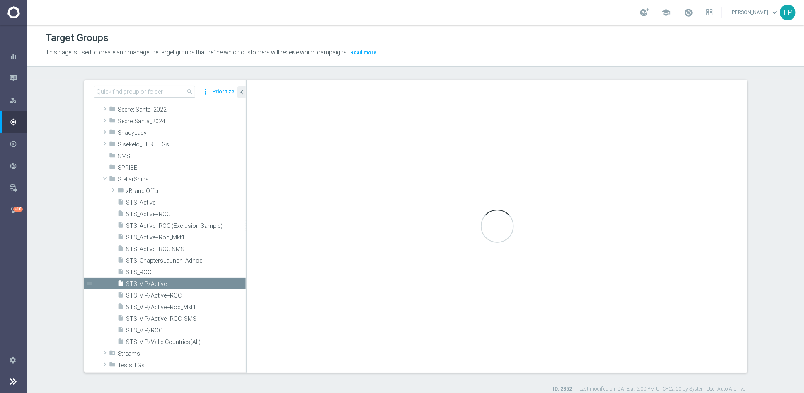
type textarea "(1 and 2 and 3 and 4) or 5"
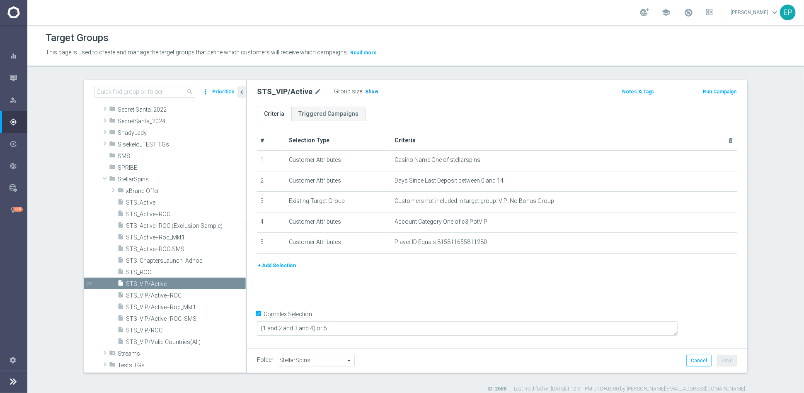
click at [366, 92] on span "Show" at bounding box center [371, 92] width 13 height 6
click at [144, 327] on span "STS_VIP/ROC" at bounding box center [176, 330] width 100 height 7
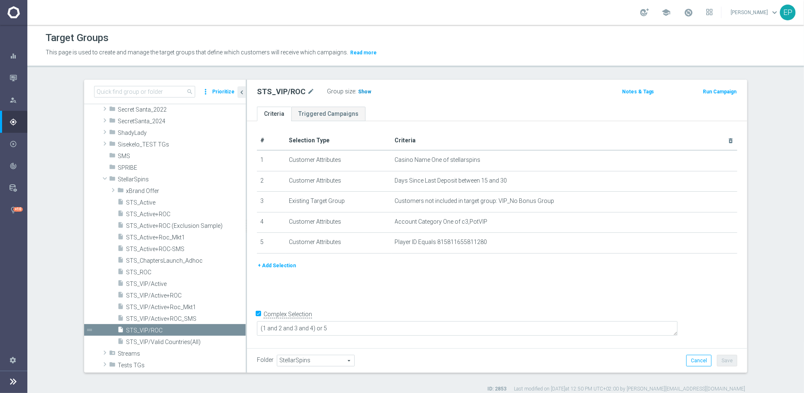
click at [358, 90] on span "Show" at bounding box center [364, 92] width 13 height 6
drag, startPoint x: 122, startPoint y: 178, endPoint x: 130, endPoint y: 182, distance: 9.1
click at [122, 177] on span "StellarSpins" at bounding box center [162, 179] width 89 height 7
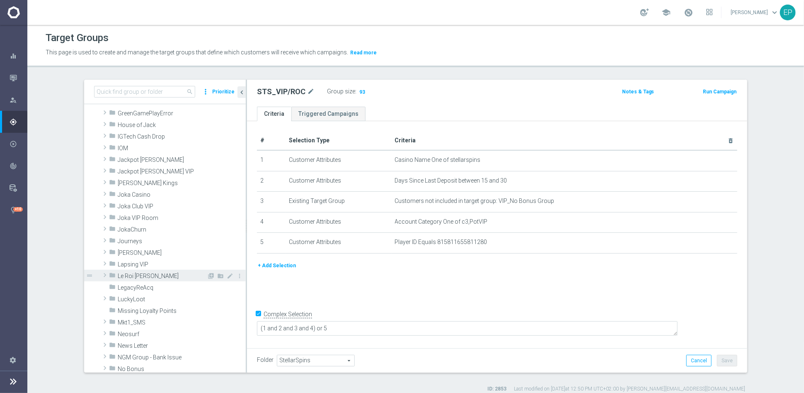
scroll to position [206, 0]
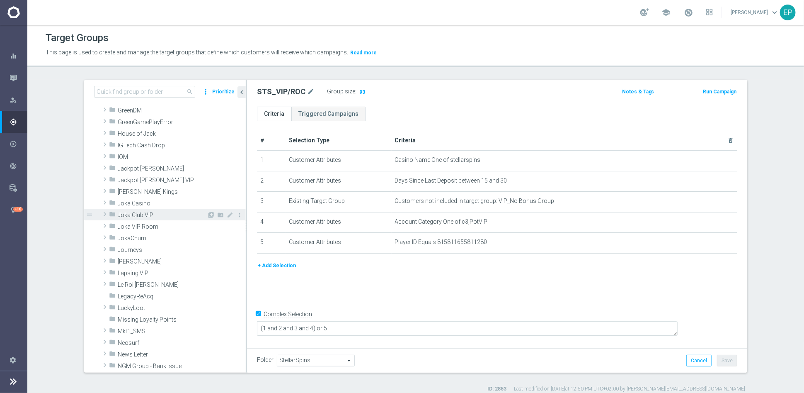
click at [162, 213] on span "Joka Club VIP" at bounding box center [162, 214] width 89 height 7
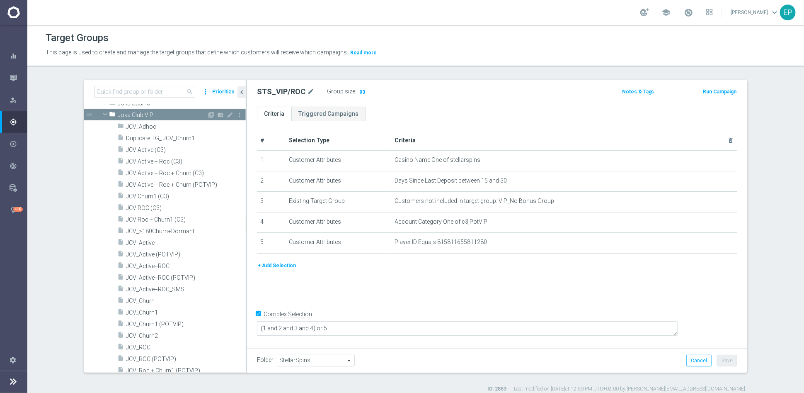
scroll to position [344, 0]
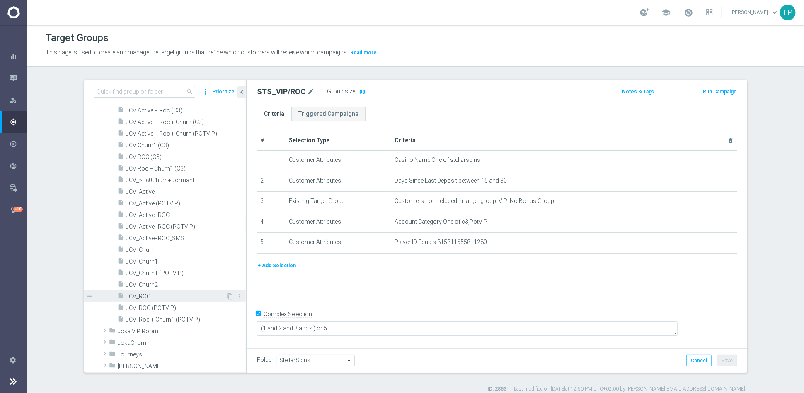
click at [143, 293] on span "JCV_ROC" at bounding box center [176, 296] width 100 height 7
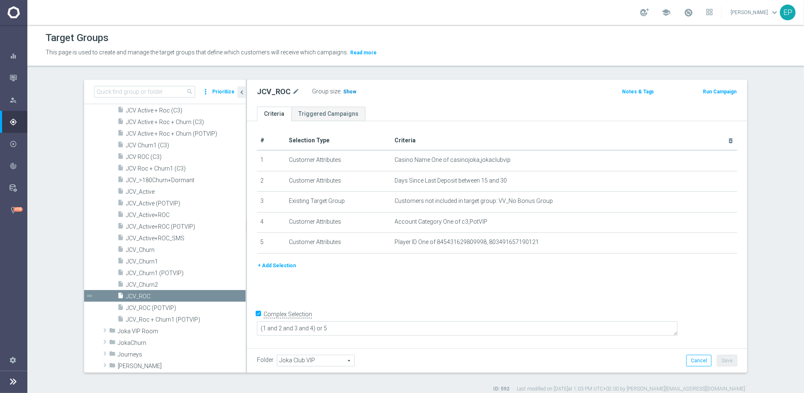
click at [343, 90] on span "Show" at bounding box center [349, 92] width 13 height 6
click at [146, 258] on span "JCV_Churn1" at bounding box center [176, 261] width 100 height 7
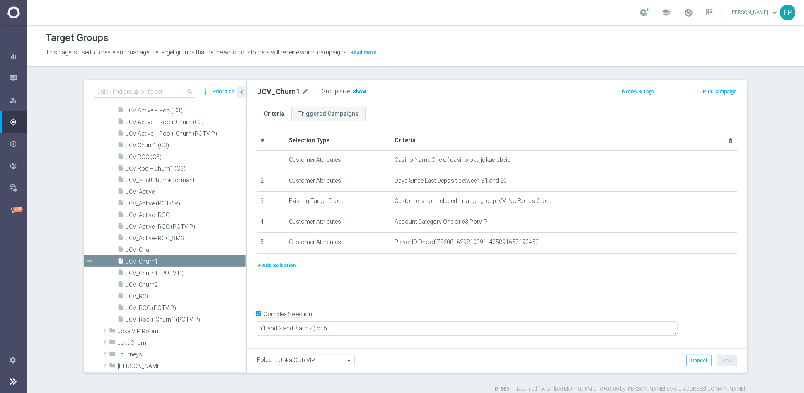
click at [356, 90] on span "Show" at bounding box center [359, 92] width 13 height 6
click at [143, 285] on span "JCV_Churn2" at bounding box center [176, 284] width 100 height 7
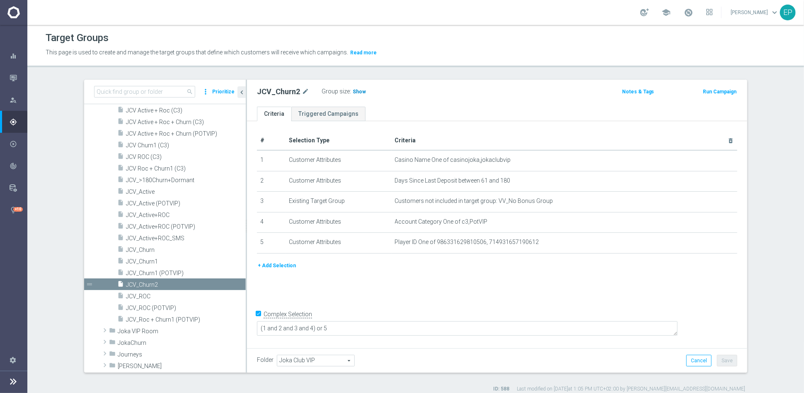
click at [354, 93] on span "Show" at bounding box center [359, 92] width 13 height 6
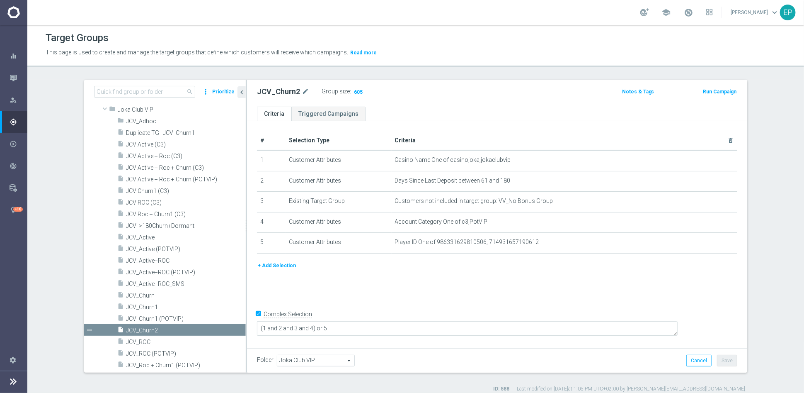
scroll to position [252, 0]
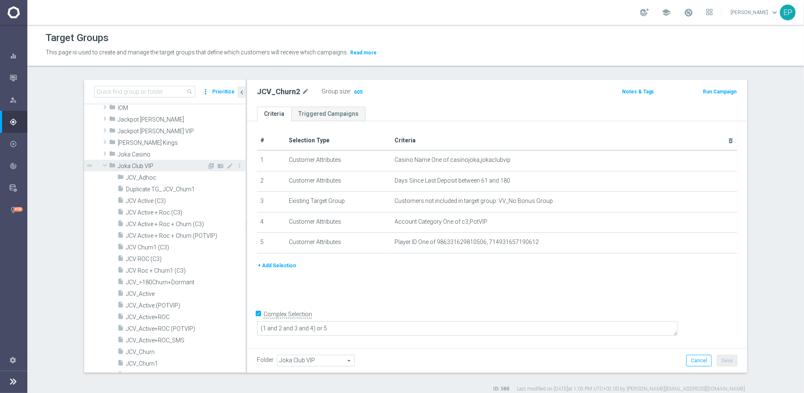
click at [100, 162] on span at bounding box center [105, 165] width 10 height 8
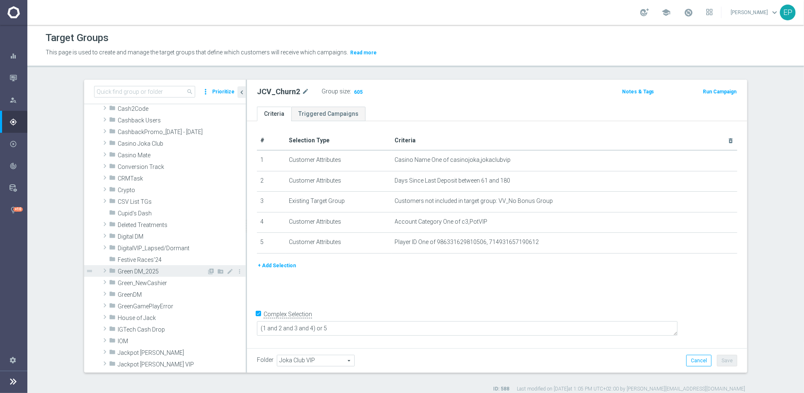
scroll to position [0, 0]
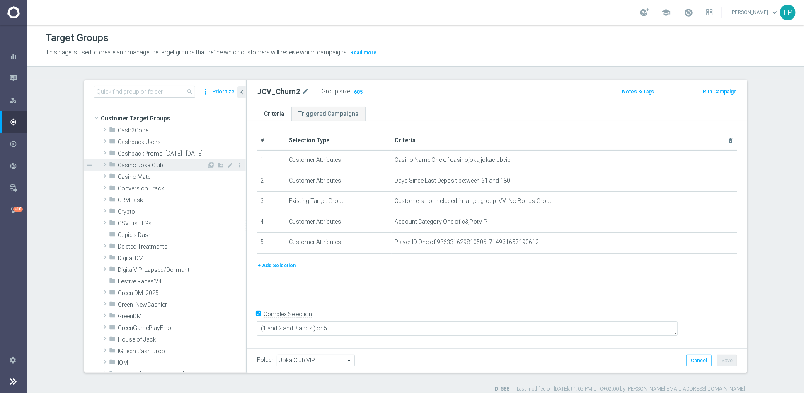
click at [148, 166] on span "Casino Joka Club" at bounding box center [162, 165] width 89 height 7
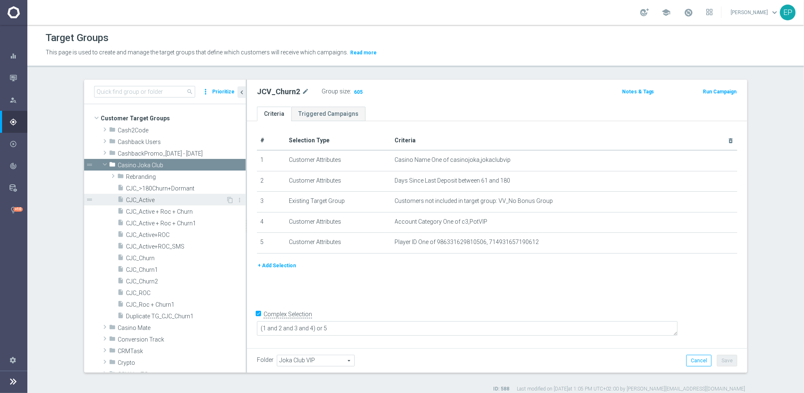
click at [131, 200] on span "CJC_Active" at bounding box center [176, 199] width 100 height 7
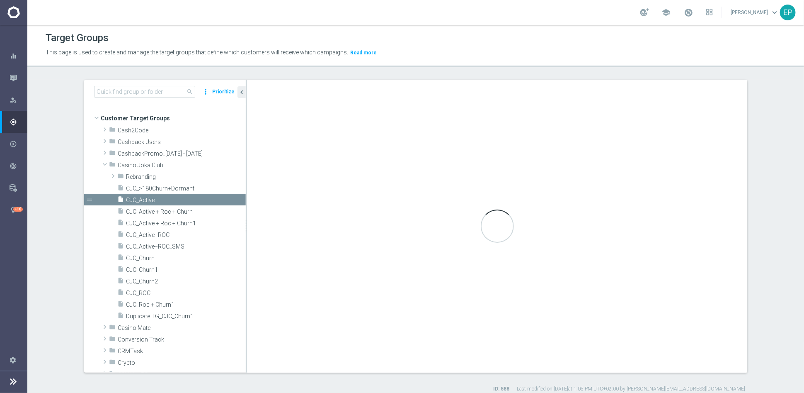
type input "Casino Joka Club"
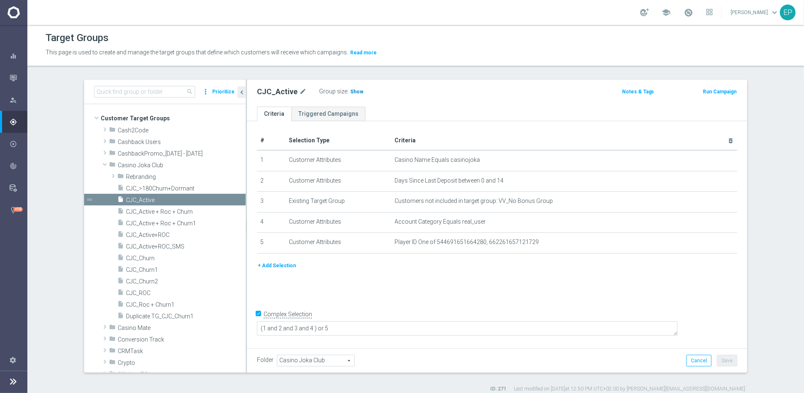
click at [349, 90] on h3 "Show" at bounding box center [356, 91] width 15 height 9
click at [142, 293] on span "CJC_ROC" at bounding box center [176, 292] width 100 height 7
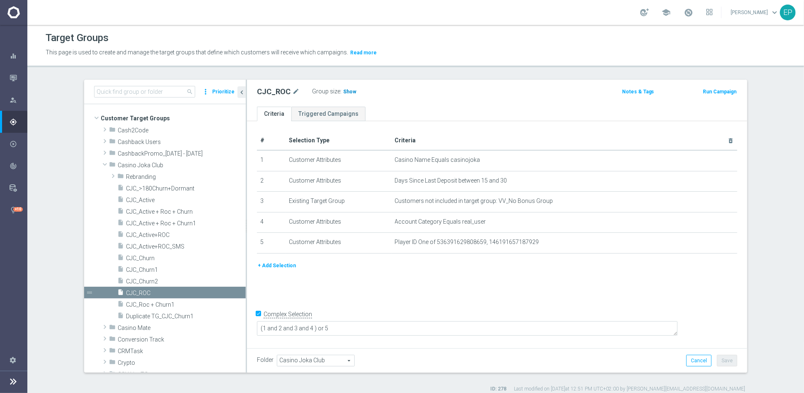
click at [344, 91] on span "Show" at bounding box center [349, 92] width 13 height 6
click at [145, 269] on span "CJC_Churn1" at bounding box center [176, 269] width 100 height 7
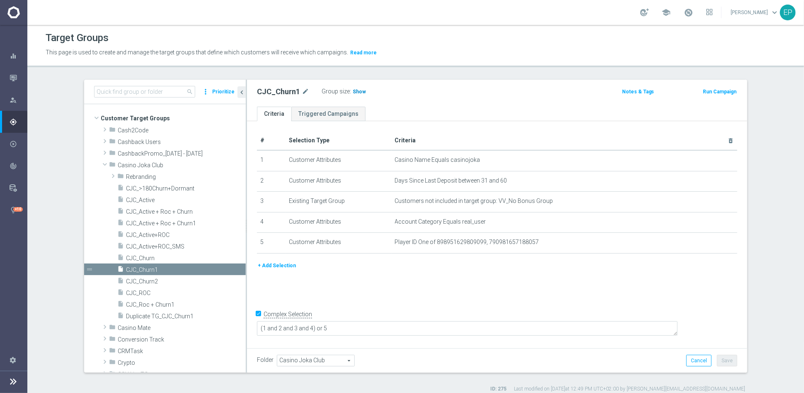
click at [354, 92] on span "Show" at bounding box center [359, 92] width 13 height 6
click at [147, 281] on span "CJC_Churn2" at bounding box center [176, 281] width 100 height 7
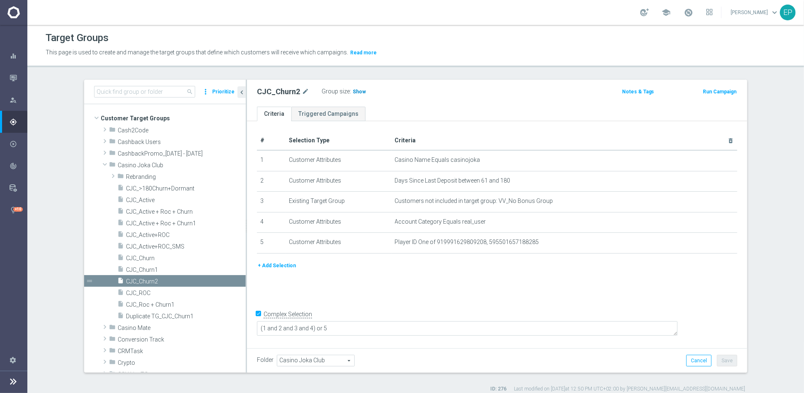
click at [356, 90] on span "Show" at bounding box center [359, 92] width 13 height 6
drag, startPoint x: 139, startPoint y: 294, endPoint x: 147, endPoint y: 290, distance: 8.3
click at [139, 294] on span "CJC_ROC" at bounding box center [176, 292] width 100 height 7
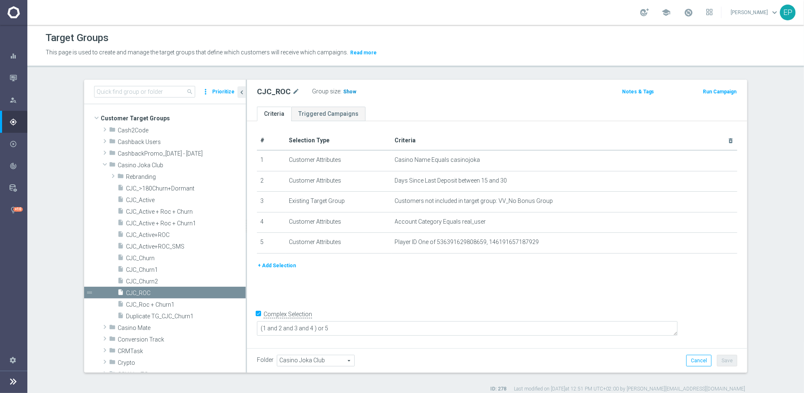
click at [343, 93] on span "Show" at bounding box center [349, 92] width 13 height 6
click at [147, 269] on span "CJC_Churn1" at bounding box center [176, 269] width 100 height 7
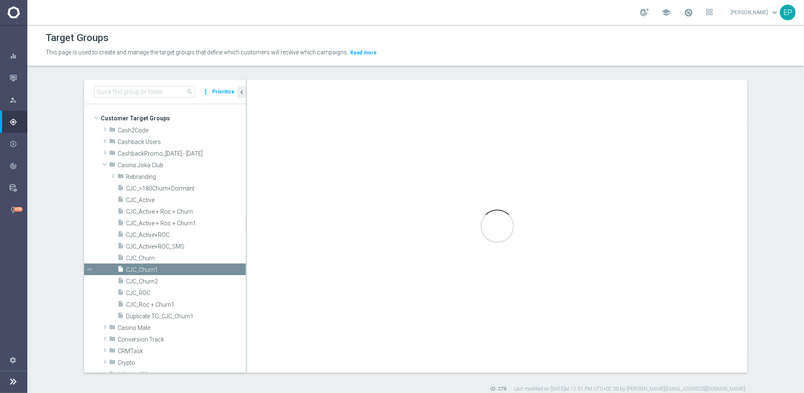
type textarea "(1 and 2 and 3 and 4) or 5"
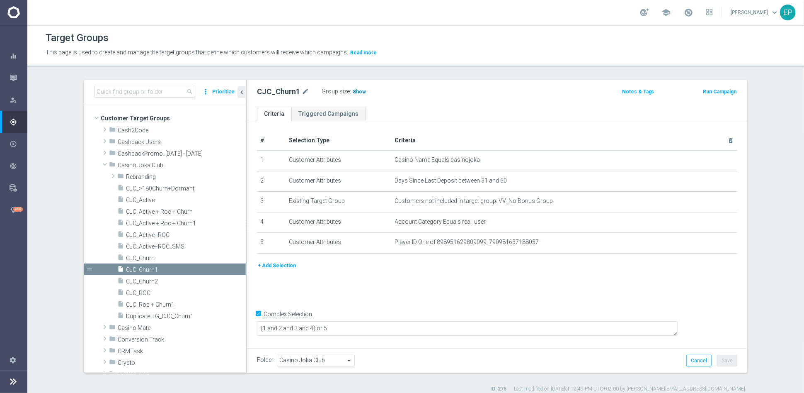
click at [352, 87] on h3 "Show" at bounding box center [359, 91] width 15 height 9
drag, startPoint x: 146, startPoint y: 282, endPoint x: 172, endPoint y: 269, distance: 29.5
click at [146, 282] on span "CJC_Churn2" at bounding box center [186, 281] width 120 height 7
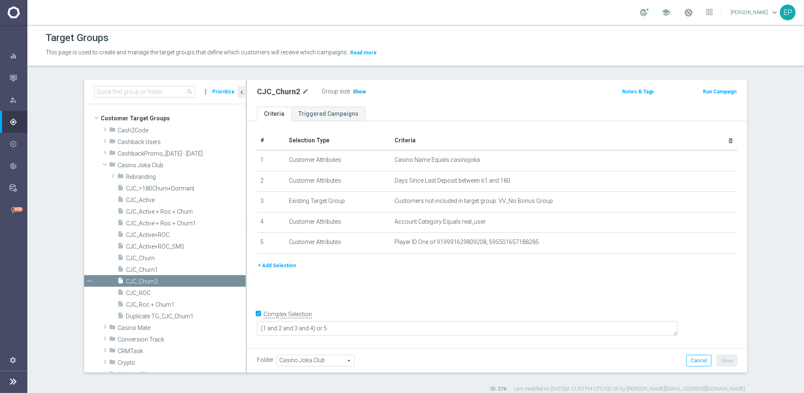
click at [353, 89] on span "Show" at bounding box center [359, 92] width 13 height 6
click at [131, 163] on span "Casino Joka Club" at bounding box center [162, 165] width 89 height 7
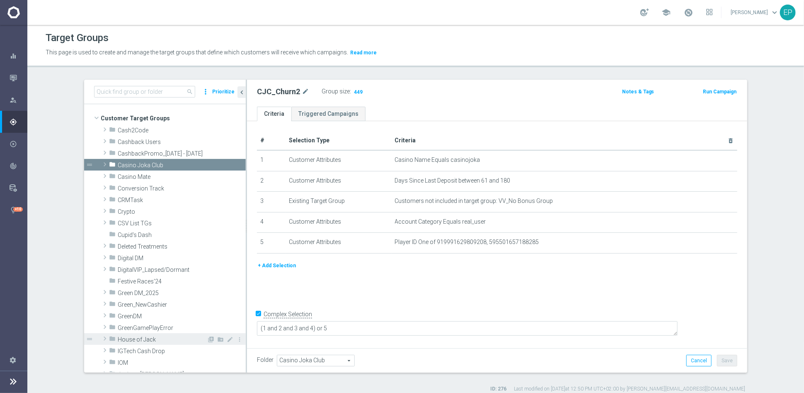
click at [155, 338] on span "House of Jack" at bounding box center [162, 339] width 89 height 7
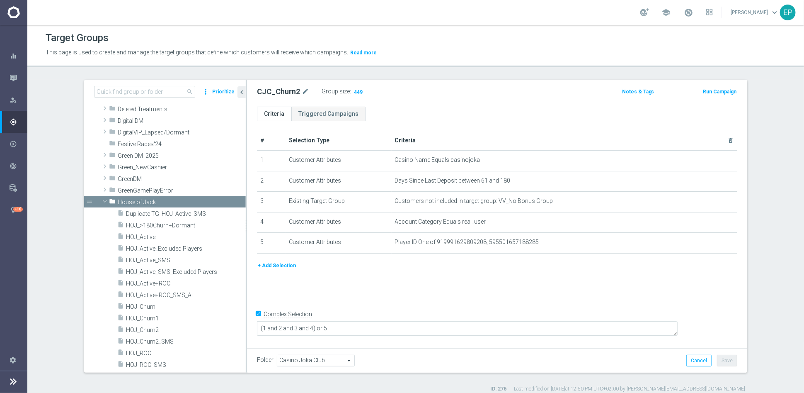
scroll to position [184, 0]
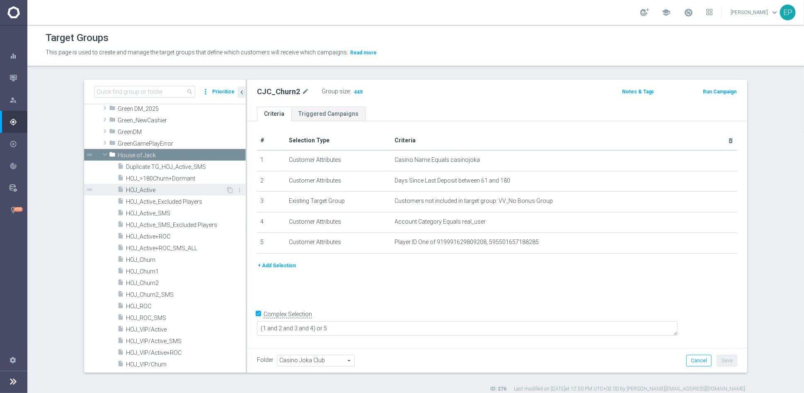
click at [153, 189] on span "HOJ_Active" at bounding box center [176, 190] width 100 height 7
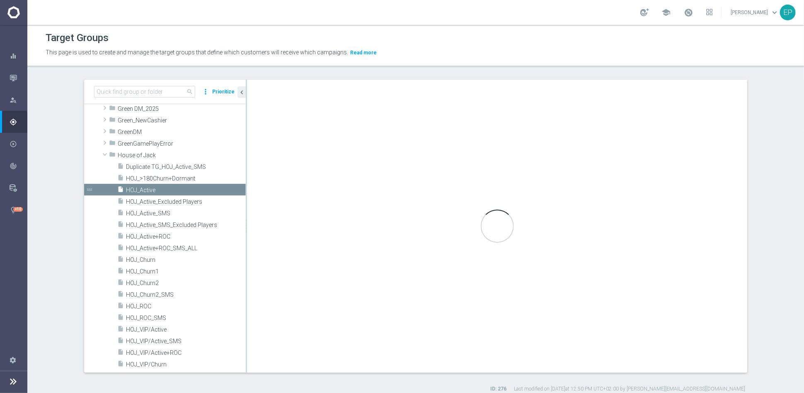
type input "House of Jack"
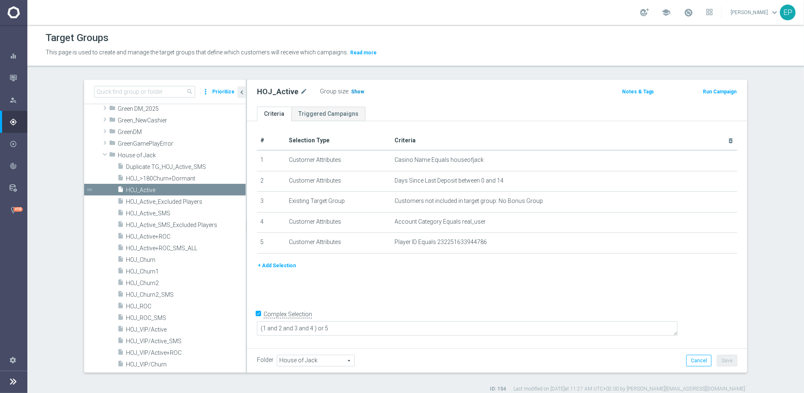
click at [351, 92] on span "Show" at bounding box center [357, 92] width 13 height 6
click at [142, 306] on span "HOJ_ROC" at bounding box center [176, 306] width 100 height 7
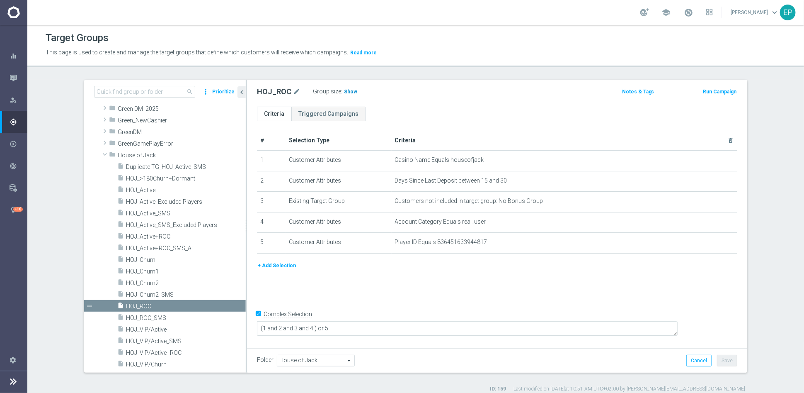
click at [344, 90] on span "Show" at bounding box center [350, 92] width 13 height 6
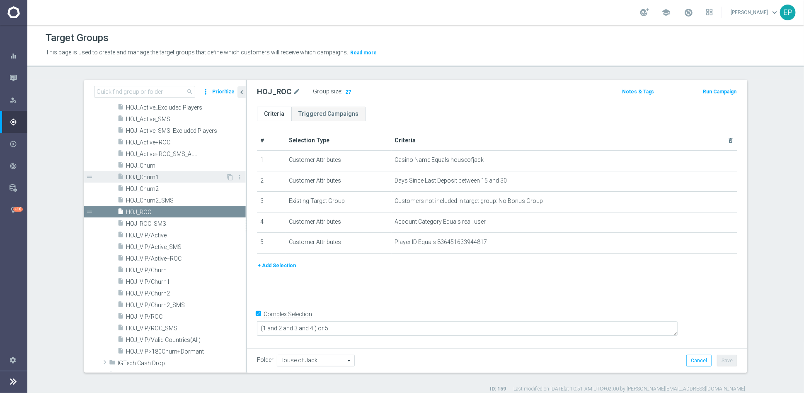
scroll to position [276, 0]
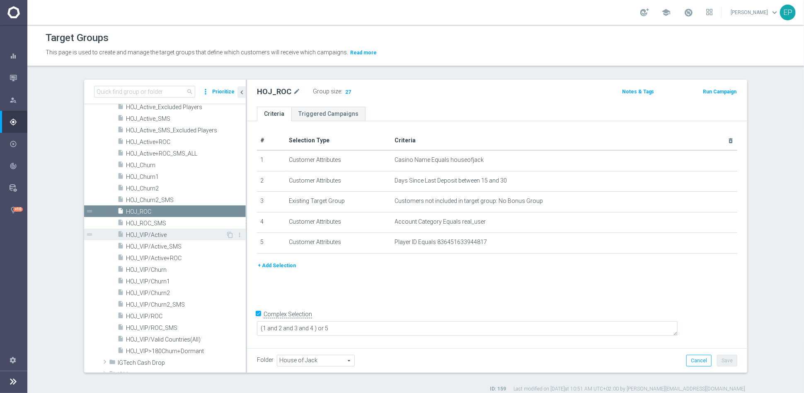
drag, startPoint x: 151, startPoint y: 233, endPoint x: 161, endPoint y: 230, distance: 10.1
click at [151, 233] on span "HOJ_VIP/Active" at bounding box center [176, 234] width 100 height 7
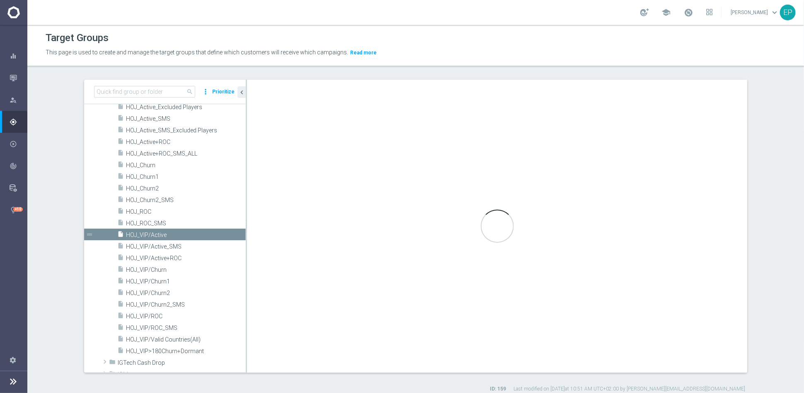
type textarea "(1 and 2 and 3 and 4) or 5"
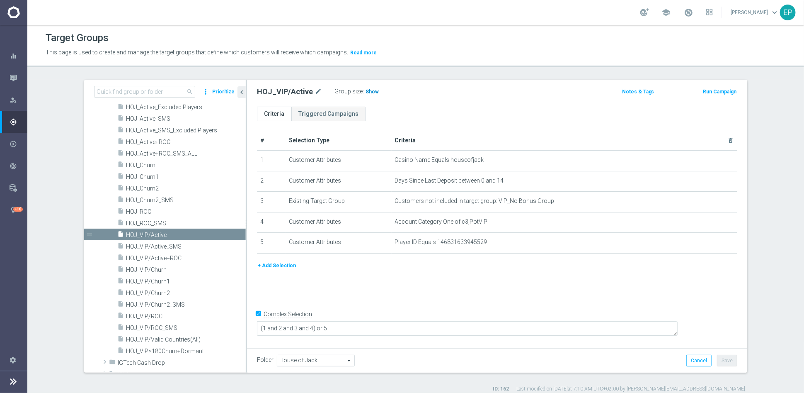
click at [366, 92] on span "Show" at bounding box center [372, 92] width 13 height 6
click at [150, 315] on span "HOJ_VIP/ROC" at bounding box center [176, 316] width 100 height 7
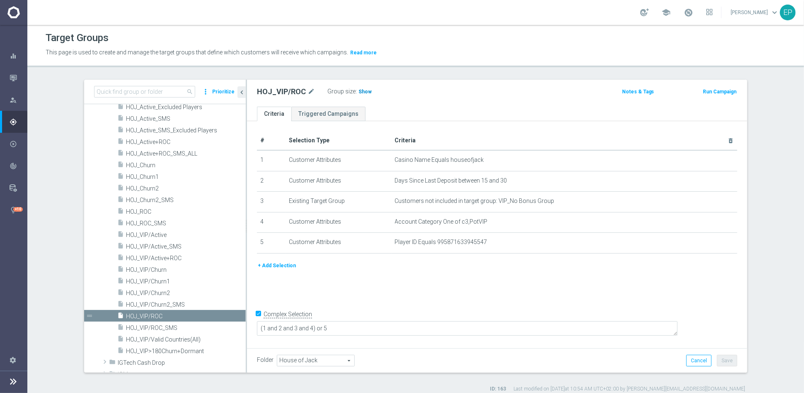
click at [359, 90] on span "Show" at bounding box center [365, 92] width 13 height 6
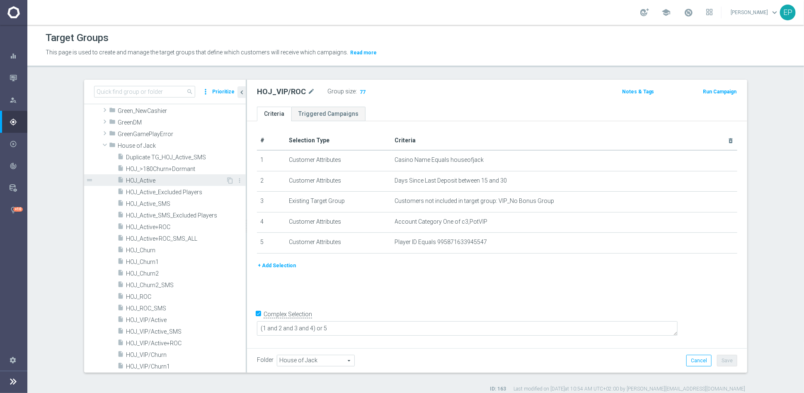
scroll to position [184, 0]
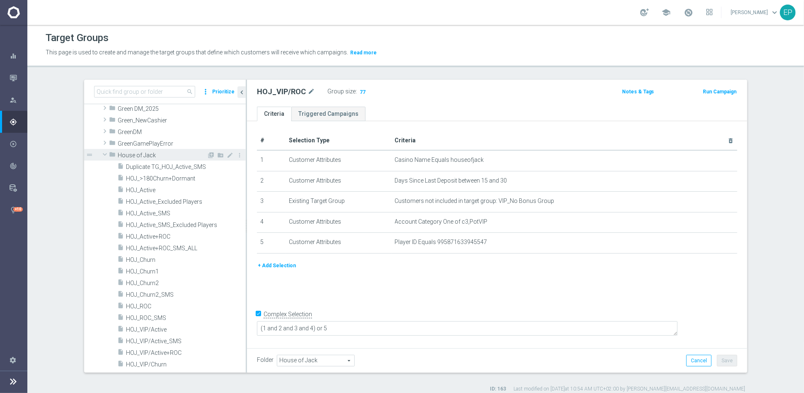
click at [102, 154] on span at bounding box center [105, 154] width 10 height 8
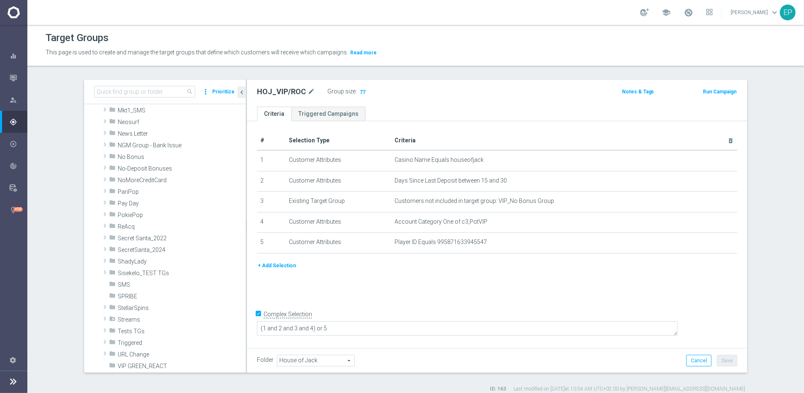
scroll to position [415, 0]
click at [156, 208] on span "PokiePop" at bounding box center [162, 209] width 89 height 7
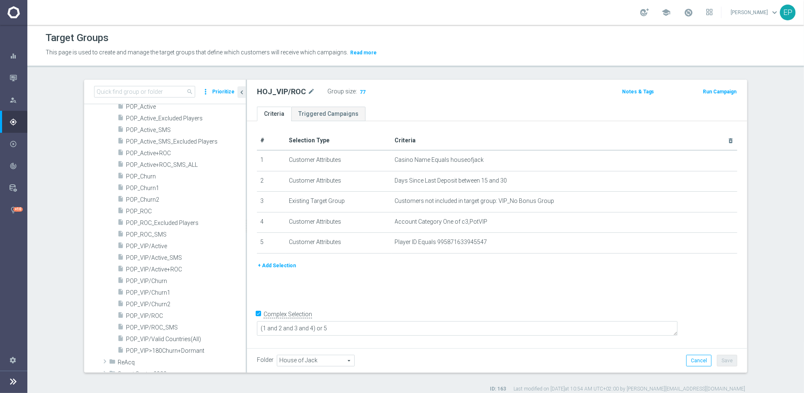
scroll to position [534, 0]
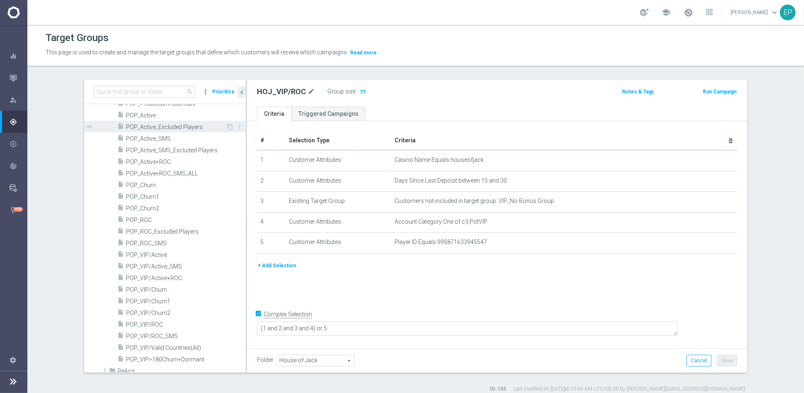
click at [127, 121] on div "insert_drive_file POP_Active_Excluded Players" at bounding box center [171, 127] width 109 height 12
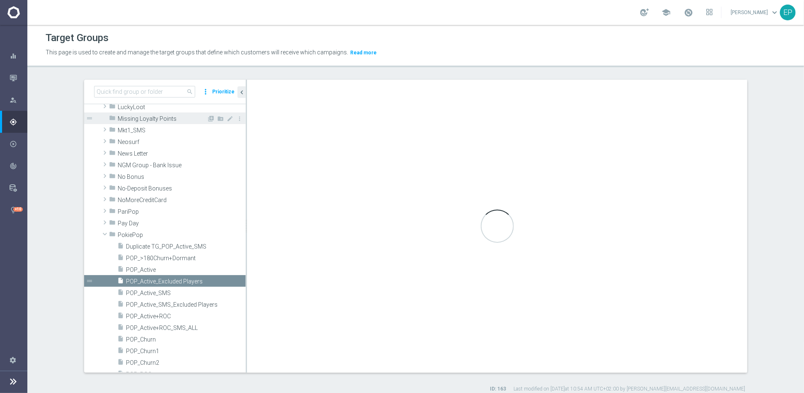
checkbox input "false"
type input "PokiePop"
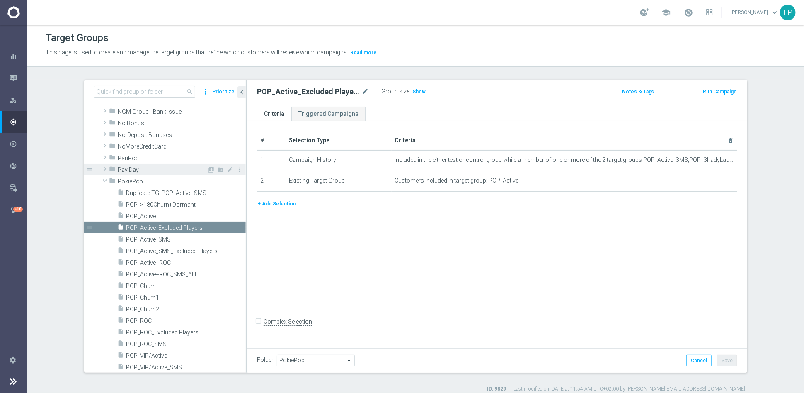
scroll to position [486, 0]
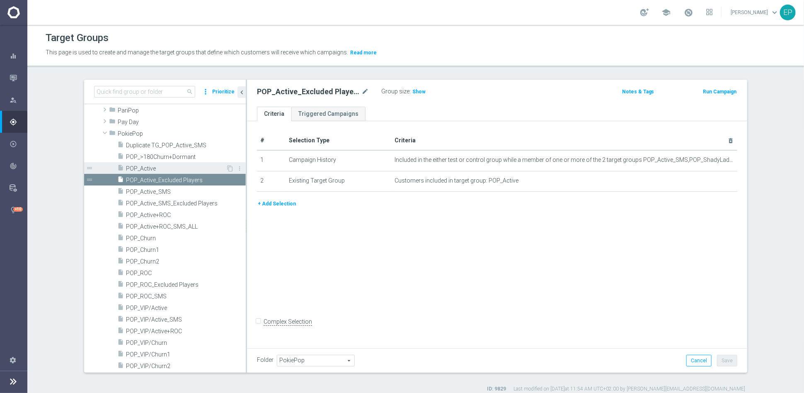
click at [147, 162] on div "insert_drive_file POP_Active" at bounding box center [171, 168] width 109 height 12
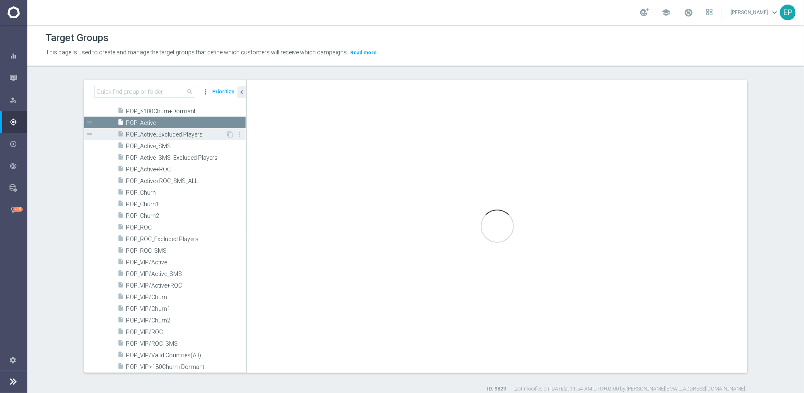
scroll to position [532, 0]
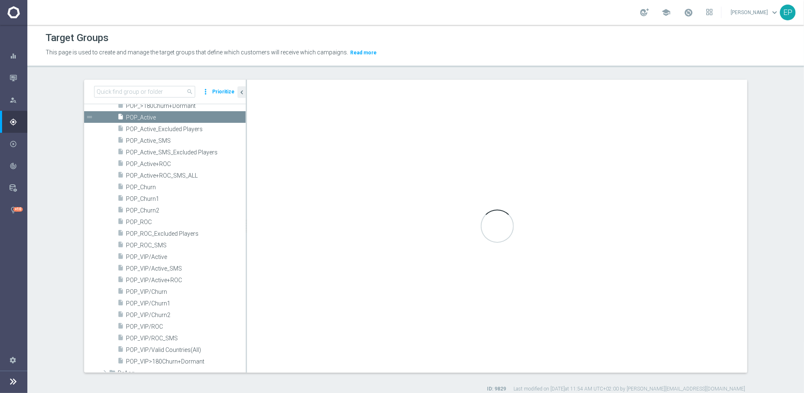
checkbox input "true"
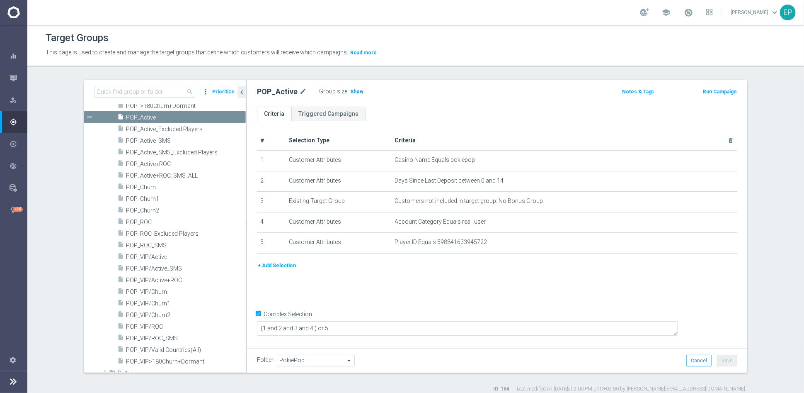
click at [350, 92] on span "Show" at bounding box center [356, 92] width 13 height 6
click at [142, 221] on span "POP_ROC" at bounding box center [176, 221] width 100 height 7
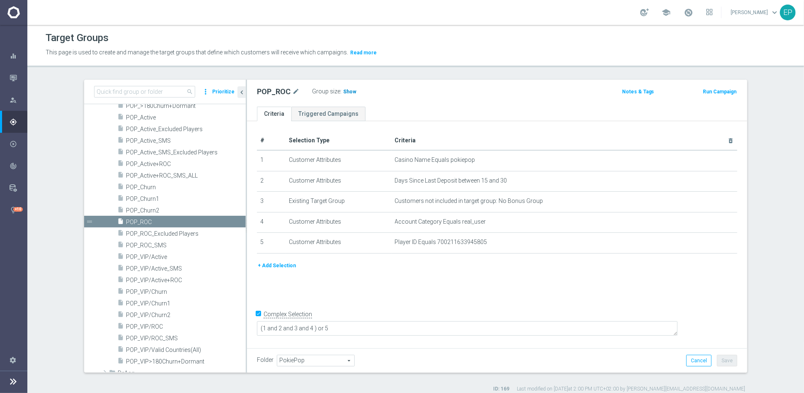
click at [343, 89] on span "Show" at bounding box center [349, 92] width 13 height 6
click at [146, 198] on span "POP_Churn1" at bounding box center [176, 198] width 100 height 7
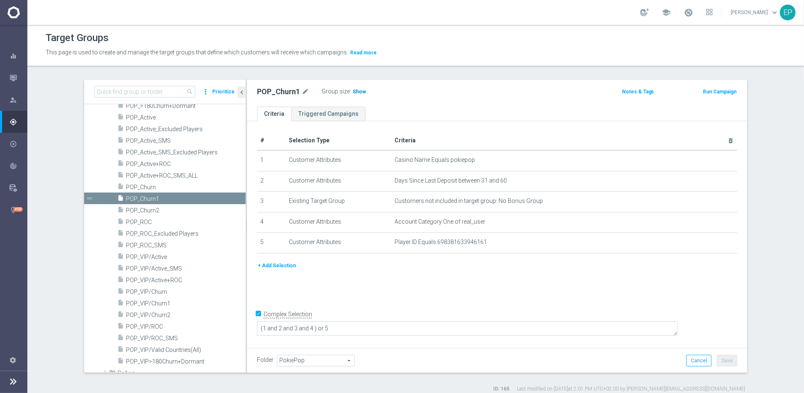
click at [353, 89] on span "Show" at bounding box center [359, 92] width 13 height 6
click at [146, 211] on span "POP_Churn2" at bounding box center [176, 210] width 100 height 7
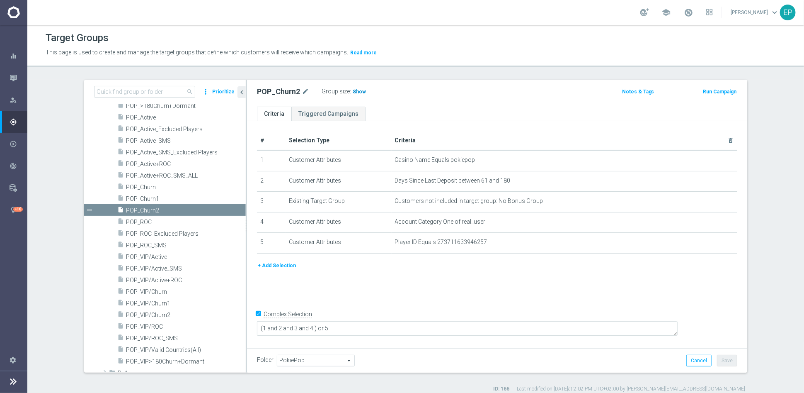
click at [353, 89] on span "Show" at bounding box center [359, 92] width 13 height 6
click at [151, 259] on span "POP_VIP/Active" at bounding box center [176, 256] width 100 height 7
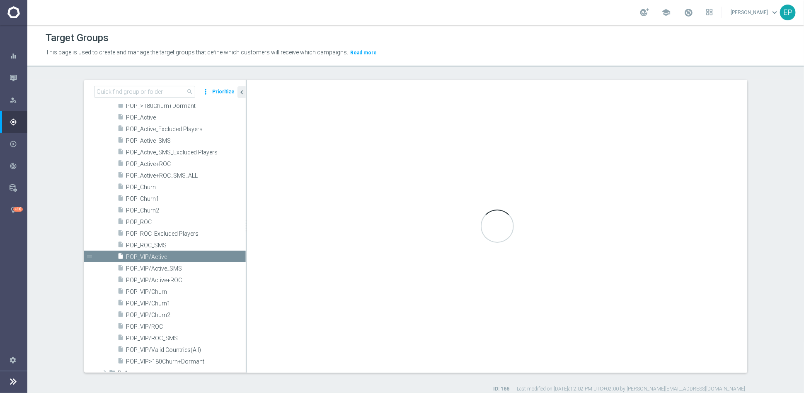
type textarea "(1 and 2 and 3 and 4) or 5"
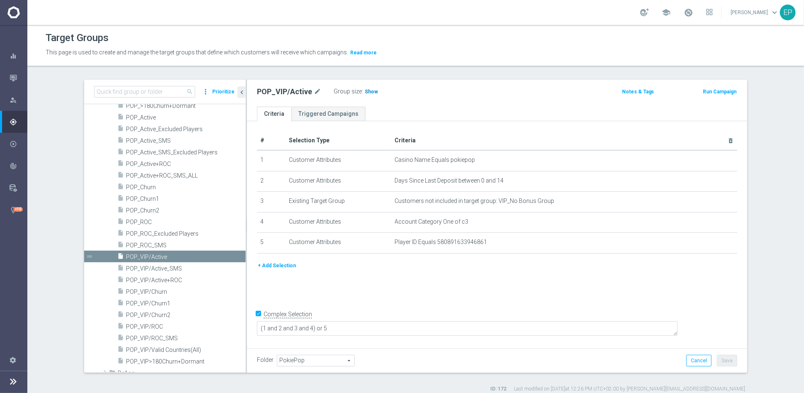
click at [371, 91] on h3 "Show" at bounding box center [371, 91] width 15 height 9
drag, startPoint x: 143, startPoint y: 327, endPoint x: 149, endPoint y: 322, distance: 8.0
click at [143, 327] on span "POP_VIP/ROC" at bounding box center [176, 326] width 100 height 7
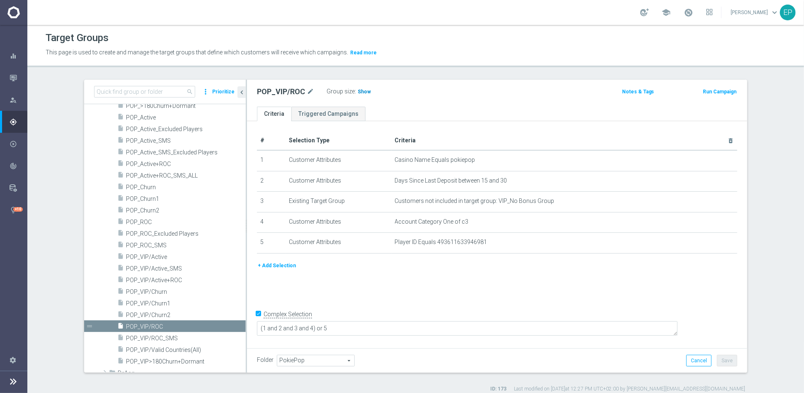
click at [359, 93] on span "Show" at bounding box center [364, 92] width 13 height 6
click at [155, 305] on span "POP_VIP/Churn1" at bounding box center [176, 303] width 100 height 7
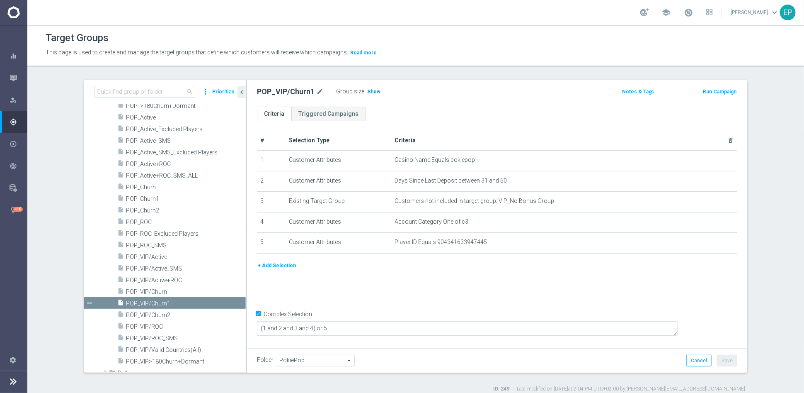
click at [367, 92] on span "Show" at bounding box center [373, 92] width 13 height 6
click at [153, 316] on span "POP_VIP/Churn2" at bounding box center [176, 314] width 100 height 7
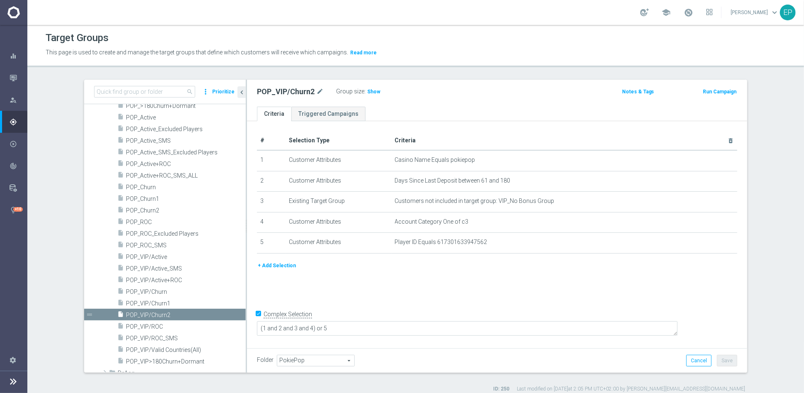
click at [376, 99] on div "POP_VIP/Churn2 mode_edit Group size : Show Notes & Tags Run Campaign" at bounding box center [497, 93] width 500 height 27
click at [372, 91] on span "Show" at bounding box center [373, 92] width 13 height 6
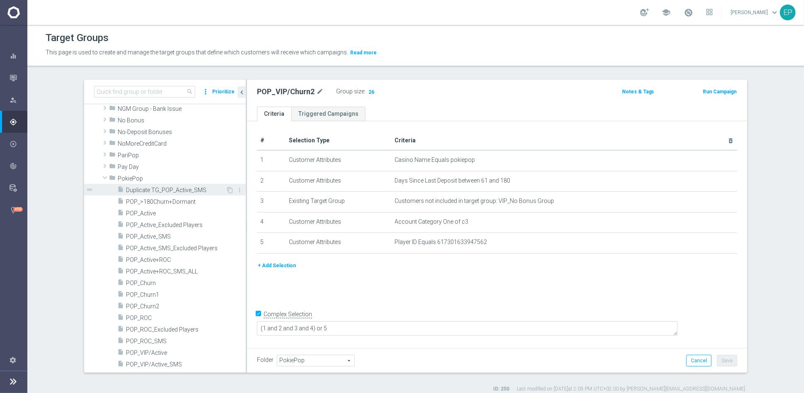
scroll to position [440, 0]
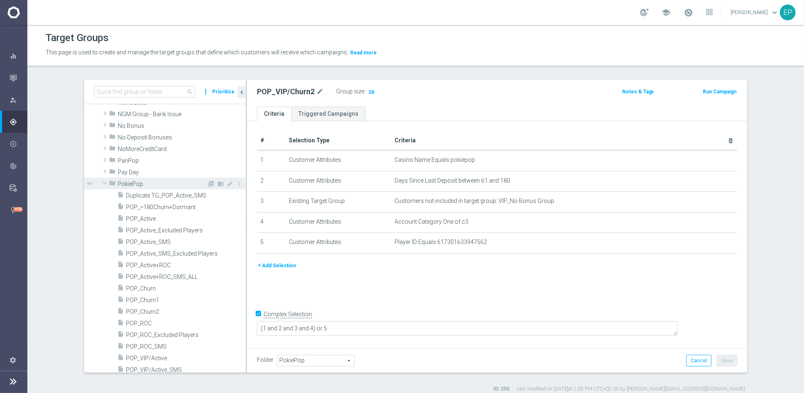
click at [100, 182] on span at bounding box center [105, 183] width 10 height 8
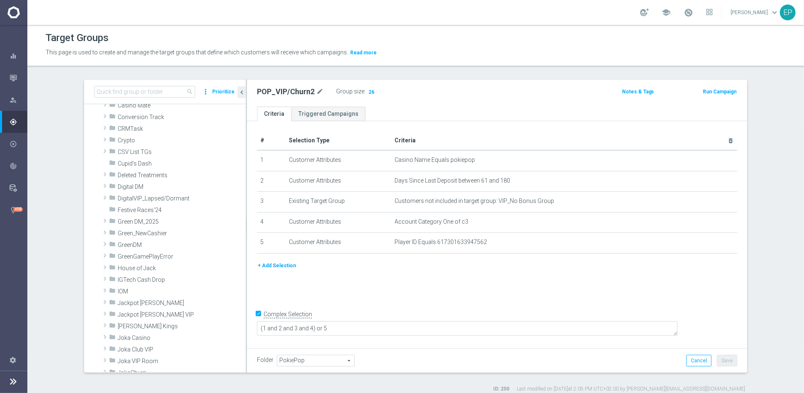
scroll to position [25, 0]
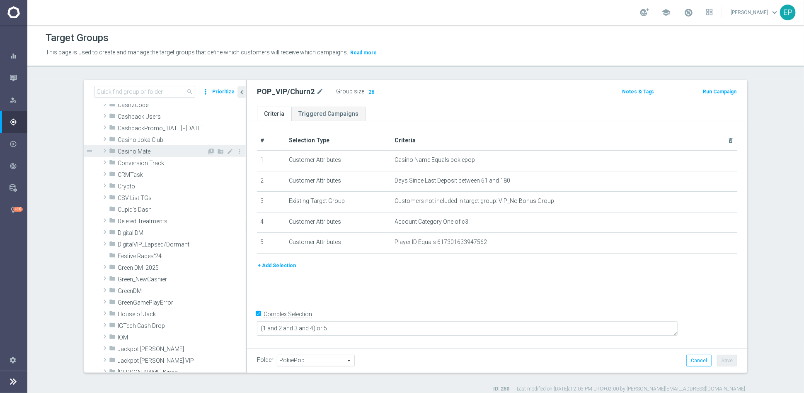
click at [129, 152] on span "Casino Mate" at bounding box center [162, 151] width 89 height 7
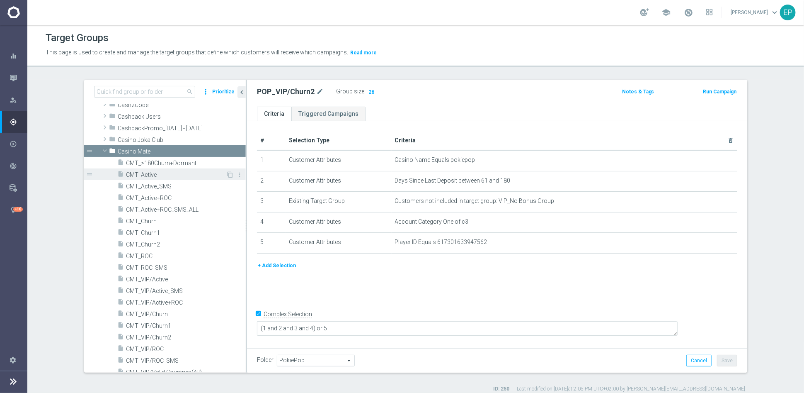
click at [135, 171] on span "CMT_Active" at bounding box center [176, 174] width 100 height 7
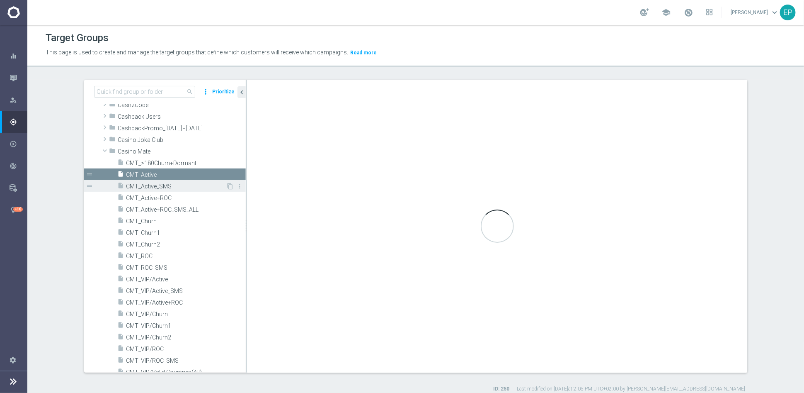
type input "Casino Mate"
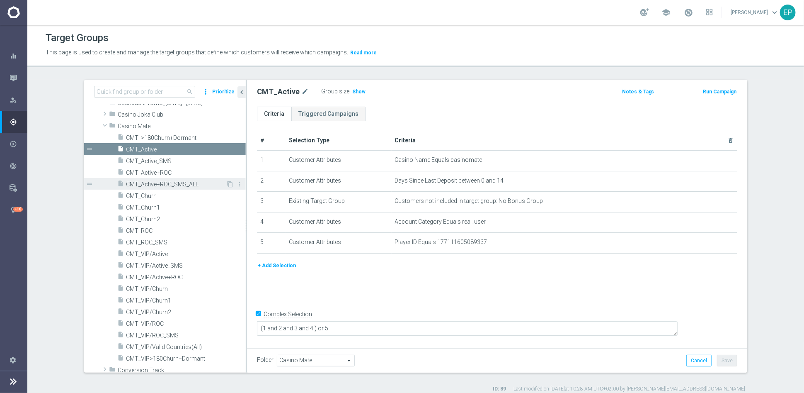
scroll to position [71, 0]
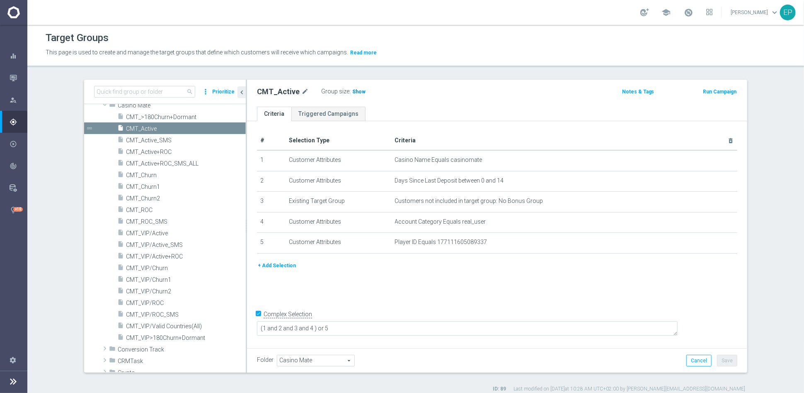
click at [352, 94] on span "Show" at bounding box center [358, 92] width 13 height 6
drag, startPoint x: 139, startPoint y: 209, endPoint x: 157, endPoint y: 206, distance: 18.2
click at [139, 209] on span "CMT_ROC" at bounding box center [176, 209] width 100 height 7
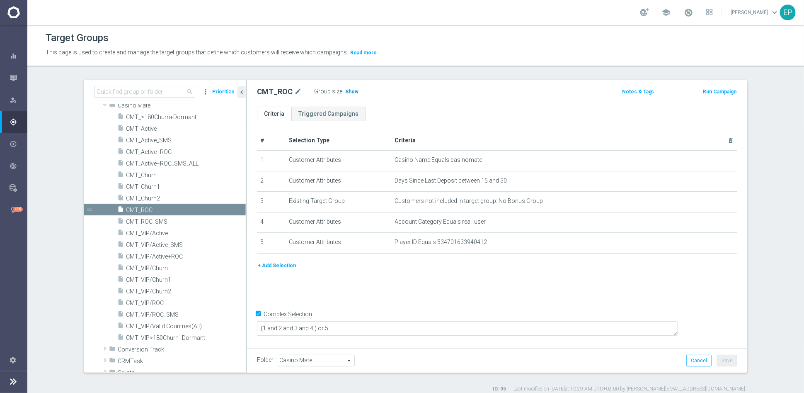
click at [345, 87] on h3 "Show" at bounding box center [351, 91] width 15 height 9
click at [148, 188] on span "CMT_Churn1" at bounding box center [176, 186] width 100 height 7
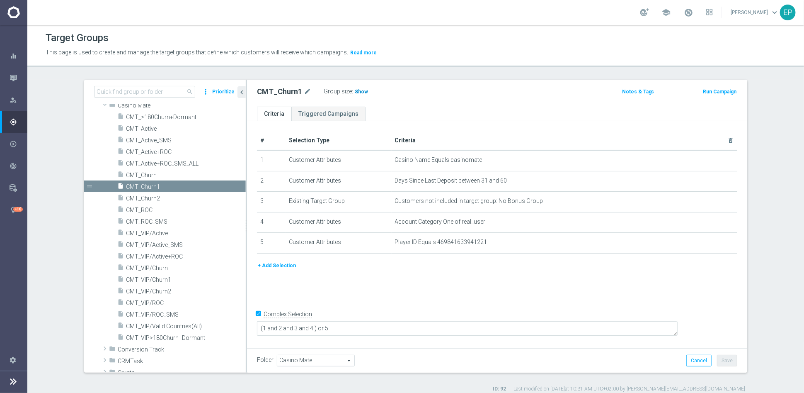
click at [355, 91] on span "Show" at bounding box center [361, 92] width 13 height 6
click at [141, 199] on span "CMT_Churn2" at bounding box center [176, 198] width 100 height 7
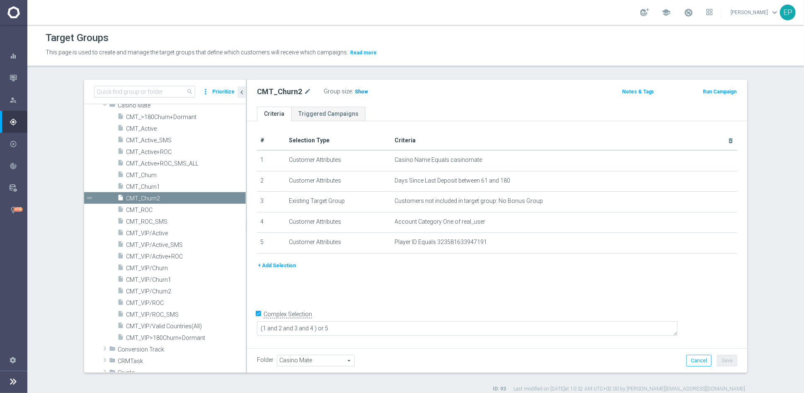
click at [358, 95] on h3 "Show" at bounding box center [361, 91] width 15 height 9
click at [147, 303] on span "CMT_VIP/ROC" at bounding box center [176, 302] width 100 height 7
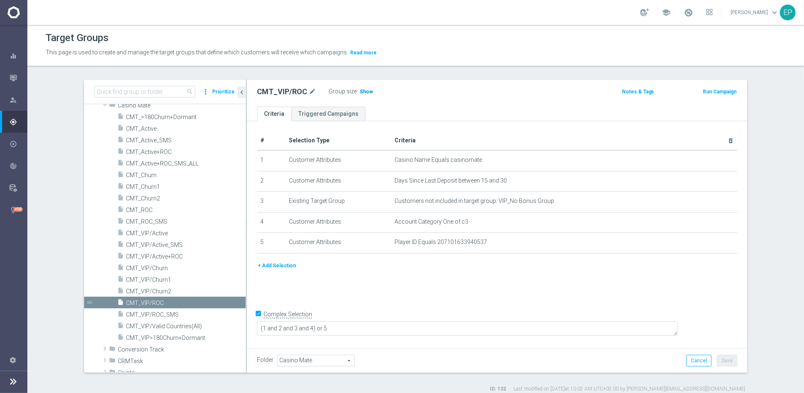
click at [364, 94] on h3 "Show" at bounding box center [366, 91] width 15 height 9
click at [139, 209] on span "CMT_ROC" at bounding box center [176, 209] width 100 height 7
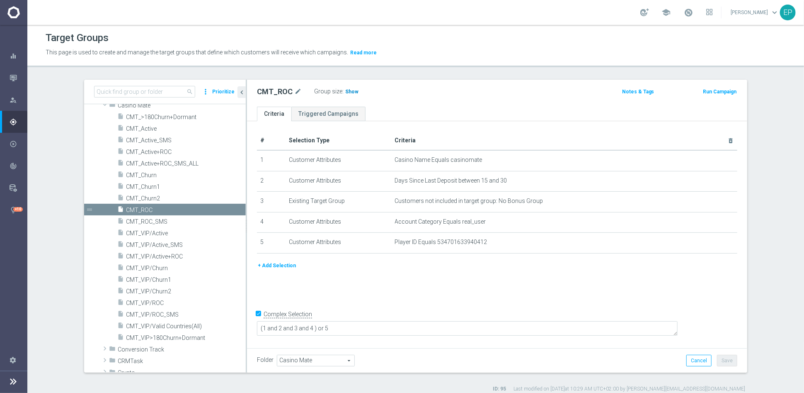
click at [347, 92] on span "Show" at bounding box center [351, 92] width 13 height 6
click at [145, 187] on span "CMT_Churn1" at bounding box center [176, 186] width 100 height 7
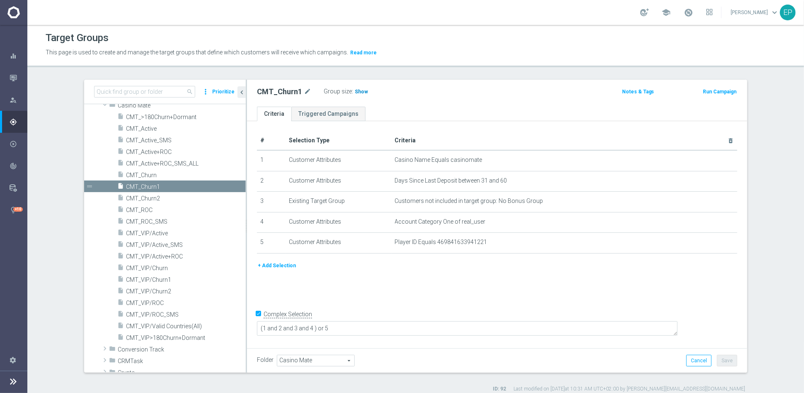
click at [356, 92] on span "Show" at bounding box center [361, 92] width 13 height 6
click at [144, 199] on span "CMT_Churn2" at bounding box center [176, 198] width 100 height 7
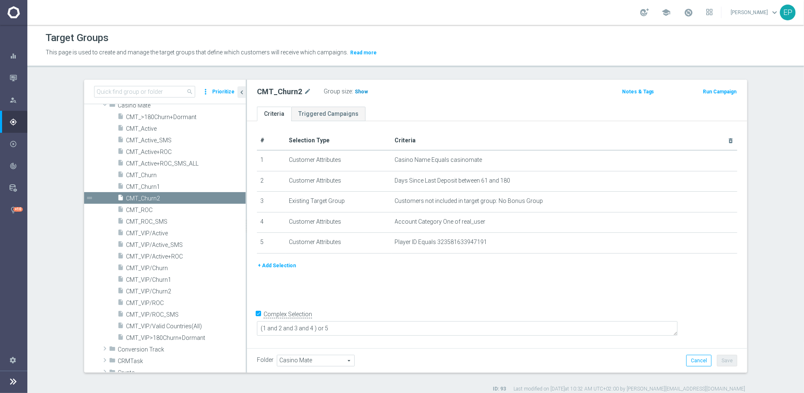
click at [355, 91] on span "Show" at bounding box center [361, 92] width 13 height 6
click at [147, 184] on span "CMT_Churn1" at bounding box center [176, 186] width 100 height 7
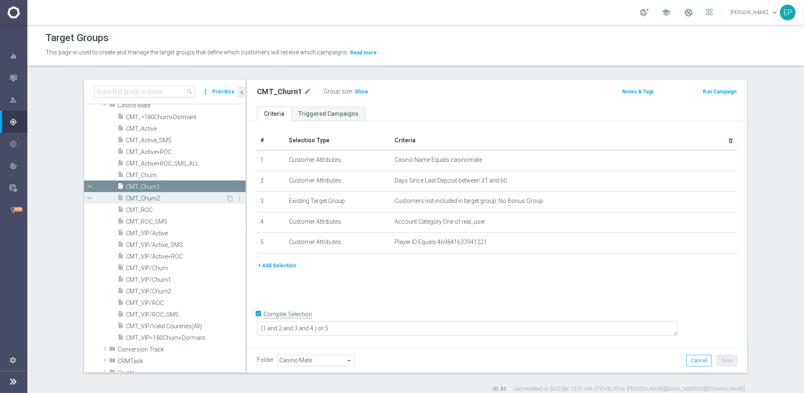
click at [139, 198] on span "CMT_Churn2" at bounding box center [176, 198] width 100 height 7
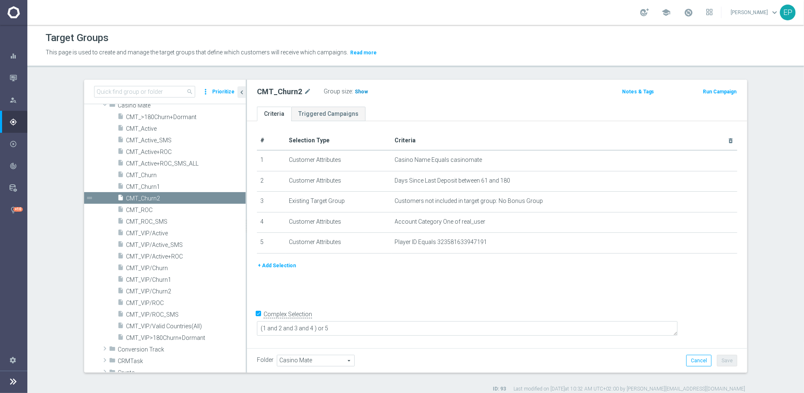
click at [355, 94] on span "Show" at bounding box center [361, 92] width 13 height 6
click at [144, 233] on span "CMT_VIP/Active" at bounding box center [176, 233] width 100 height 7
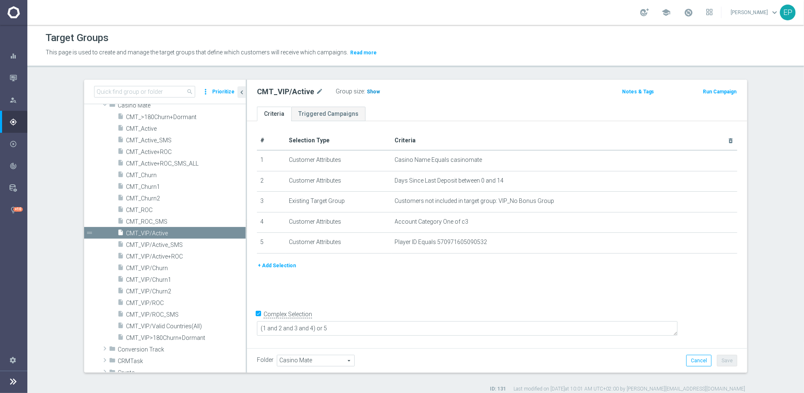
click at [373, 95] on h3 "Show" at bounding box center [373, 91] width 15 height 9
click at [151, 301] on span "CMT_VIP/ROC" at bounding box center [176, 302] width 100 height 7
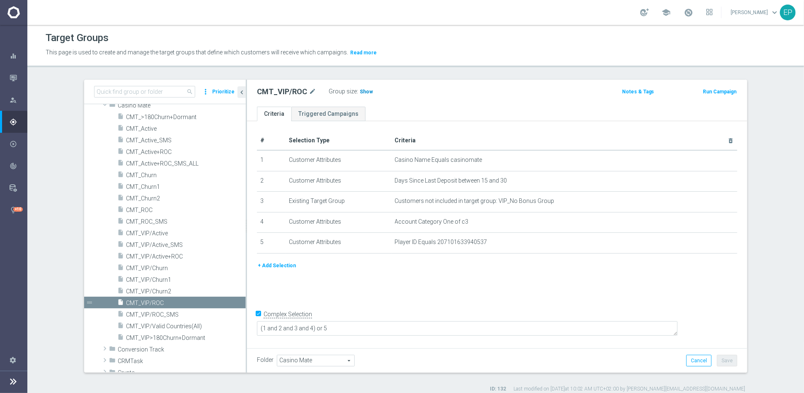
click at [360, 93] on span "Show" at bounding box center [366, 92] width 13 height 6
click at [151, 279] on span "CMT_VIP/Churn1" at bounding box center [176, 279] width 100 height 7
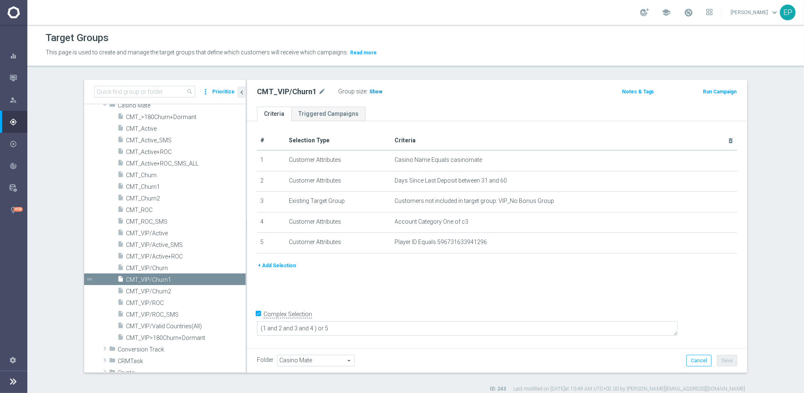
click at [371, 91] on span "Show" at bounding box center [375, 92] width 13 height 6
click at [174, 293] on span "CMT_VIP/Churn2" at bounding box center [176, 291] width 100 height 7
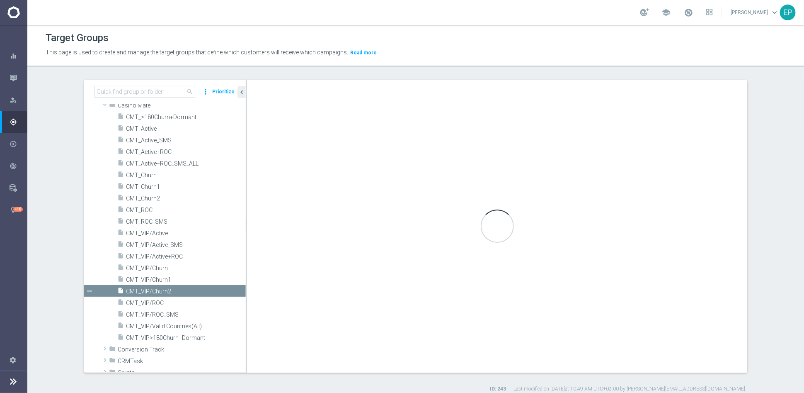
type textarea "(1 and 2 and 3 and 4) or 5"
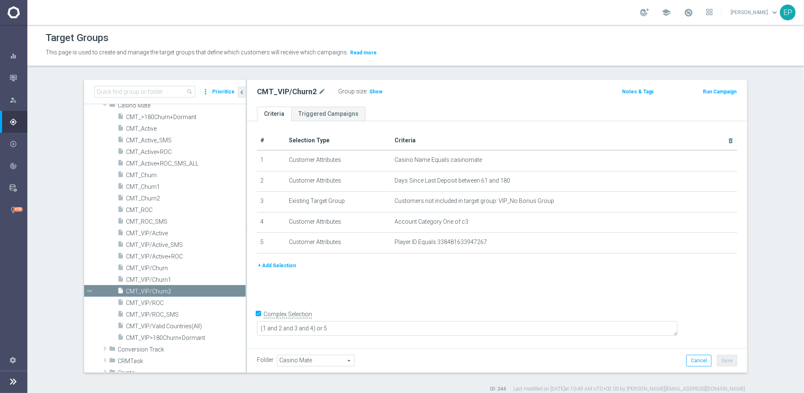
drag, startPoint x: 369, startPoint y: 90, endPoint x: 362, endPoint y: 96, distance: 9.1
click at [369, 90] on span "Show" at bounding box center [375, 92] width 13 height 6
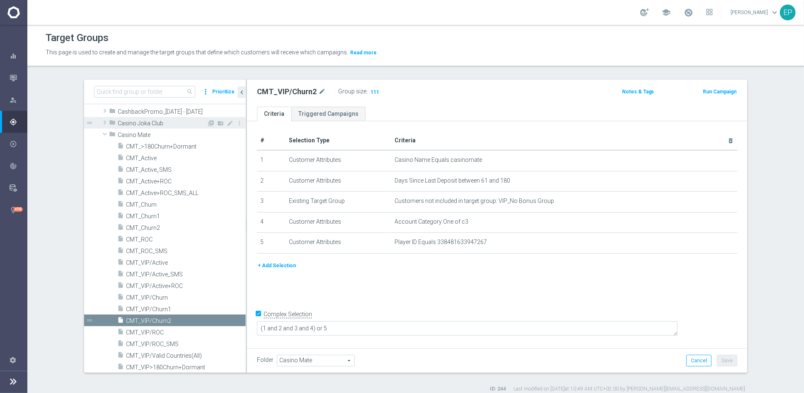
scroll to position [25, 0]
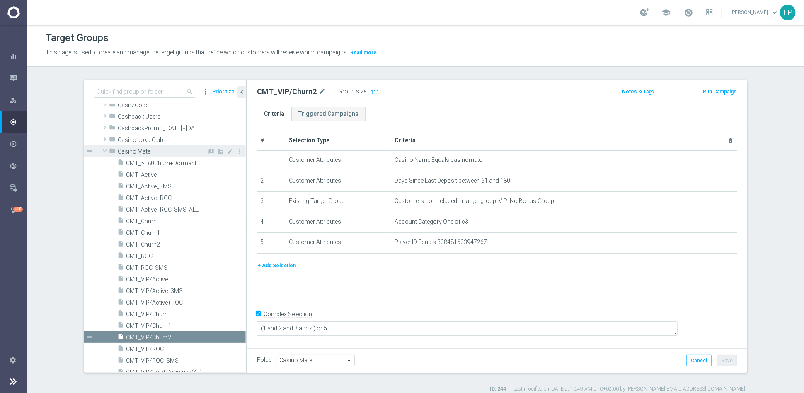
click at [100, 149] on span at bounding box center [105, 150] width 10 height 8
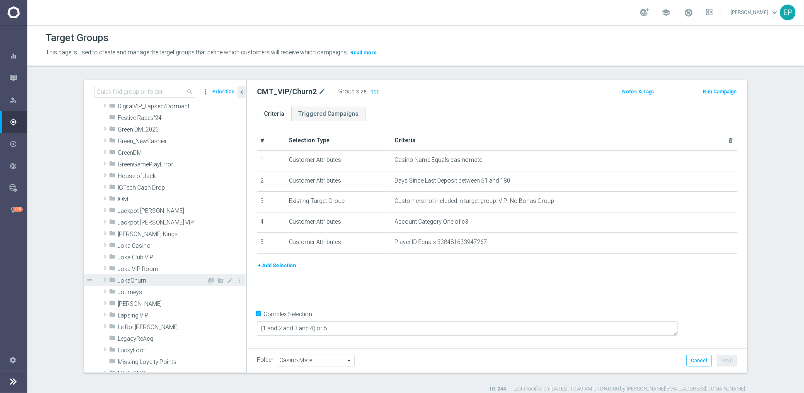
scroll to position [210, 0]
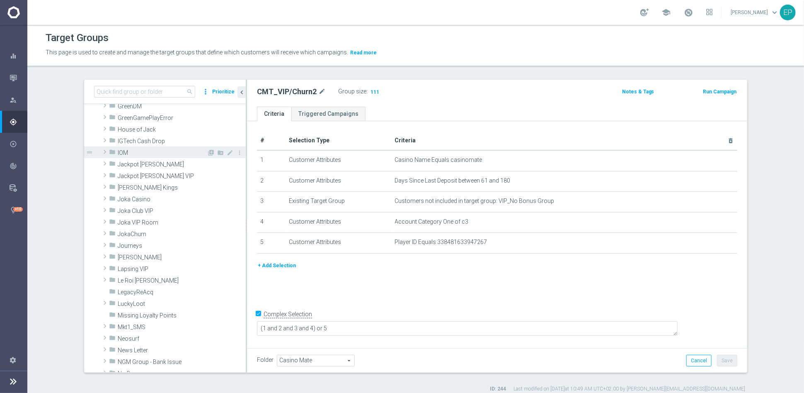
click at [122, 156] on div "folder IOM" at bounding box center [158, 152] width 98 height 12
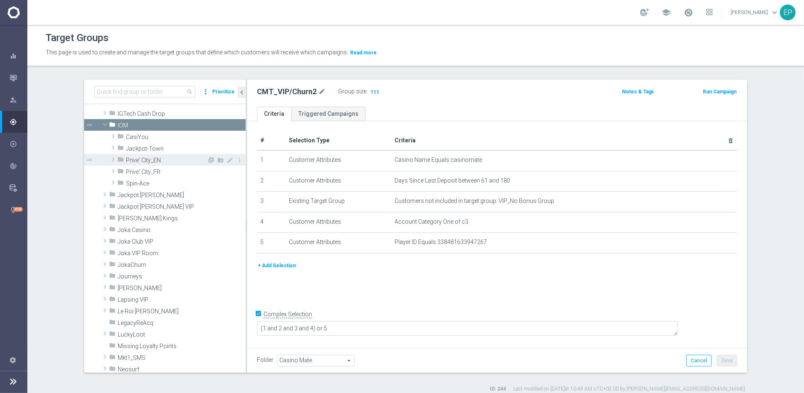
scroll to position [256, 0]
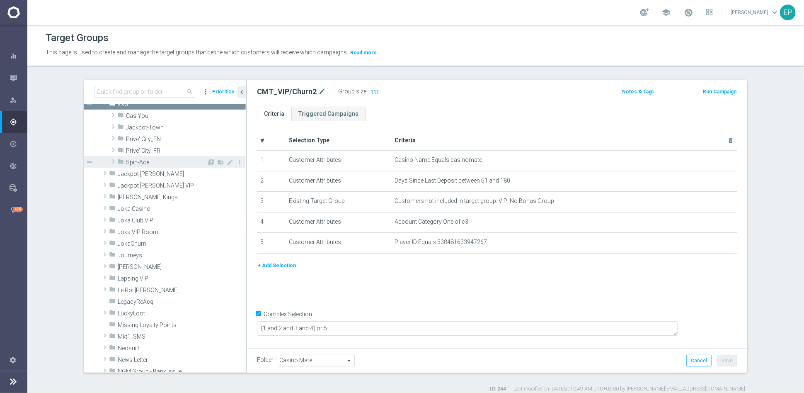
click at [109, 160] on span at bounding box center [113, 161] width 8 height 10
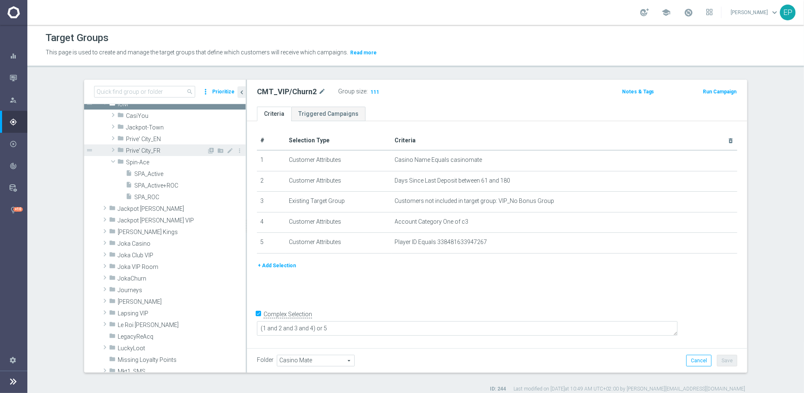
click at [109, 150] on span at bounding box center [113, 150] width 8 height 10
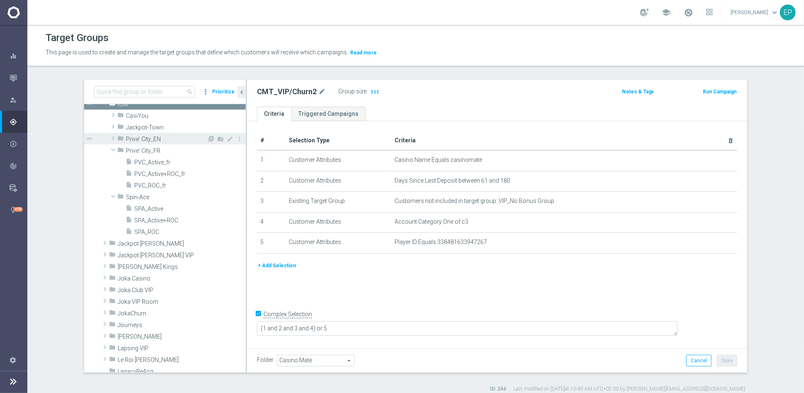
click at [109, 138] on span at bounding box center [113, 138] width 8 height 10
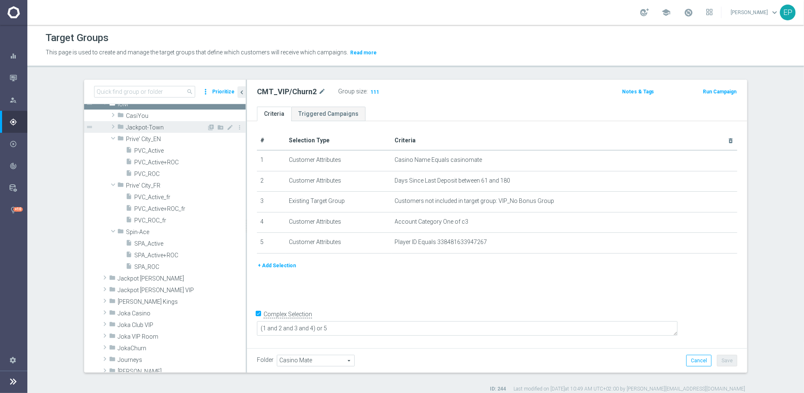
click at [109, 128] on span at bounding box center [113, 126] width 8 height 10
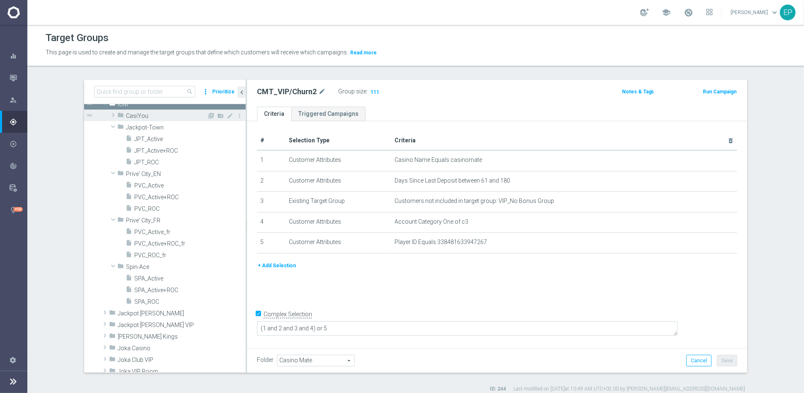
click at [109, 116] on span at bounding box center [113, 115] width 8 height 10
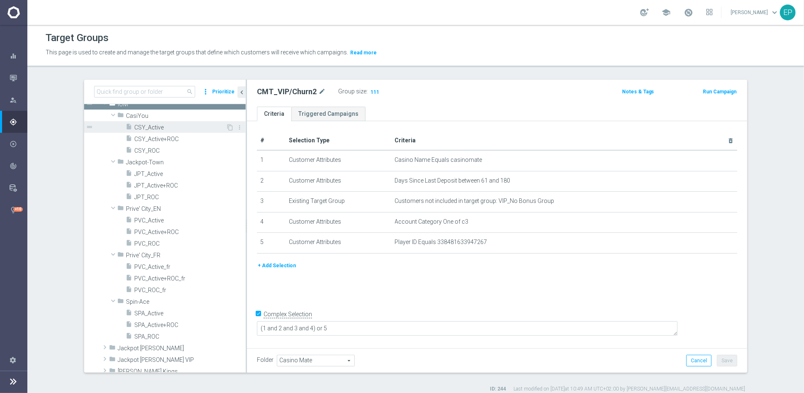
click at [149, 128] on span "CSY_Active" at bounding box center [180, 127] width 92 height 7
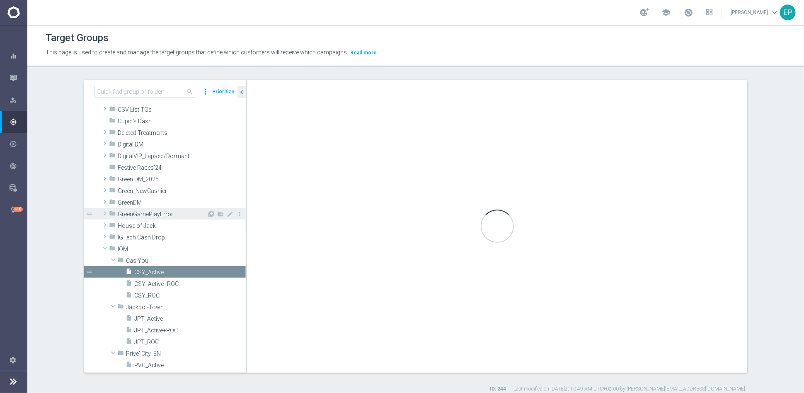
checkbox input "false"
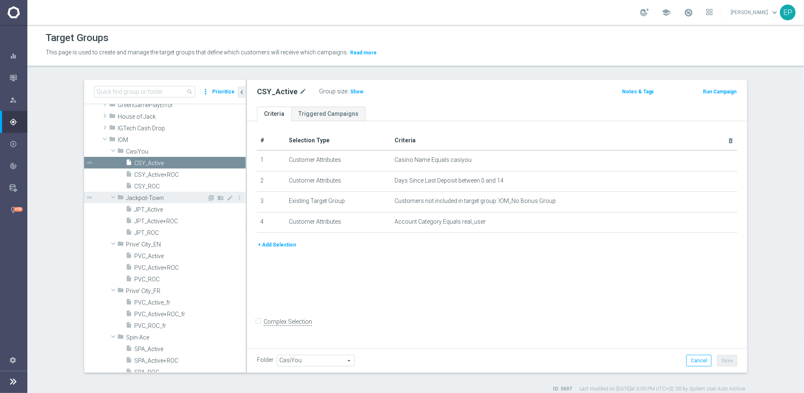
scroll to position [252, 0]
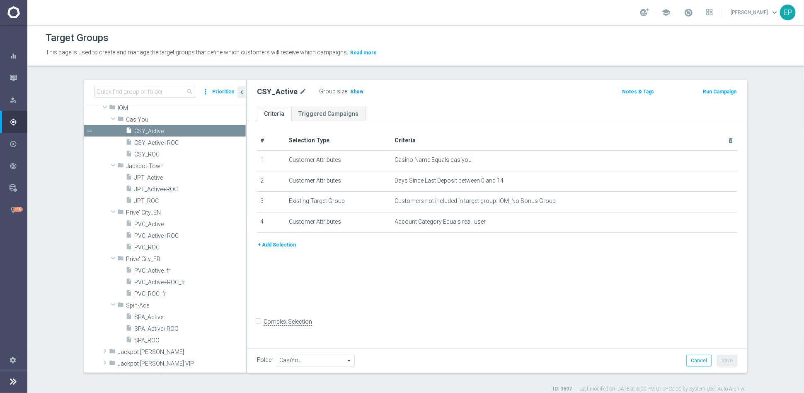
click at [351, 87] on h3 "Show" at bounding box center [356, 91] width 15 height 9
click at [147, 153] on span "CSY_ROC" at bounding box center [180, 154] width 92 height 7
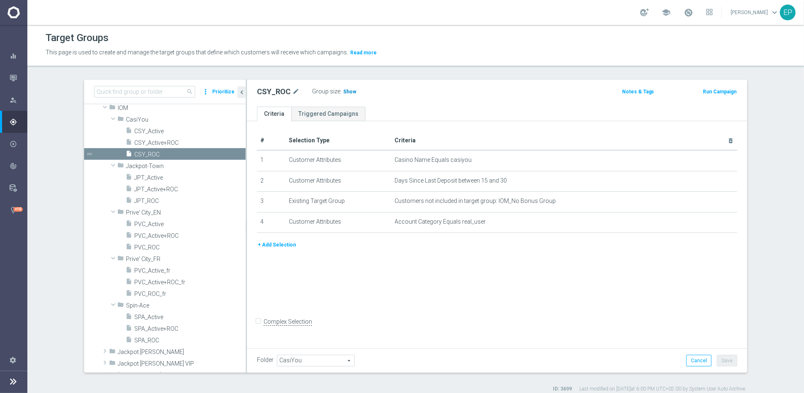
click at [349, 93] on span "Show" at bounding box center [349, 92] width 13 height 6
click at [152, 224] on span "PVC_Active" at bounding box center [180, 224] width 92 height 7
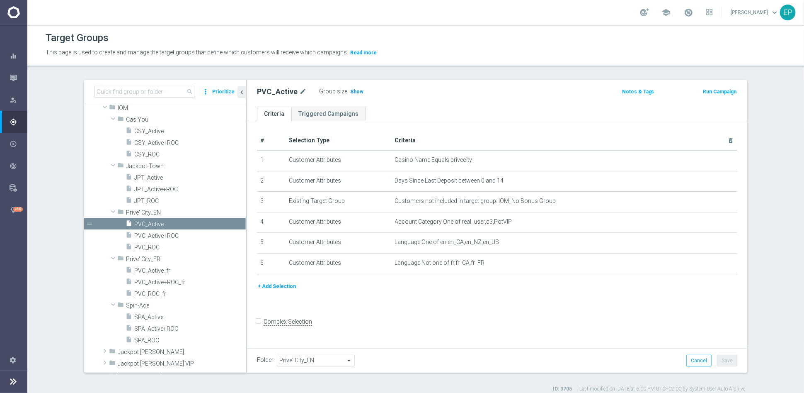
click at [352, 91] on span "Show" at bounding box center [356, 92] width 13 height 6
click at [143, 246] on span "PVC_ROC" at bounding box center [180, 247] width 92 height 7
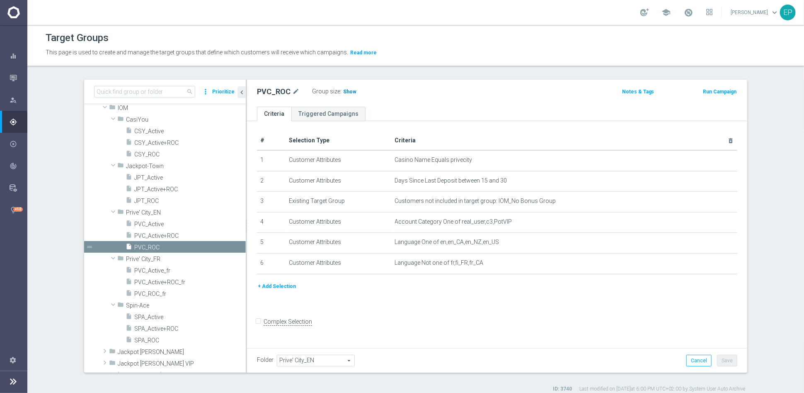
click at [344, 91] on span "Show" at bounding box center [349, 92] width 13 height 6
click at [143, 318] on span "SPA_Active" at bounding box center [180, 316] width 92 height 7
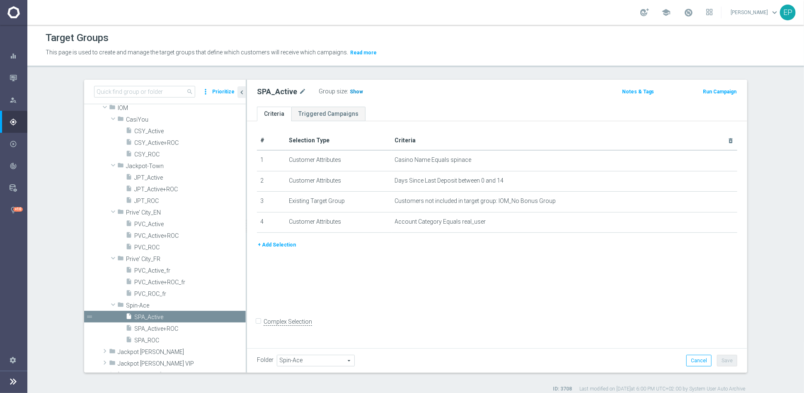
click at [351, 91] on span "Show" at bounding box center [356, 92] width 13 height 6
click at [147, 339] on span "SPA_ROC" at bounding box center [180, 340] width 92 height 7
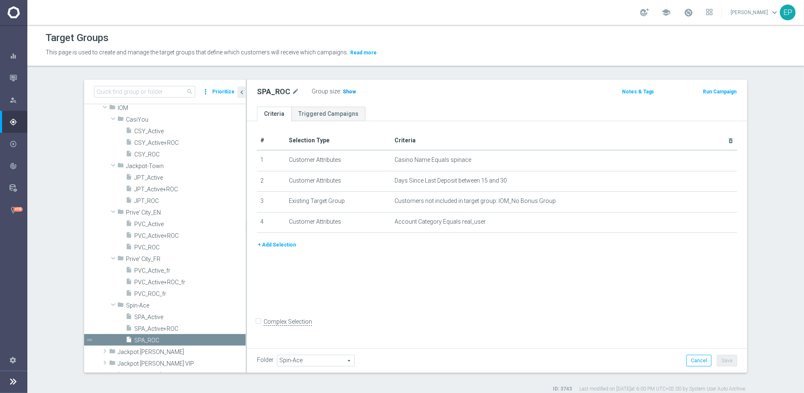
click at [344, 89] on span "Show" at bounding box center [349, 92] width 13 height 6
click at [160, 177] on span "JPT_Active" at bounding box center [180, 177] width 92 height 7
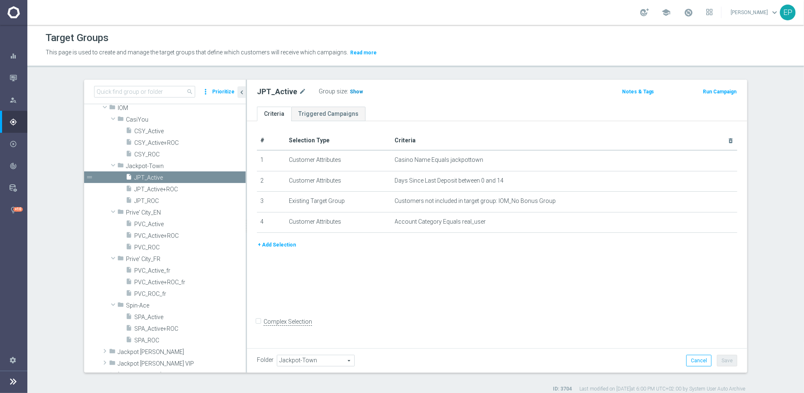
click at [352, 92] on span "Show" at bounding box center [356, 92] width 13 height 6
click at [143, 202] on span "JPT_ROC" at bounding box center [180, 200] width 92 height 7
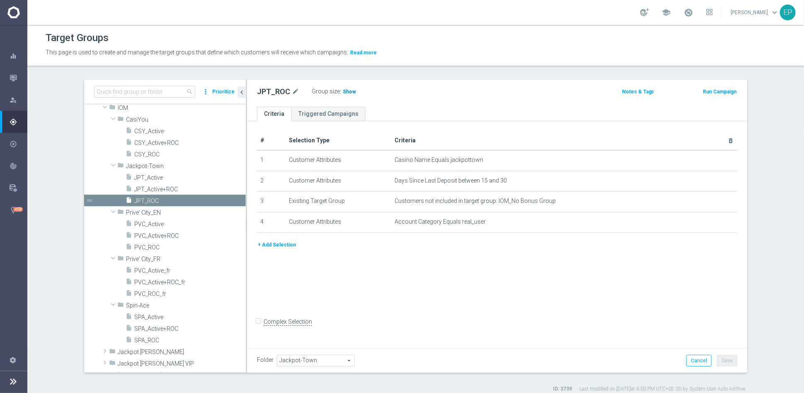
click at [343, 91] on span "Show" at bounding box center [349, 92] width 13 height 6
click at [150, 269] on span "PVC_Active_fr" at bounding box center [180, 270] width 92 height 7
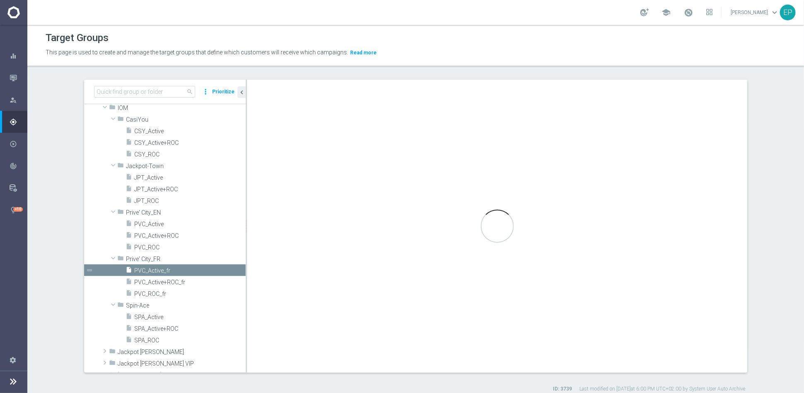
type input "Prive' City_FR"
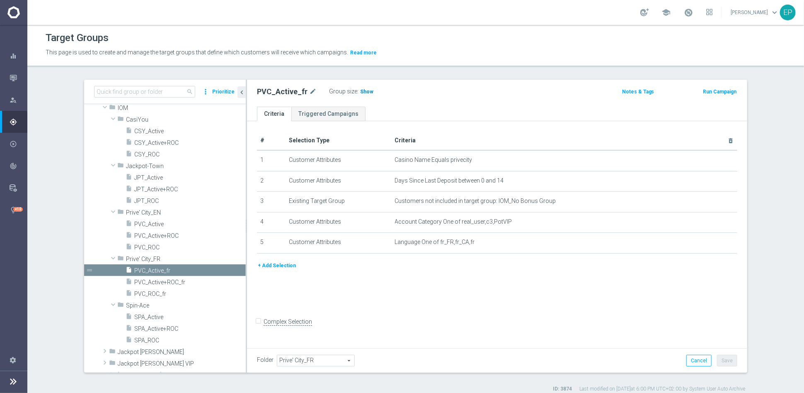
click at [359, 95] on h3 "Show" at bounding box center [366, 91] width 15 height 9
click at [147, 293] on span "PVC_ROC_fr" at bounding box center [180, 293] width 92 height 7
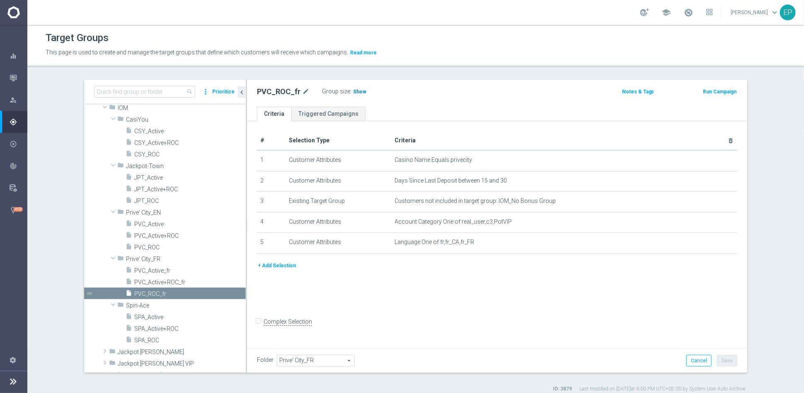
click at [353, 93] on span "Show" at bounding box center [359, 92] width 13 height 6
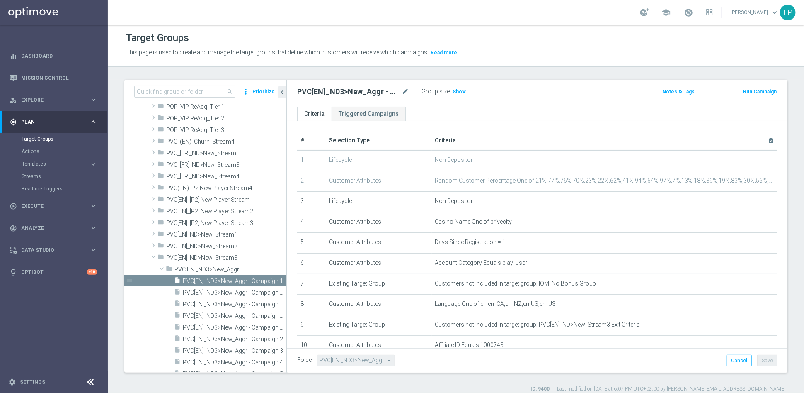
click at [341, 89] on h2 "PVC[EN]_ND3>New_Aggr - Campaign 1" at bounding box center [348, 92] width 103 height 10
click at [341, 90] on h2 "PVC[EN]_ND3>New_Aggr - Campaign 1" at bounding box center [348, 92] width 103 height 10
copy div "PVC[EN]_ND3>New_Aggr - Campaign 1"
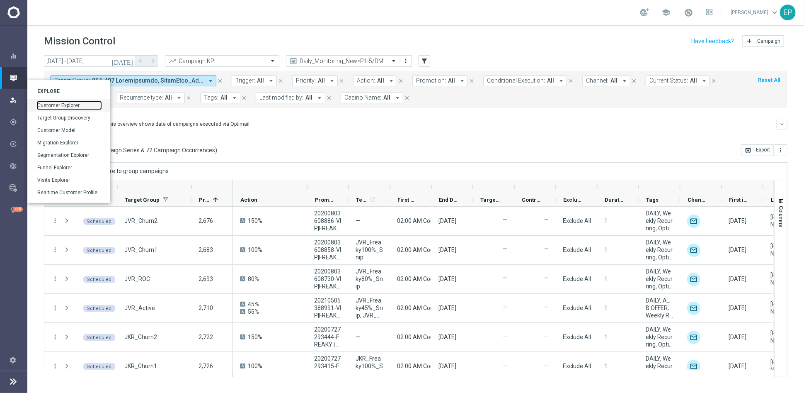
click at [56, 102] on link "Customer Explorer" at bounding box center [69, 105] width 64 height 7
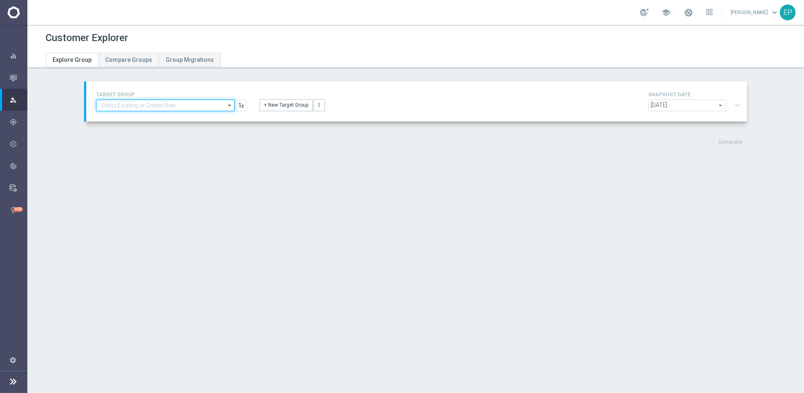
click at [181, 106] on input at bounding box center [165, 105] width 138 height 12
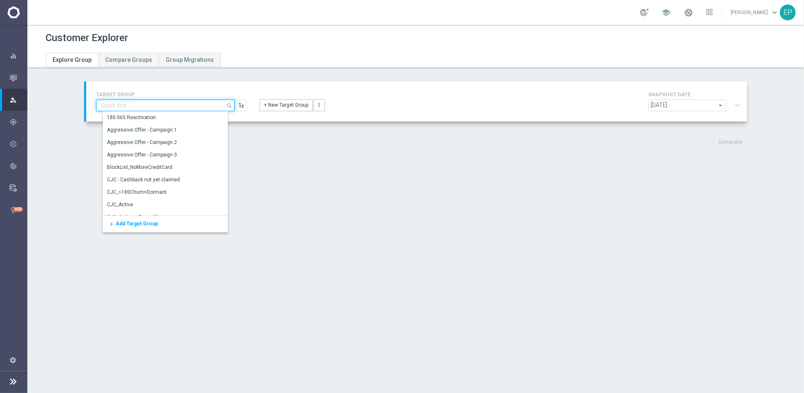
paste input "PVC[EN]_ND3>New_Aggr - Campaign 1"
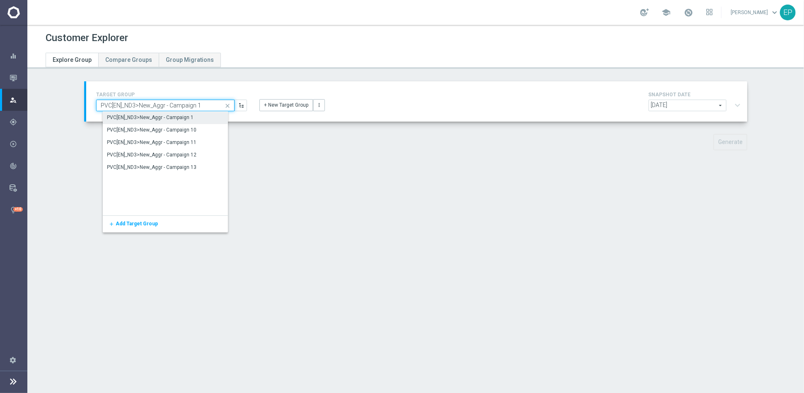
type input "PVC[EN]_ND3>New_Aggr - Campaign 1"
click at [167, 113] on div "PVC[EN]_ND3>New_Aggr - Campaign 1" at bounding box center [172, 118] width 139 height 12
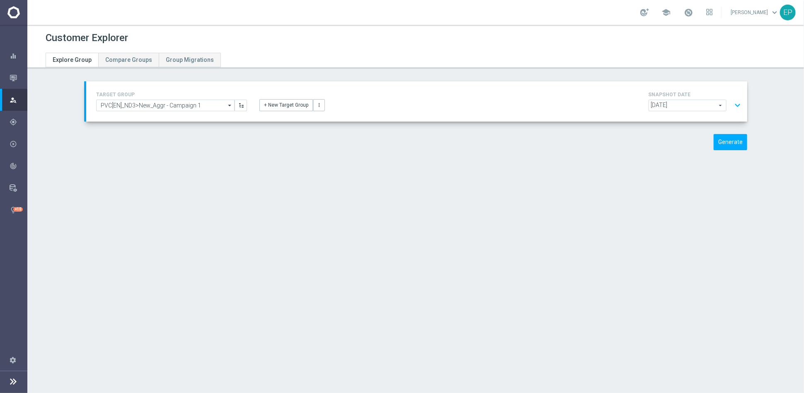
click at [732, 102] on button "expand_more" at bounding box center [738, 105] width 12 height 16
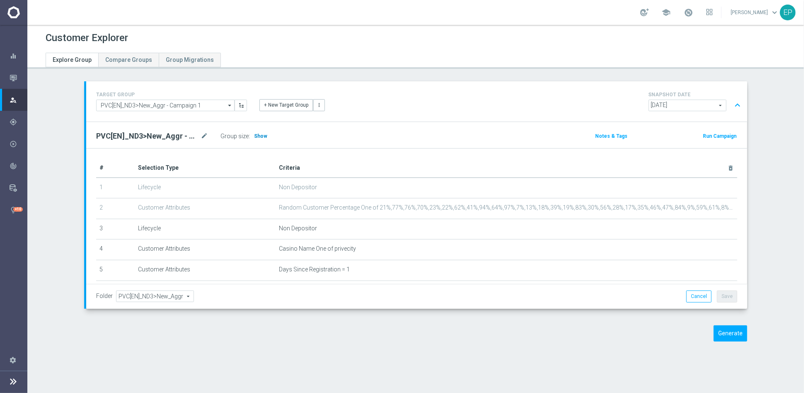
click at [253, 131] on h3 "Show" at bounding box center [260, 135] width 15 height 9
click at [255, 136] on span "Calculating…" at bounding box center [271, 135] width 37 height 7
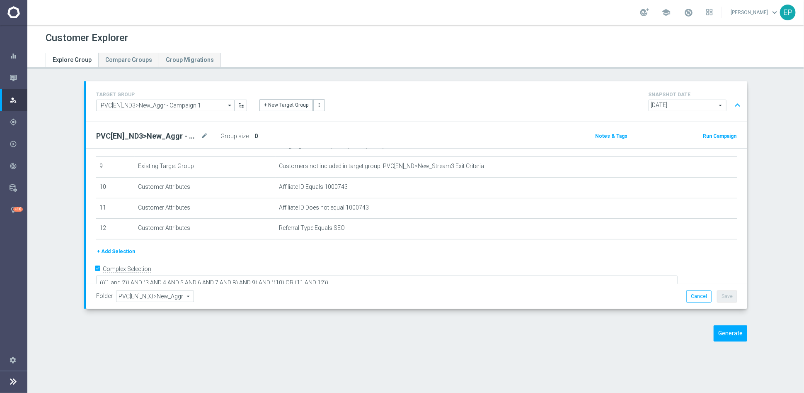
scroll to position [186, 0]
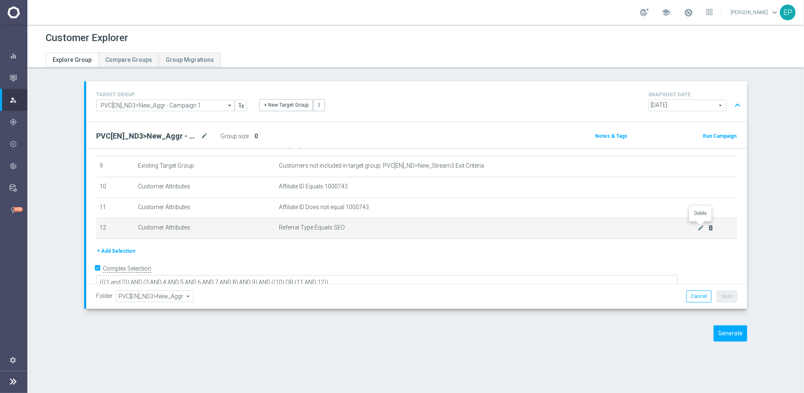
click at [708, 227] on icon "delete_forever" at bounding box center [711, 227] width 7 height 7
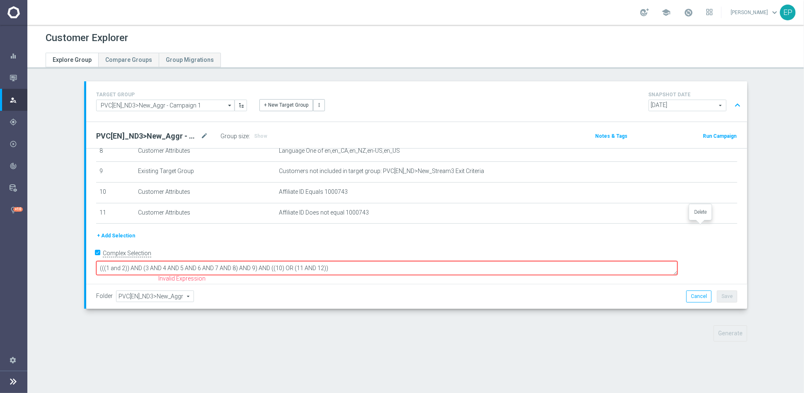
scroll to position [167, 0]
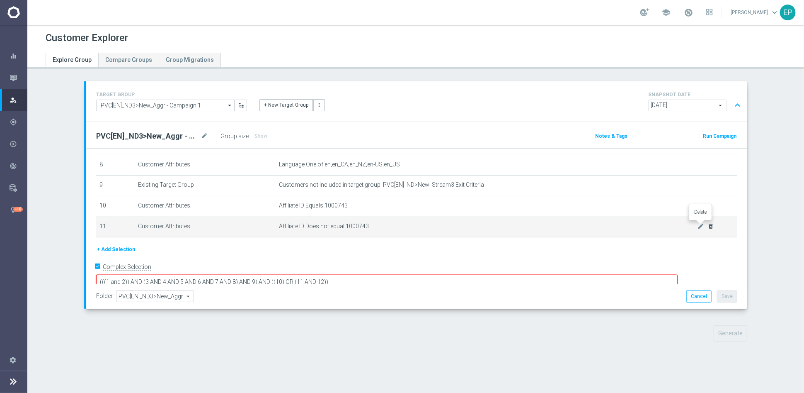
click at [708, 225] on icon "delete_forever" at bounding box center [711, 226] width 7 height 7
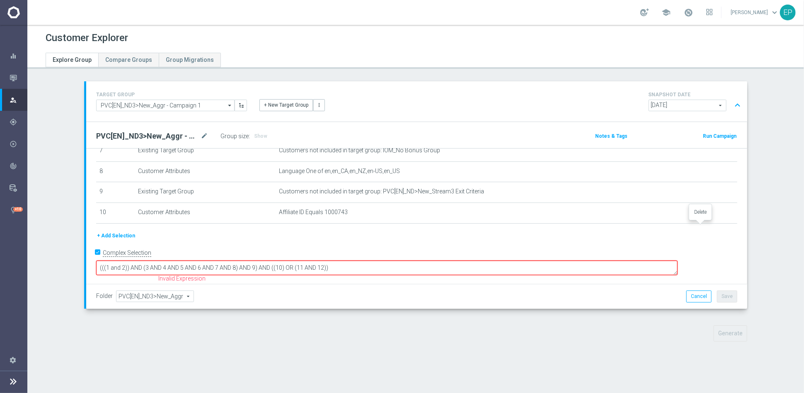
scroll to position [146, 0]
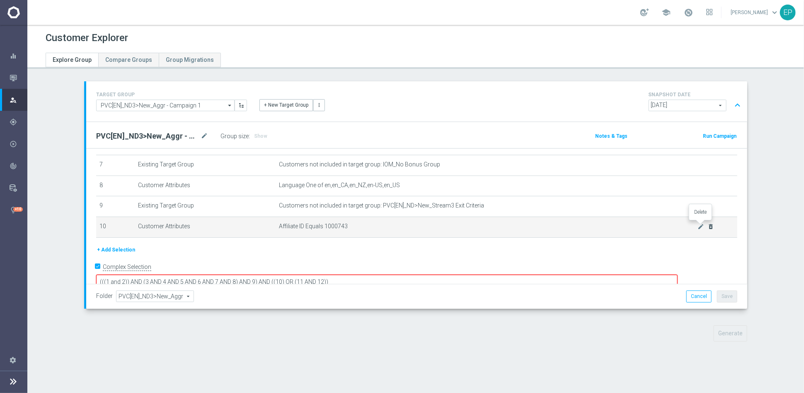
click at [708, 226] on icon "delete_forever" at bounding box center [711, 226] width 7 height 7
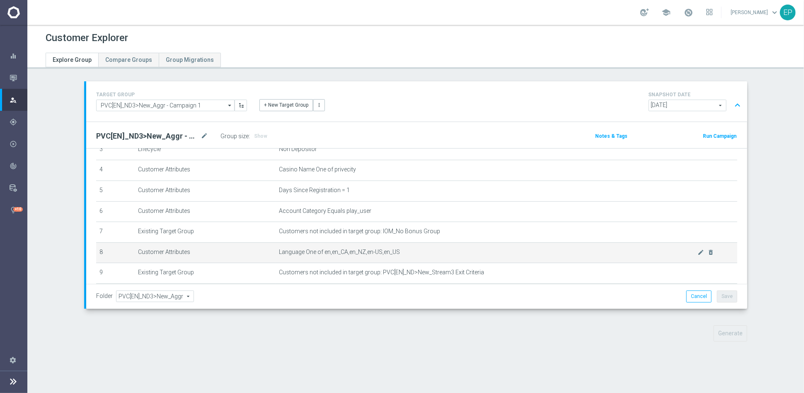
scroll to position [125, 0]
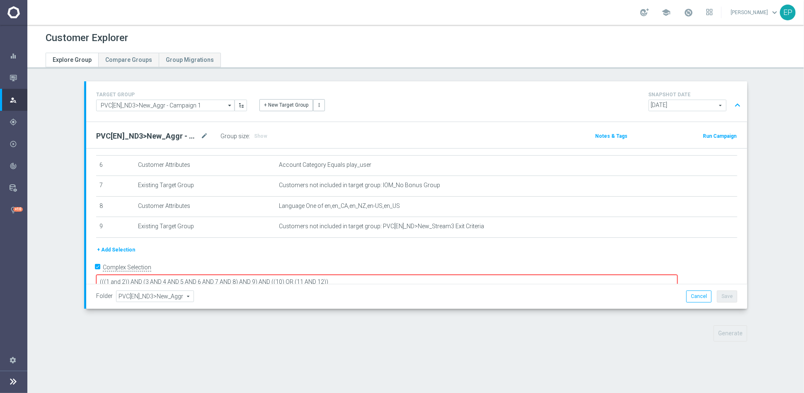
click at [96, 264] on input "Complex Selection" at bounding box center [98, 268] width 5 height 12
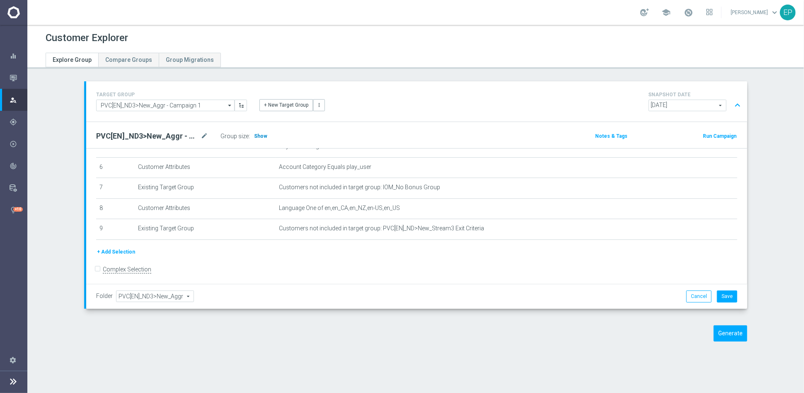
click at [256, 136] on span "Show" at bounding box center [260, 136] width 13 height 6
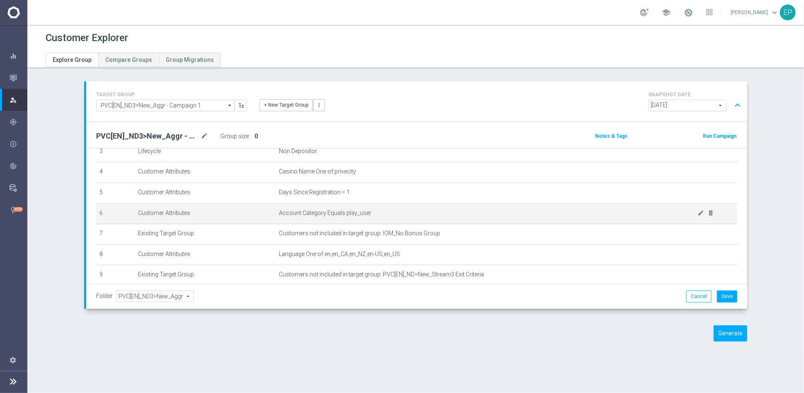
scroll to position [123, 0]
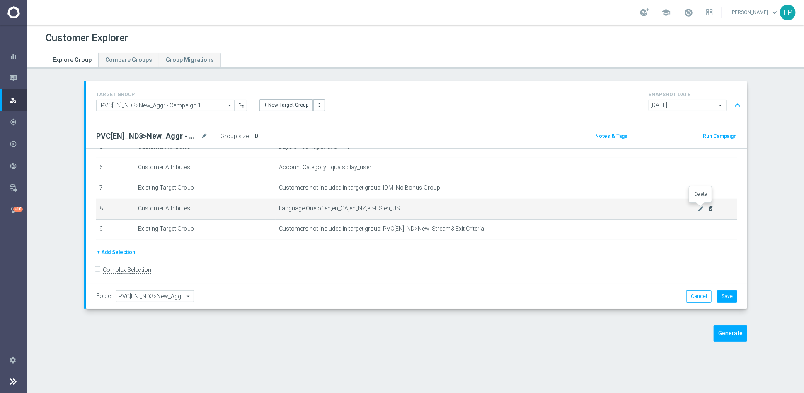
click at [708, 207] on icon "delete_forever" at bounding box center [711, 208] width 7 height 7
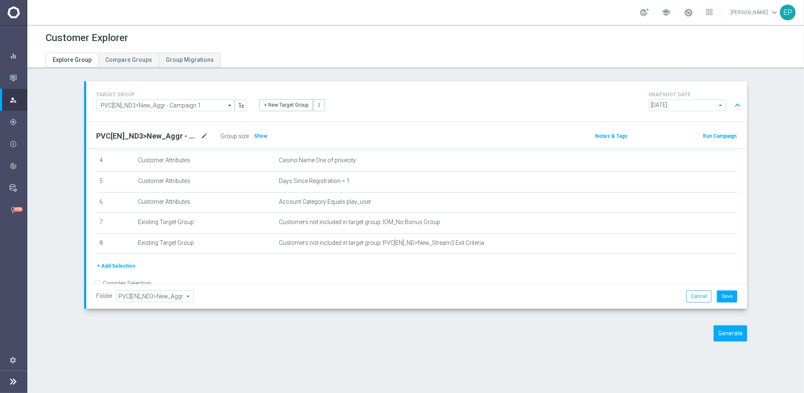
scroll to position [102, 0]
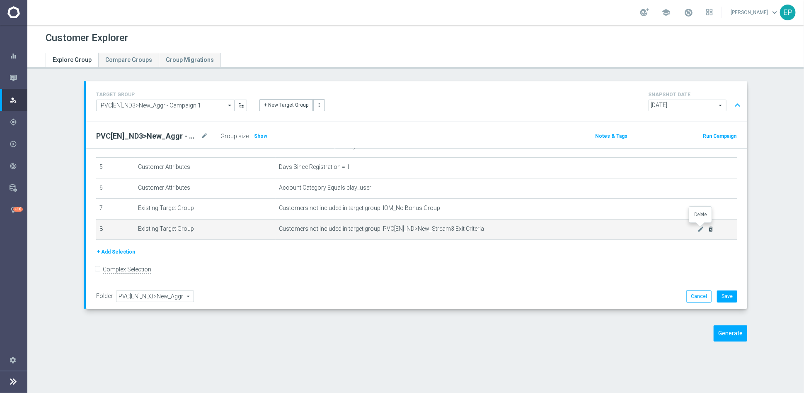
click at [708, 228] on icon "delete_forever" at bounding box center [711, 229] width 7 height 7
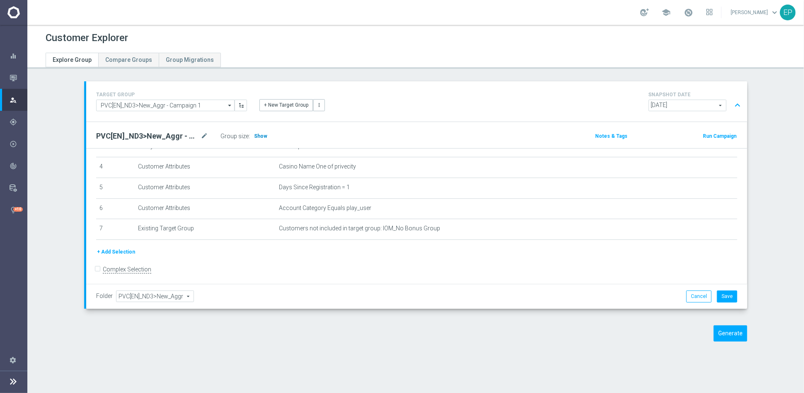
click at [257, 135] on span "Show" at bounding box center [260, 136] width 13 height 6
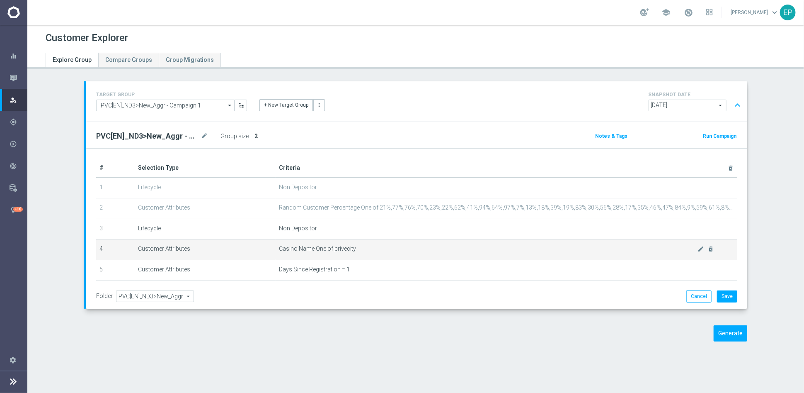
scroll to position [46, 0]
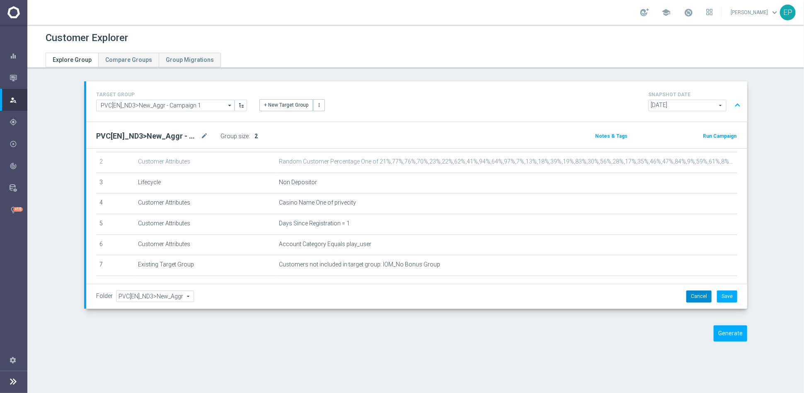
click at [691, 300] on button "Cancel" at bounding box center [698, 296] width 25 height 12
checkbox input "true"
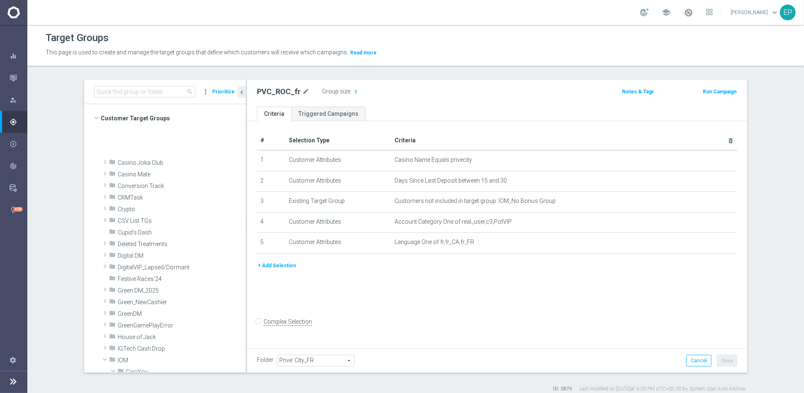
scroll to position [252, 0]
